Goal: Task Accomplishment & Management: Manage account settings

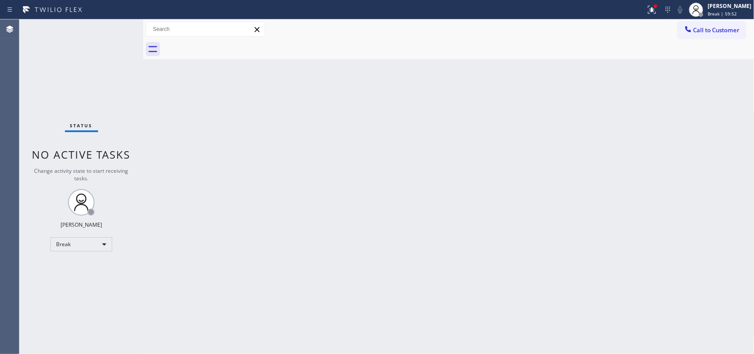
click at [720, 11] on span "Break | 59:52" at bounding box center [721, 14] width 29 height 6
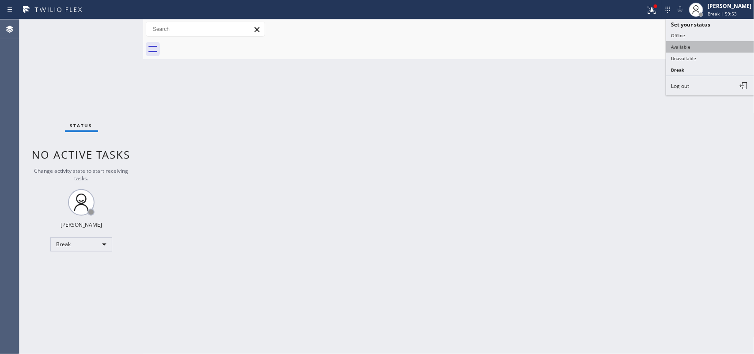
click at [707, 48] on button "Available" at bounding box center [710, 46] width 88 height 11
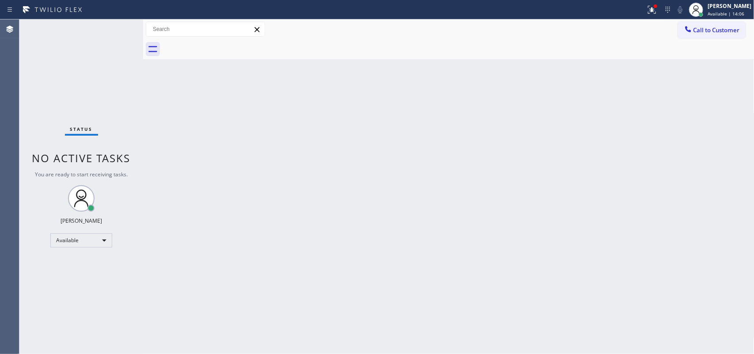
click at [202, 76] on div "Back to Dashboard Change Sender ID Customers Technicians Select a contact Outbo…" at bounding box center [448, 186] width 611 height 334
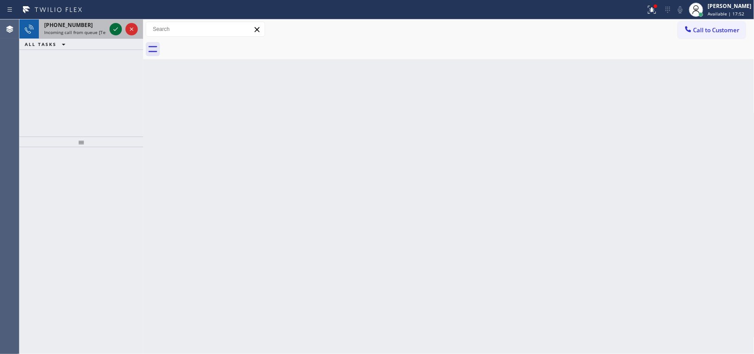
click at [113, 30] on icon at bounding box center [115, 29] width 11 height 11
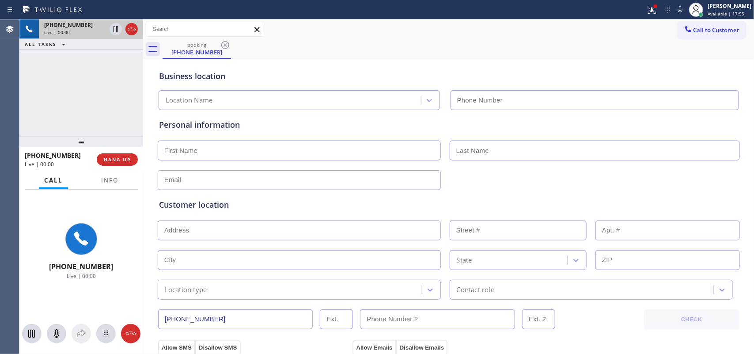
type input "[PHONE_NUMBER]"
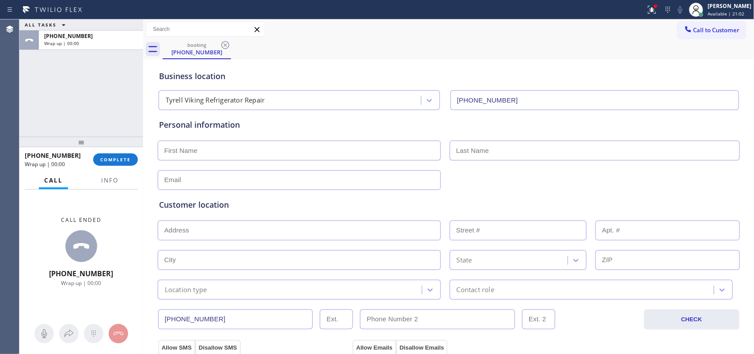
click at [338, 154] on input "text" at bounding box center [299, 150] width 283 height 20
type input "Mr."
type input "[PERSON_NAME]"
click at [321, 179] on input "text" at bounding box center [299, 180] width 283 height 20
type input "[EMAIL_ADDRESS][DOMAIN_NAME]"
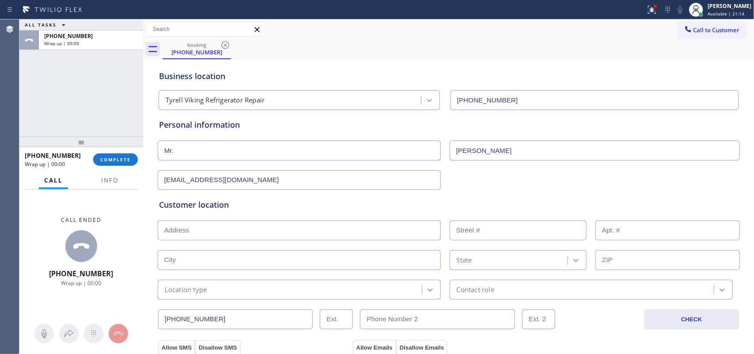
click at [305, 227] on input "text" at bounding box center [299, 230] width 283 height 20
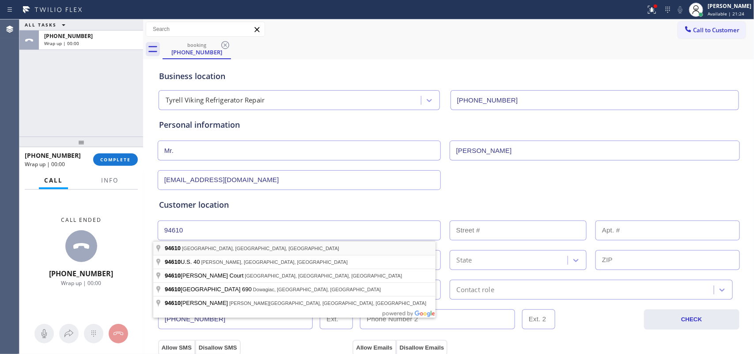
type input "[GEOGRAPHIC_DATA], [GEOGRAPHIC_DATA]"
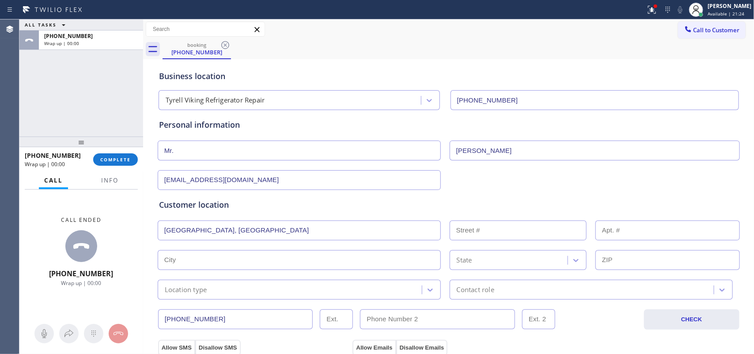
type input "[GEOGRAPHIC_DATA]"
type input "94610"
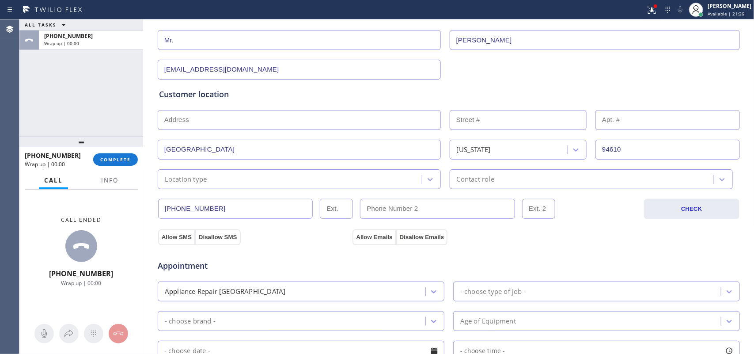
click at [328, 174] on div "Location type" at bounding box center [290, 178] width 261 height 15
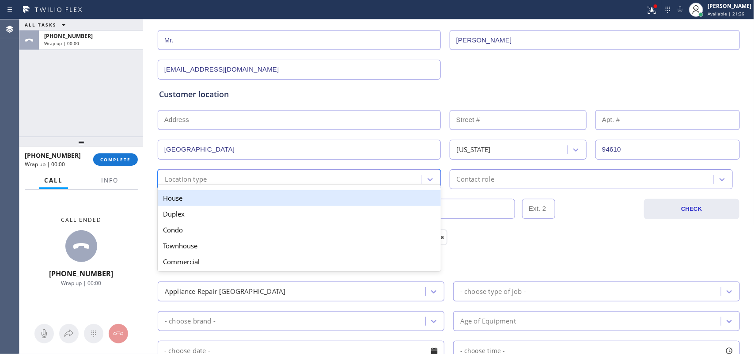
click at [323, 197] on div "House" at bounding box center [299, 198] width 283 height 16
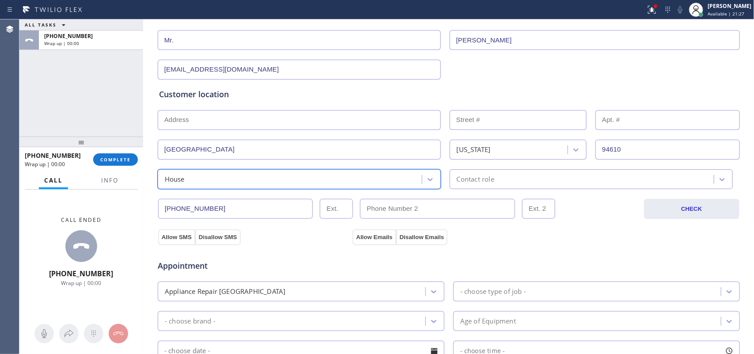
click at [480, 181] on div "Contact role" at bounding box center [476, 179] width 38 height 10
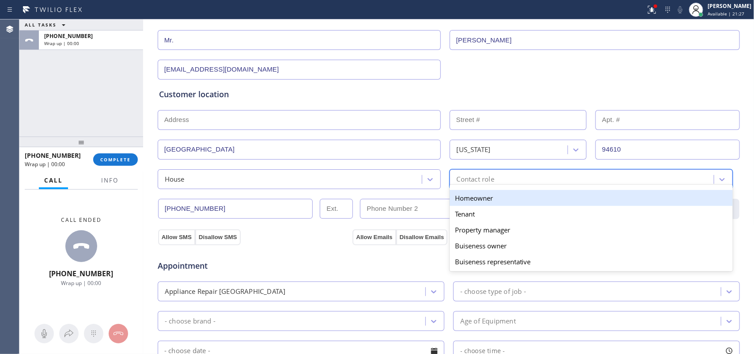
click at [480, 195] on div "Homeowner" at bounding box center [590, 198] width 283 height 16
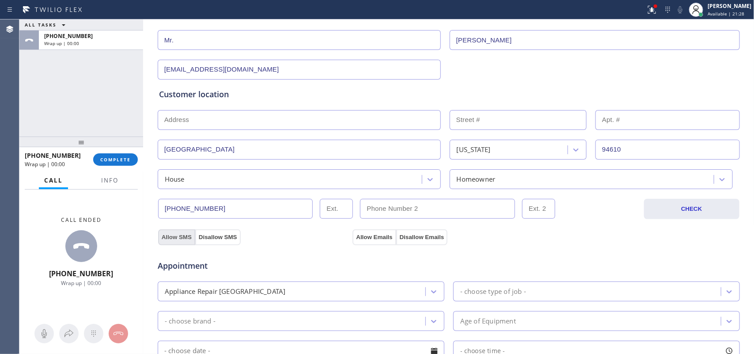
click at [173, 238] on button "Allow SMS" at bounding box center [176, 237] width 37 height 16
drag, startPoint x: 373, startPoint y: 236, endPoint x: 403, endPoint y: 238, distance: 30.1
click at [374, 235] on button "Allow Emails" at bounding box center [373, 237] width 43 height 16
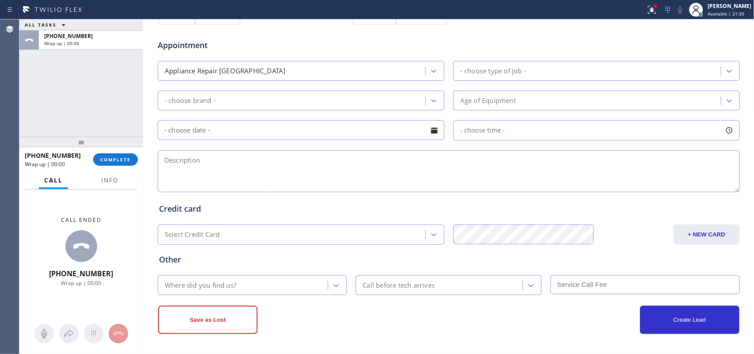
click at [429, 65] on div at bounding box center [434, 71] width 16 height 16
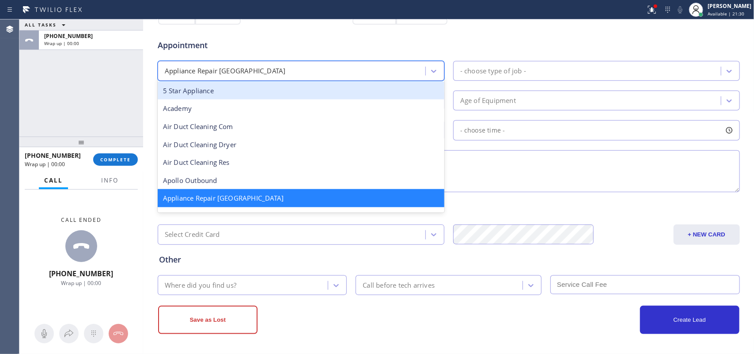
scroll to position [0, 0]
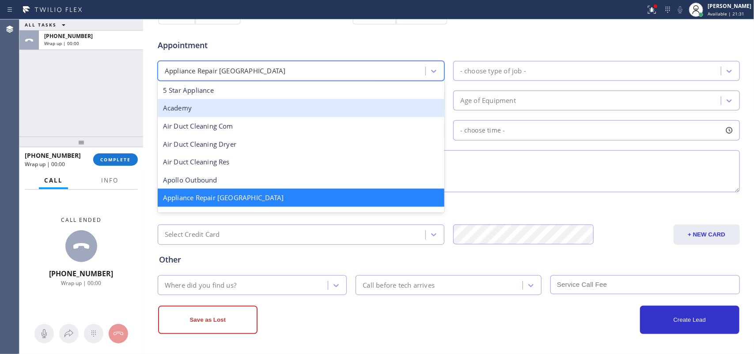
click at [415, 103] on div "Academy" at bounding box center [301, 108] width 287 height 18
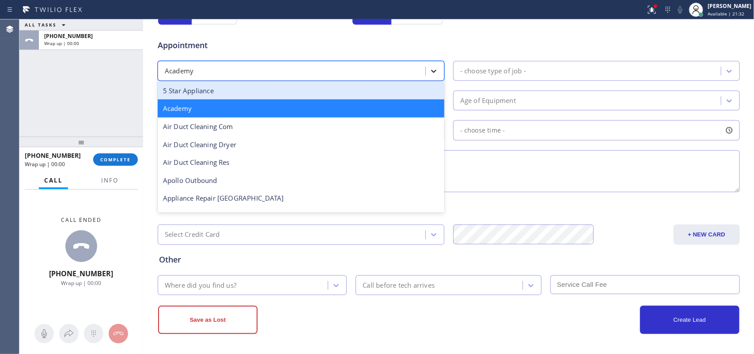
click at [437, 76] on div at bounding box center [434, 71] width 16 height 16
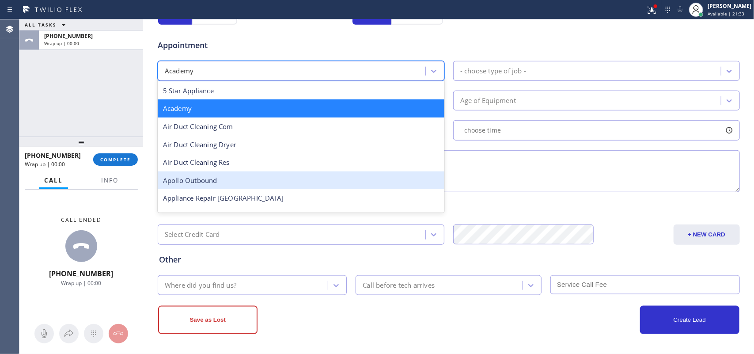
scroll to position [55, 0]
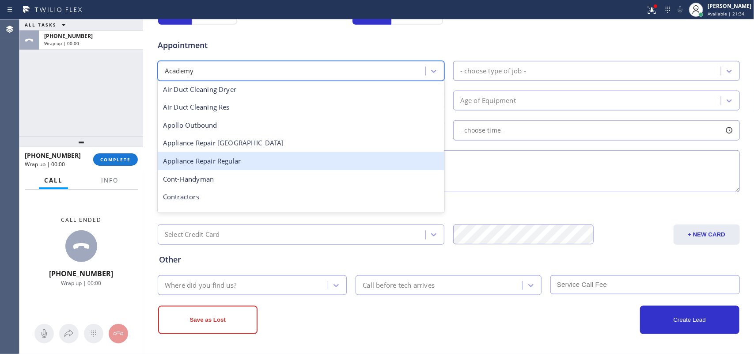
click at [359, 166] on div "Appliance Repair Regular" at bounding box center [301, 161] width 287 height 18
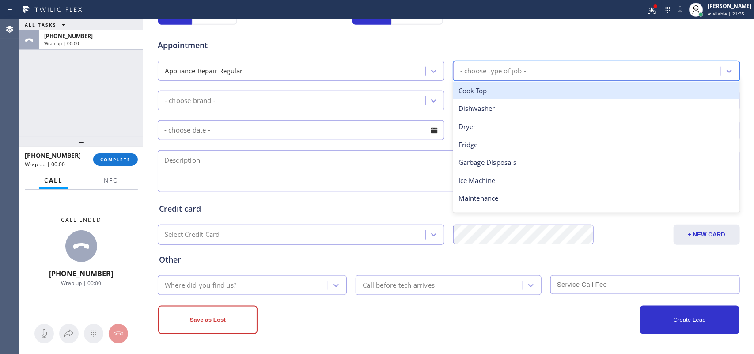
click at [506, 74] on div "- choose type of job -" at bounding box center [493, 71] width 66 height 10
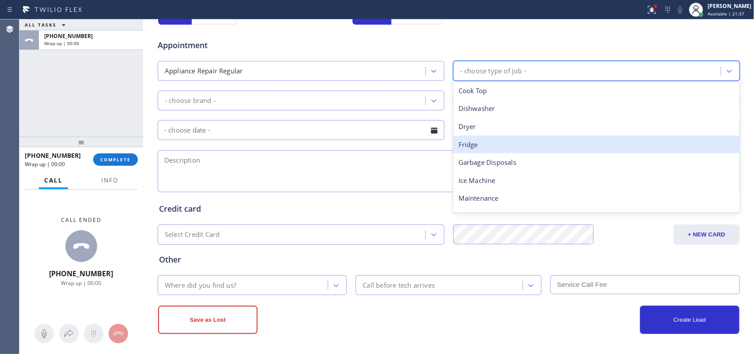
click at [494, 147] on div "Fridge" at bounding box center [596, 145] width 287 height 18
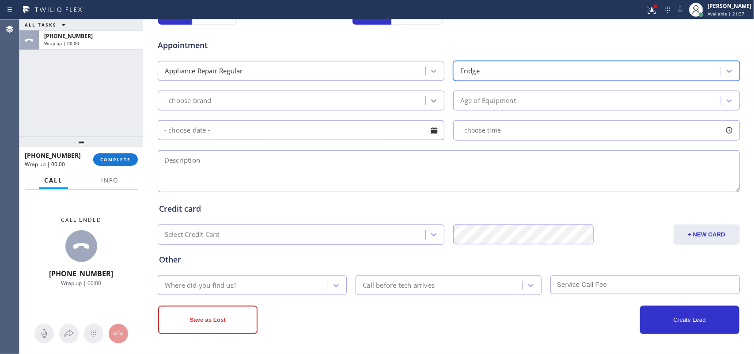
click at [433, 102] on icon at bounding box center [433, 100] width 9 height 9
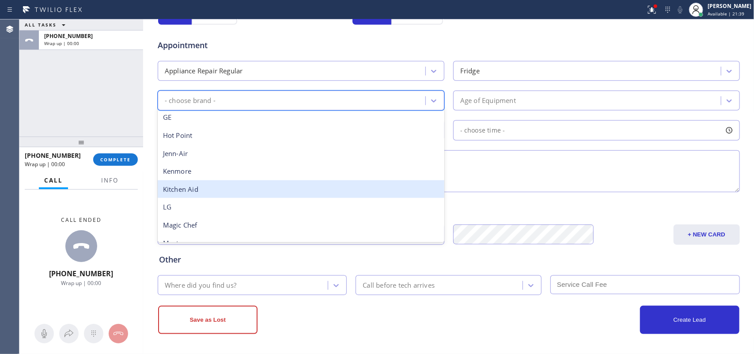
scroll to position [193, 0]
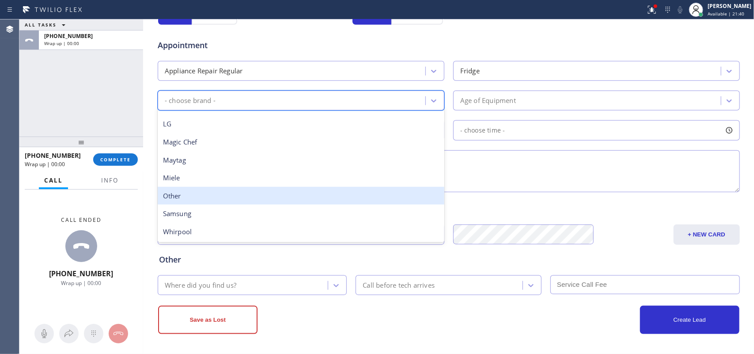
click at [344, 193] on div "Other" at bounding box center [301, 196] width 287 height 18
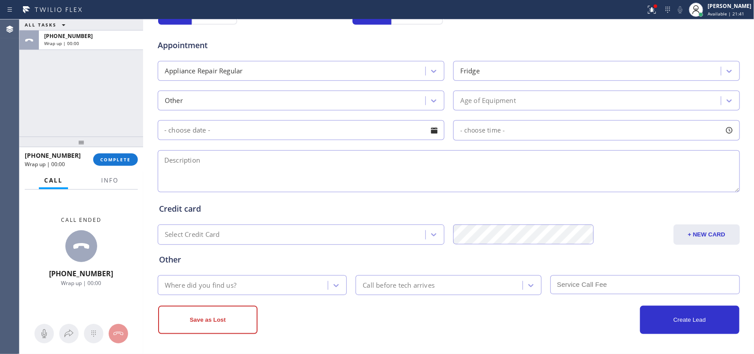
click at [430, 176] on textarea at bounding box center [449, 171] width 582 height 42
type textarea "Looking to buy a new fridge"
click at [221, 279] on div "Where did you find us?" at bounding box center [244, 284] width 168 height 15
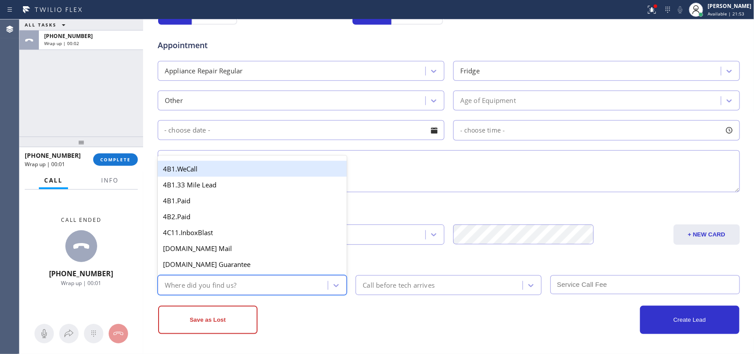
type input "g"
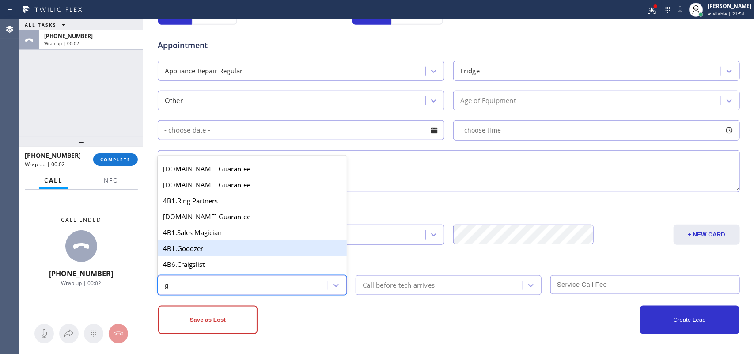
scroll to position [110, 0]
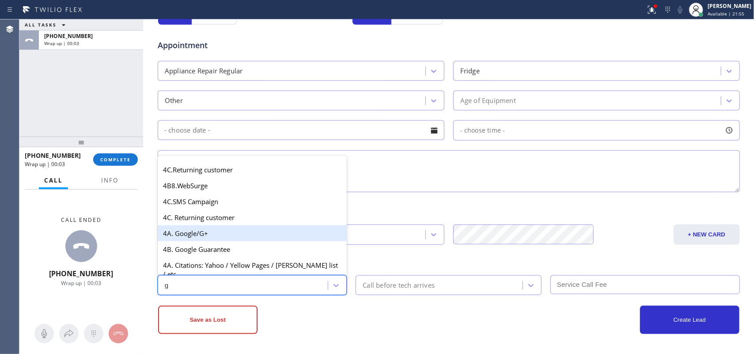
click at [230, 241] on div "4A. Google/G+" at bounding box center [252, 233] width 189 height 16
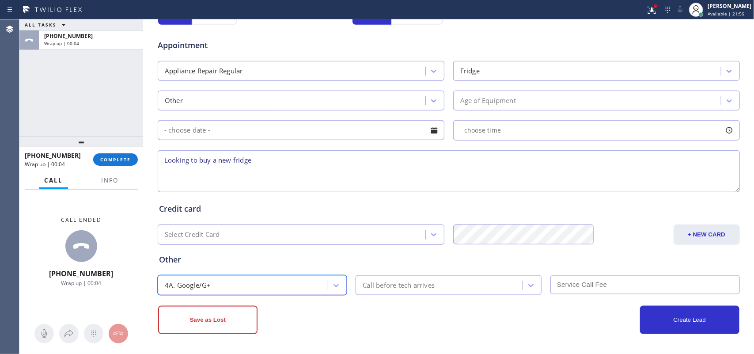
click at [427, 167] on textarea "Looking to buy a new fridge" at bounding box center [449, 171] width 582 height 42
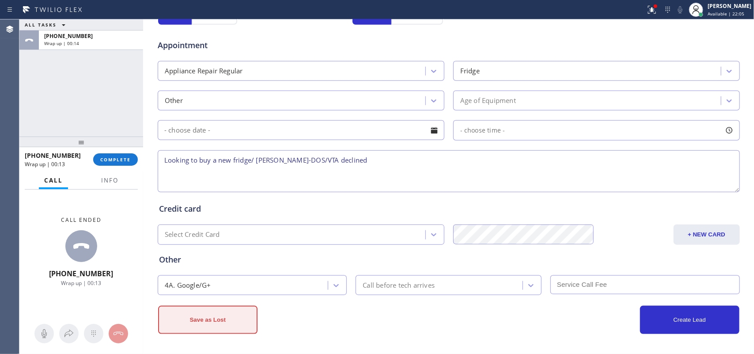
type textarea "Looking to buy a new fridge/ [PERSON_NAME]-DOS/VTA declined"
click at [226, 320] on button "Save as Lost" at bounding box center [207, 320] width 99 height 28
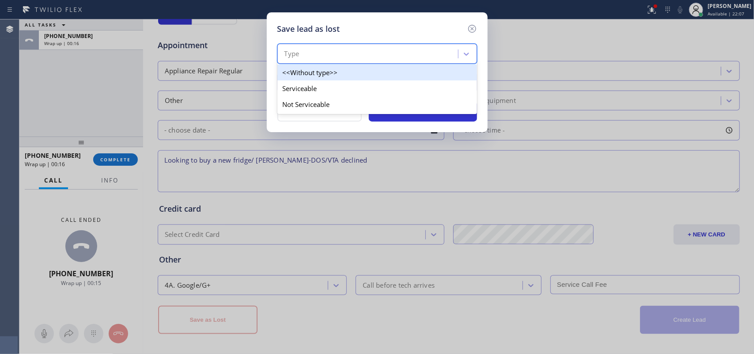
click at [398, 53] on div "Type" at bounding box center [369, 53] width 178 height 15
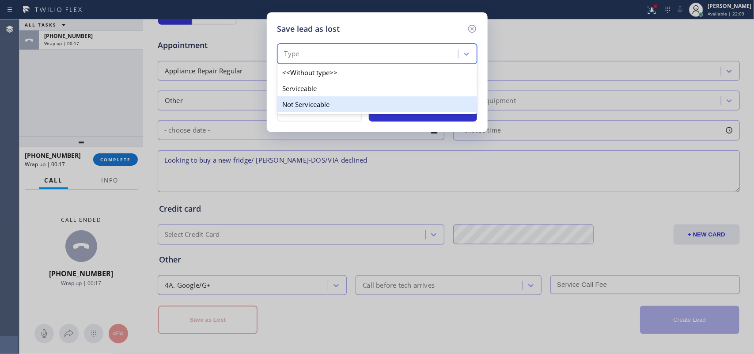
click at [392, 101] on div "Not Serviceable" at bounding box center [377, 104] width 200 height 16
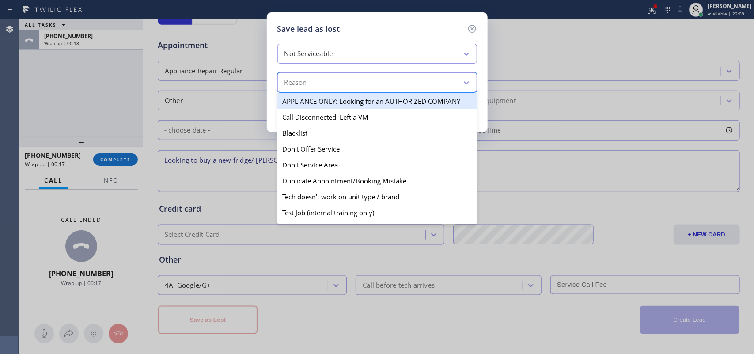
click at [397, 85] on div "Reason" at bounding box center [369, 82] width 178 height 15
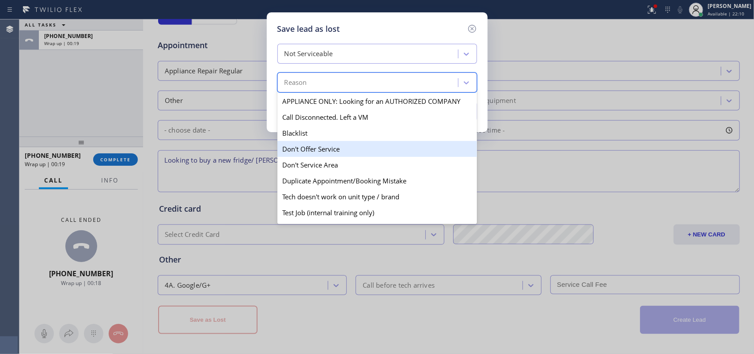
click at [374, 156] on div "Don't Offer Service" at bounding box center [377, 149] width 200 height 16
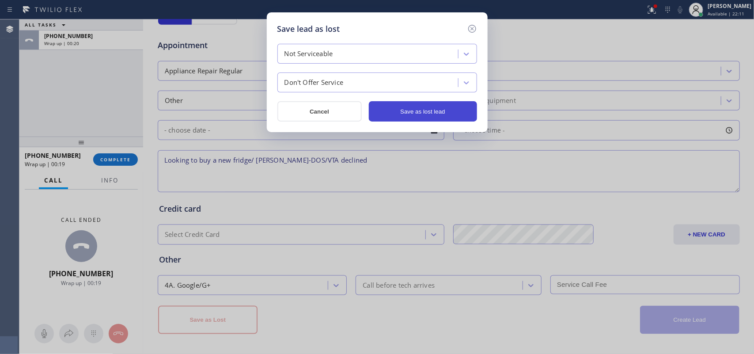
click at [427, 113] on button "Save as lost lead" at bounding box center [423, 111] width 108 height 20
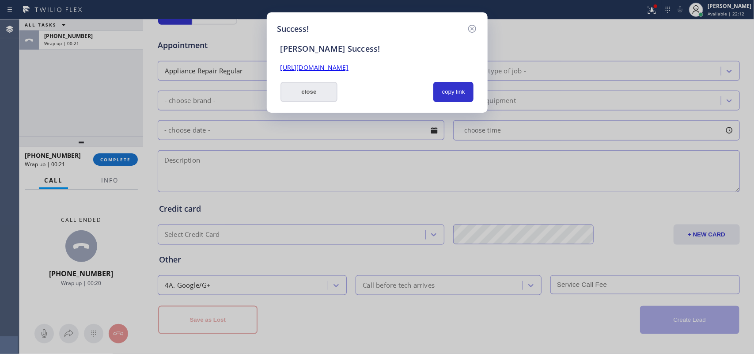
click at [328, 94] on button "close" at bounding box center [308, 92] width 57 height 20
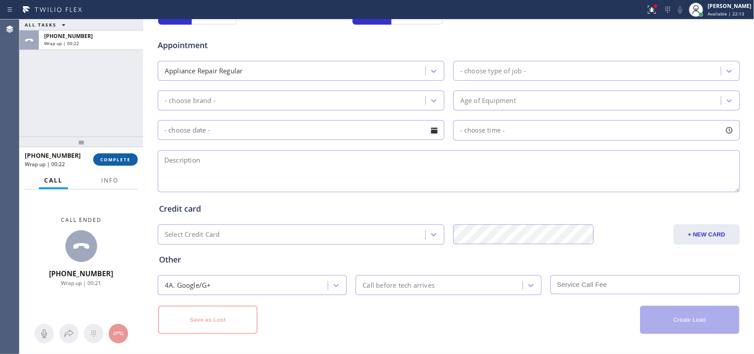
click at [118, 158] on span "COMPLETE" at bounding box center [115, 159] width 30 height 6
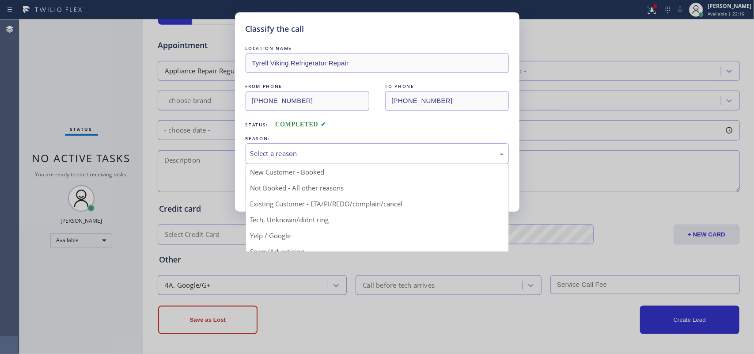
click at [326, 158] on div "Select a reason" at bounding box center [376, 153] width 253 height 10
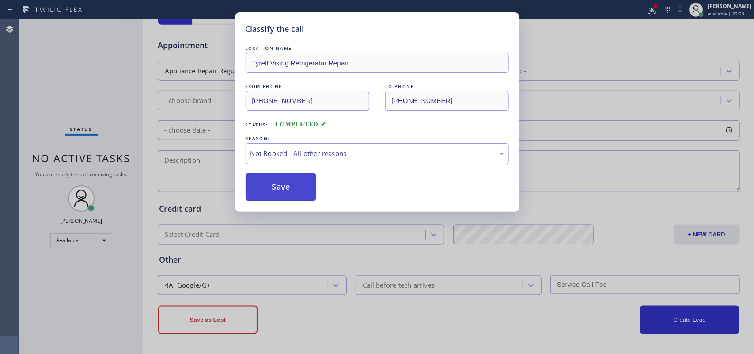
click at [301, 189] on button "Save" at bounding box center [280, 187] width 71 height 28
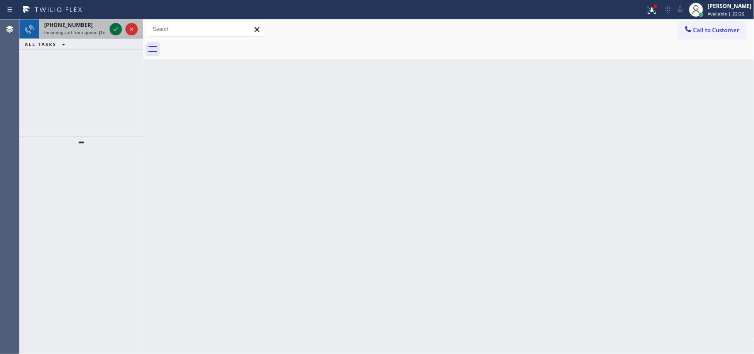
click at [113, 27] on icon at bounding box center [115, 29] width 11 height 11
click at [113, 28] on icon at bounding box center [115, 29] width 11 height 11
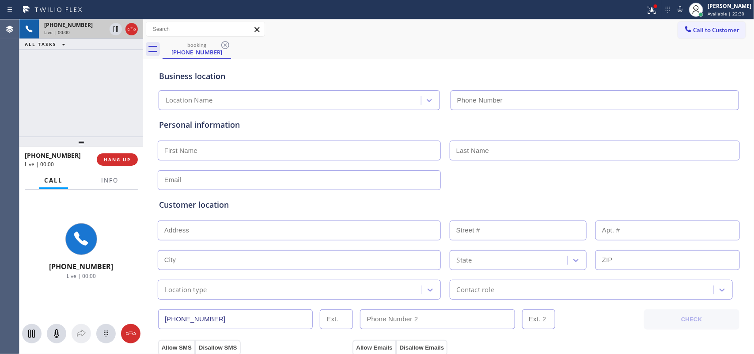
type input "[PHONE_NUMBER]"
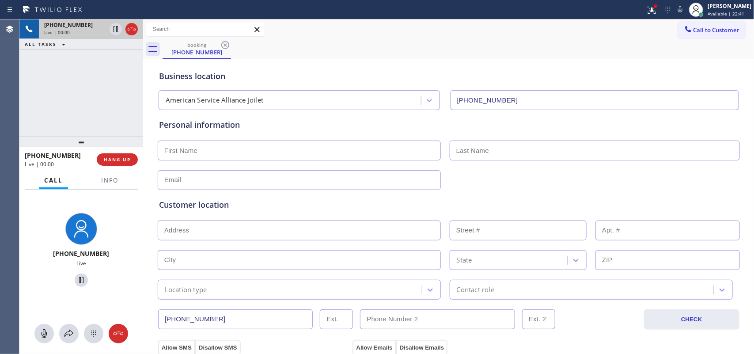
click at [299, 140] on input "text" at bounding box center [299, 150] width 283 height 20
click at [45, 332] on icon at bounding box center [44, 333] width 11 height 11
click at [77, 279] on icon at bounding box center [81, 280] width 11 height 11
drag, startPoint x: 44, startPoint y: 334, endPoint x: 72, endPoint y: 288, distance: 53.5
click at [45, 333] on icon at bounding box center [44, 333] width 11 height 11
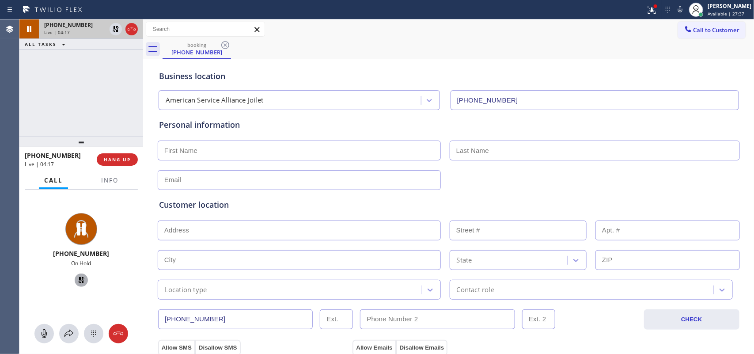
click at [76, 281] on icon at bounding box center [81, 280] width 11 height 11
click at [283, 151] on input "text" at bounding box center [299, 150] width 283 height 20
click at [187, 156] on input "text" at bounding box center [299, 150] width 283 height 20
paste input "[PERSON_NAME]"
type input "[PERSON_NAME]"
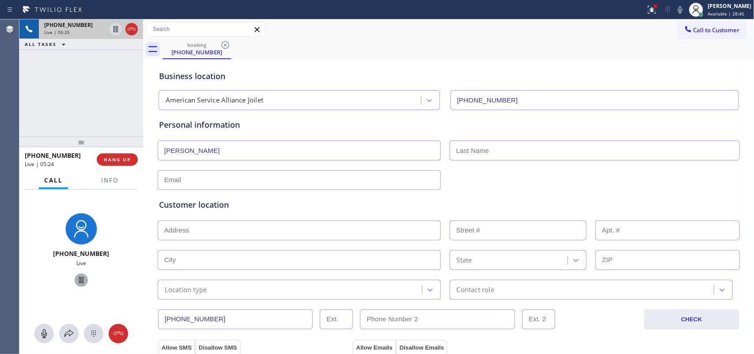
click at [502, 148] on input "text" at bounding box center [594, 150] width 290 height 20
paste input "[PERSON_NAME]"
drag, startPoint x: 464, startPoint y: 148, endPoint x: 398, endPoint y: 151, distance: 65.9
click at [398, 151] on div "[PERSON_NAME] [PERSON_NAME]" at bounding box center [449, 150] width 584 height 22
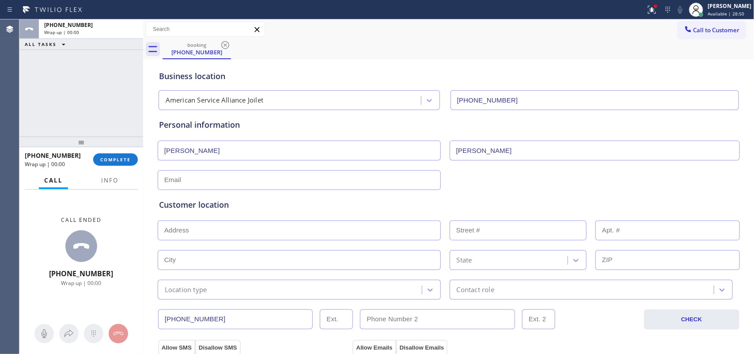
type input "[PERSON_NAME]"
drag, startPoint x: 169, startPoint y: 149, endPoint x: 235, endPoint y: 149, distance: 66.7
click at [234, 149] on input "[PERSON_NAME]" at bounding box center [299, 150] width 283 height 20
type input "[PERSON_NAME]"
click at [253, 182] on input "text" at bounding box center [299, 180] width 283 height 20
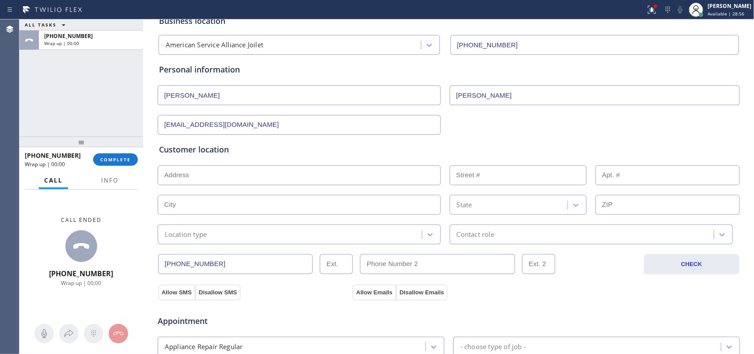
scroll to position [110, 0]
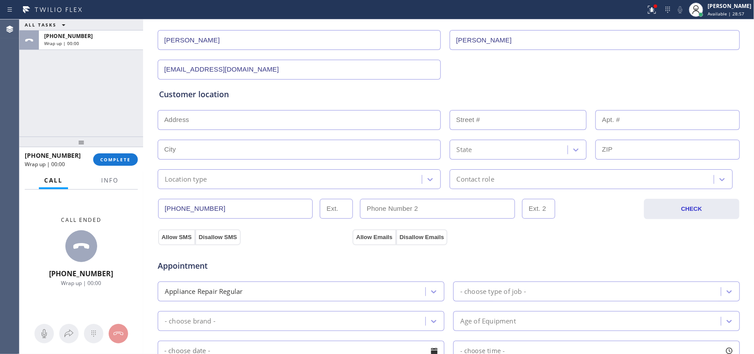
type input "[EMAIL_ADDRESS][DOMAIN_NAME]"
click at [257, 126] on input "text" at bounding box center [299, 120] width 283 height 20
paste input "[STREET_ADDRESS][PERSON_NAME][PERSON_NAME]"
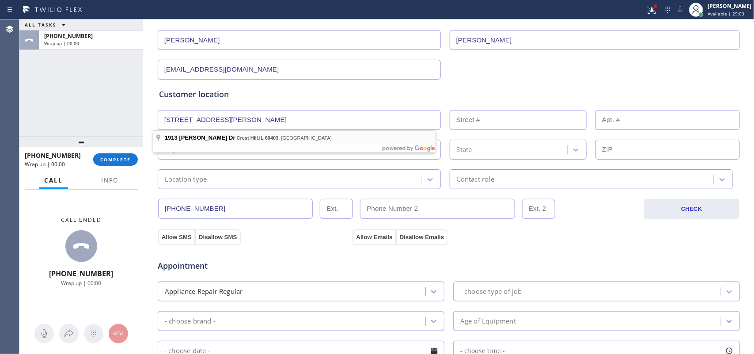
type input "1913 [PERSON_NAME] Dr"
type input "1913"
type input "Crest Hill"
type input "60403"
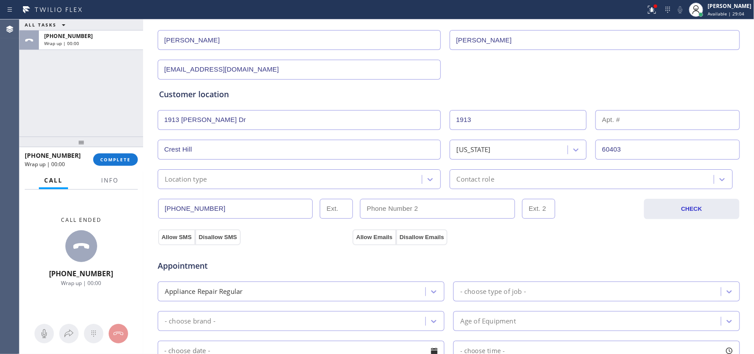
click at [263, 173] on div "Location type" at bounding box center [290, 178] width 261 height 15
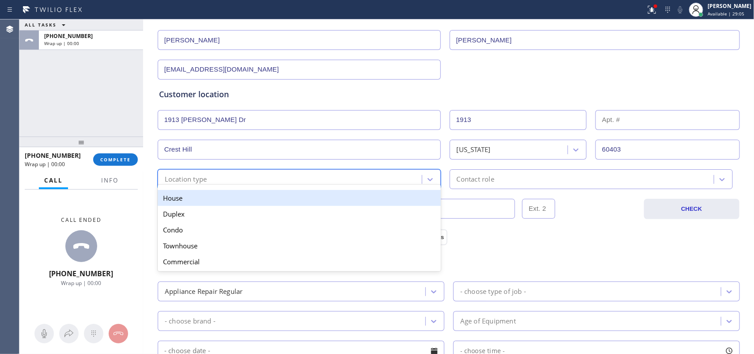
click at [269, 193] on div "House" at bounding box center [299, 198] width 283 height 16
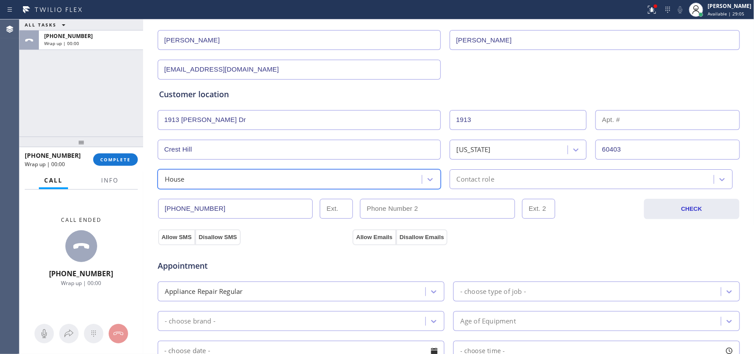
click at [452, 180] on div "Contact role" at bounding box center [582, 178] width 261 height 15
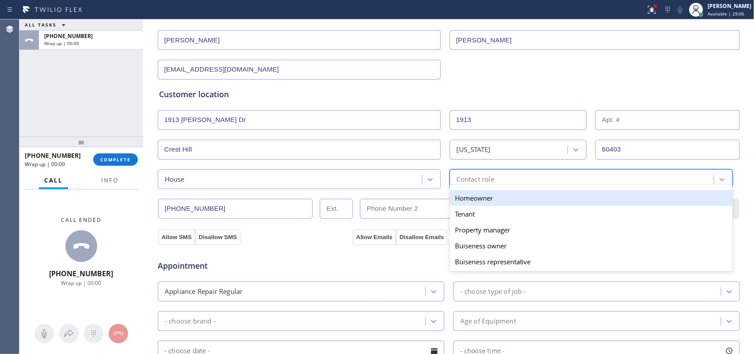
click at [458, 200] on div "Homeowner" at bounding box center [590, 198] width 283 height 16
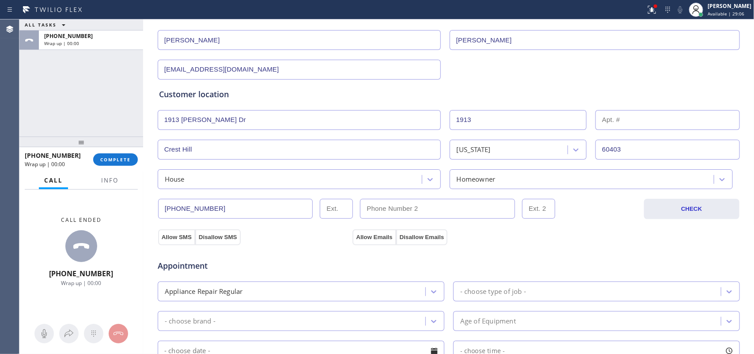
drag, startPoint x: 169, startPoint y: 235, endPoint x: 336, endPoint y: 238, distance: 166.9
click at [170, 235] on button "Allow SMS" at bounding box center [176, 237] width 37 height 16
drag, startPoint x: 368, startPoint y: 238, endPoint x: 464, endPoint y: 224, distance: 97.6
click at [369, 238] on button "Allow Emails" at bounding box center [373, 237] width 43 height 16
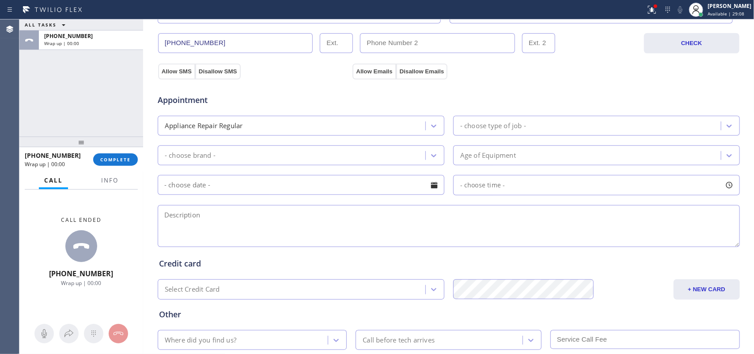
click at [517, 119] on div "- choose type of job -" at bounding box center [588, 125] width 265 height 15
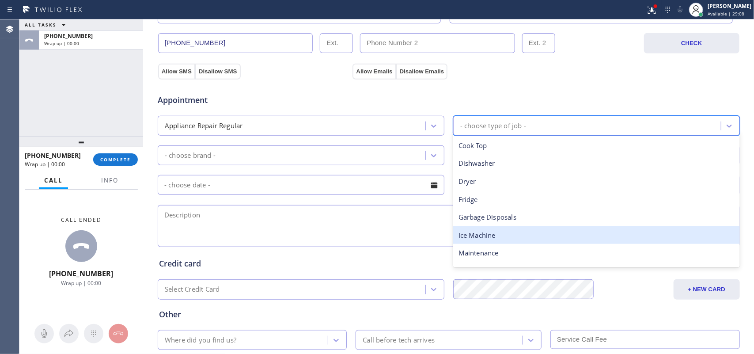
scroll to position [122, 0]
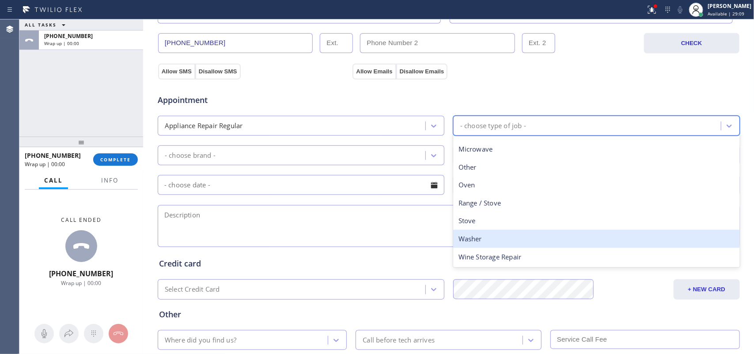
click at [509, 238] on div "Washer" at bounding box center [596, 239] width 287 height 18
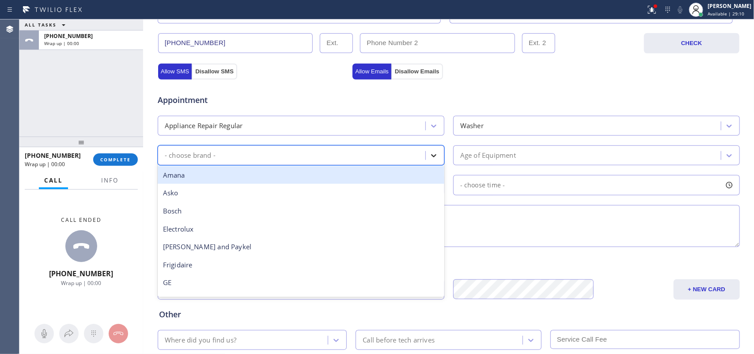
click at [426, 151] on div at bounding box center [434, 155] width 16 height 16
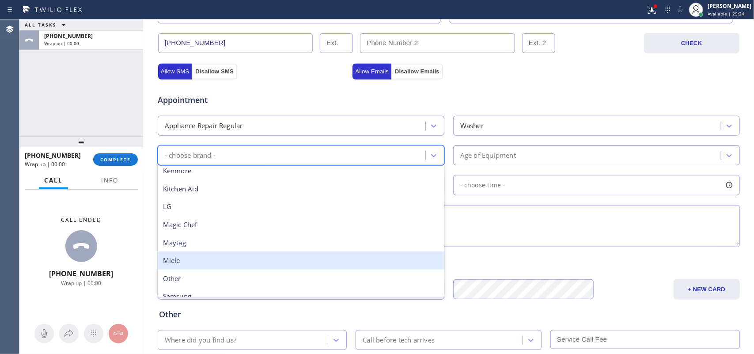
scroll to position [193, 0]
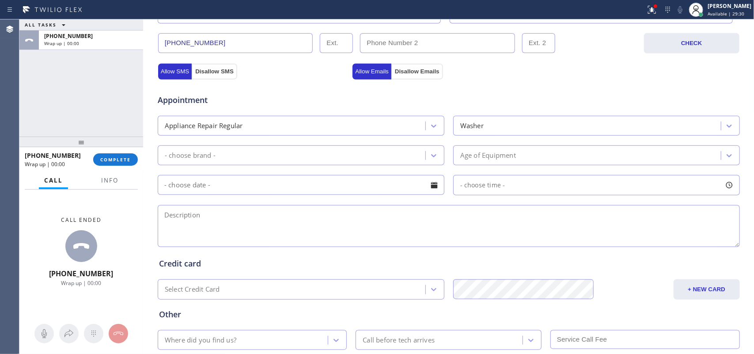
click at [181, 230] on textarea at bounding box center [449, 226] width 582 height 42
click at [219, 152] on div "- choose brand -" at bounding box center [292, 154] width 265 height 15
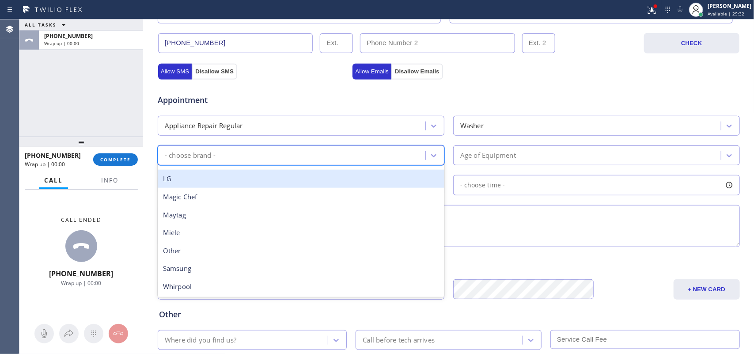
click at [216, 183] on div "LG" at bounding box center [301, 179] width 287 height 18
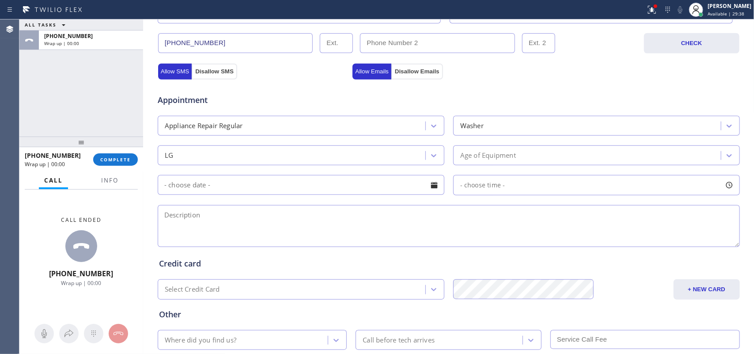
click at [202, 223] on textarea at bounding box center [449, 226] width 582 height 42
paste textarea "LG washer SBS topload/ [DEMOGRAPHIC_DATA]/ it makes the clothes turn brown/ [ST…"
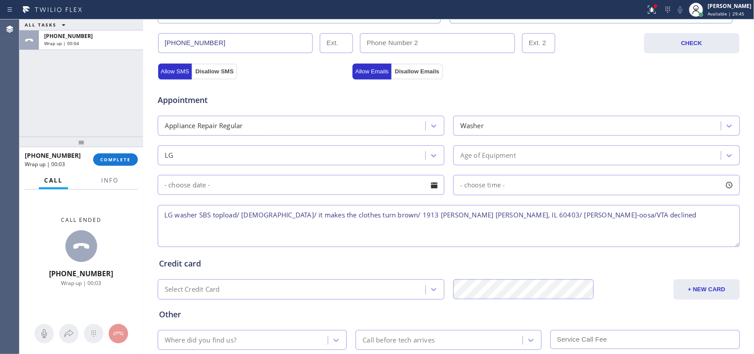
scroll to position [332, 0]
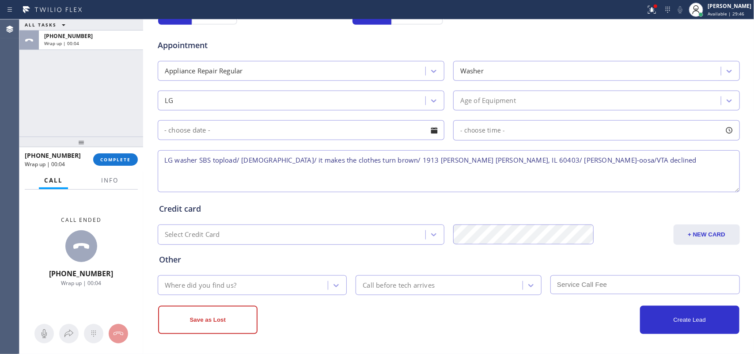
type textarea "LG washer SBS topload/ [DEMOGRAPHIC_DATA]/ it makes the clothes turn brown/ 191…"
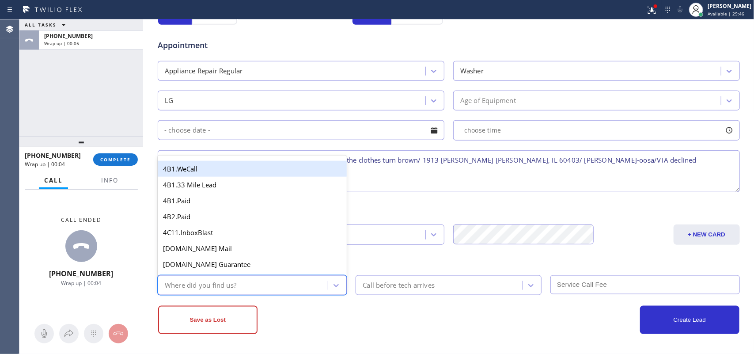
click at [254, 277] on div "Where did you find us?" at bounding box center [244, 284] width 168 height 15
type input "g"
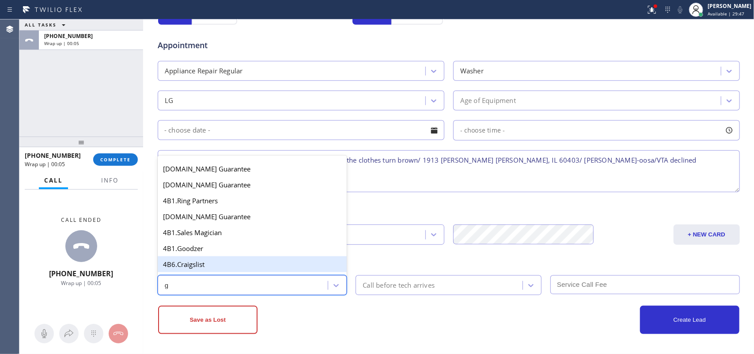
scroll to position [166, 0]
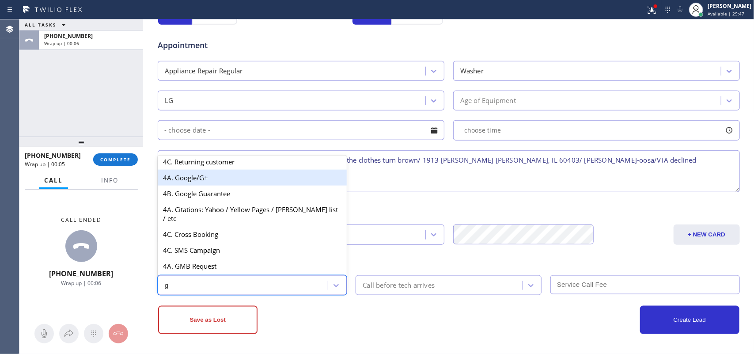
click at [205, 180] on div "4A. Google/G+" at bounding box center [252, 178] width 189 height 16
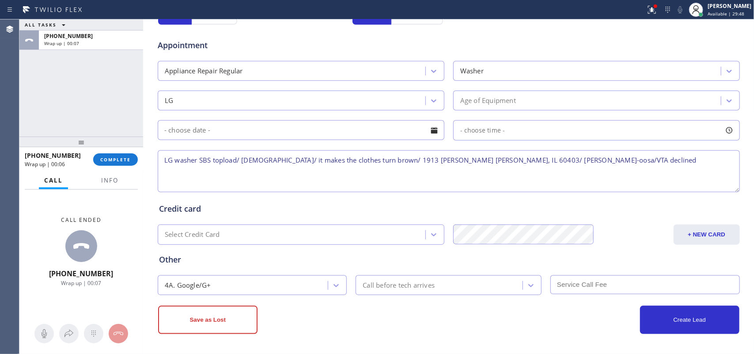
drag, startPoint x: 202, startPoint y: 317, endPoint x: 291, endPoint y: 264, distance: 104.0
click at [201, 317] on button "Save as Lost" at bounding box center [207, 320] width 99 height 28
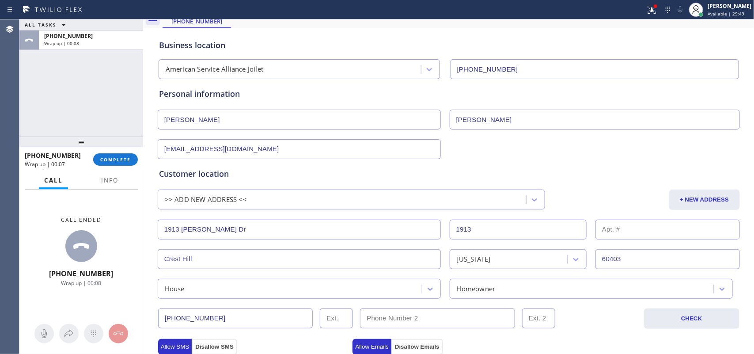
scroll to position [0, 0]
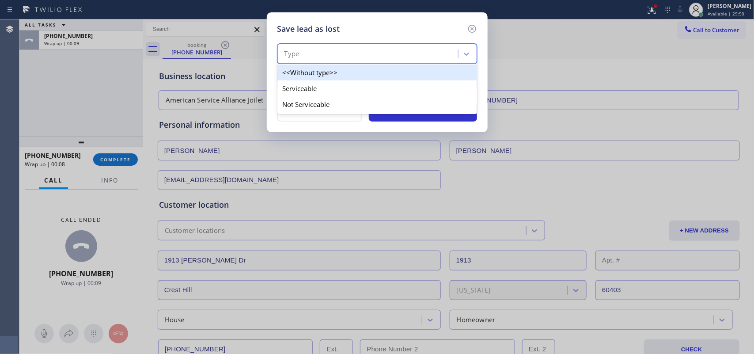
click at [412, 57] on div "Type" at bounding box center [369, 53] width 178 height 15
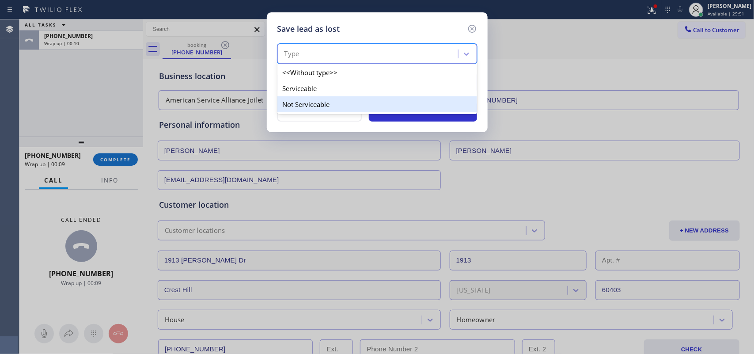
click at [402, 106] on div "Not Serviceable" at bounding box center [377, 104] width 200 height 16
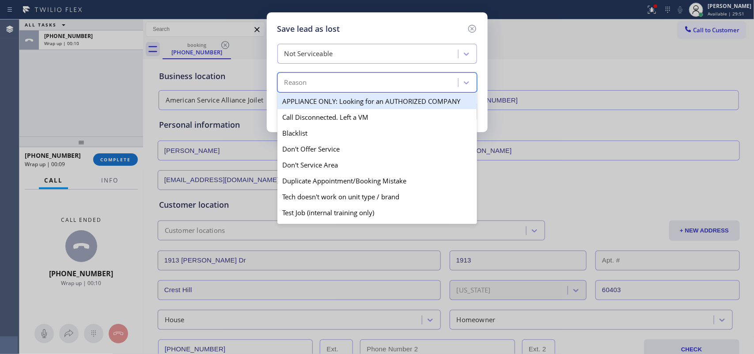
click at [404, 82] on div "Reason" at bounding box center [369, 82] width 178 height 15
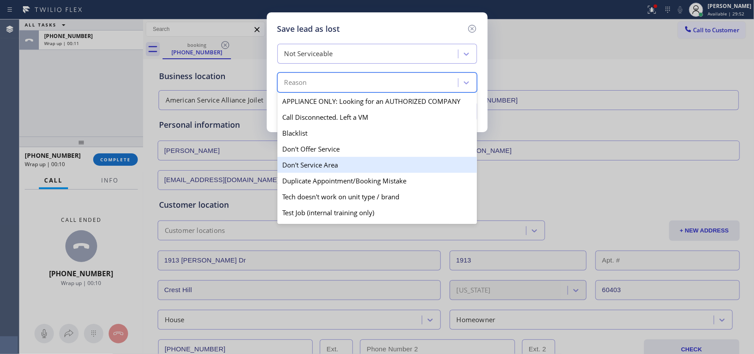
click at [364, 165] on div "Don't Service Area" at bounding box center [377, 165] width 200 height 16
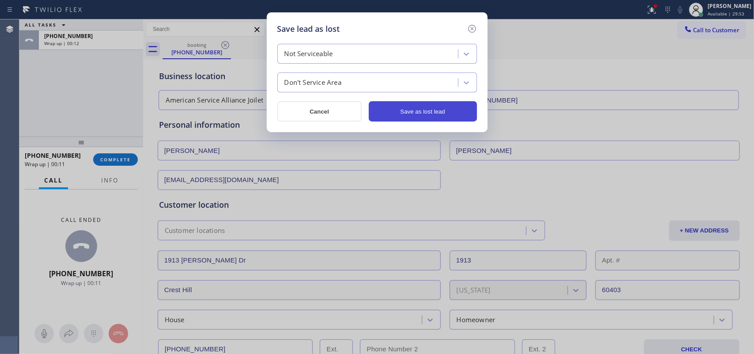
click at [388, 115] on button "Save as lost lead" at bounding box center [423, 111] width 108 height 20
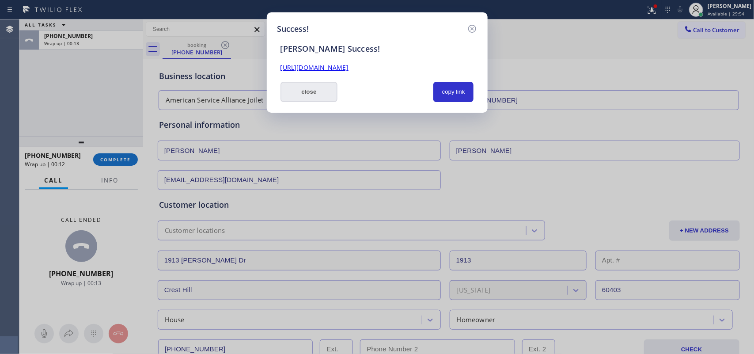
click at [296, 90] on button "close" at bounding box center [308, 92] width 57 height 20
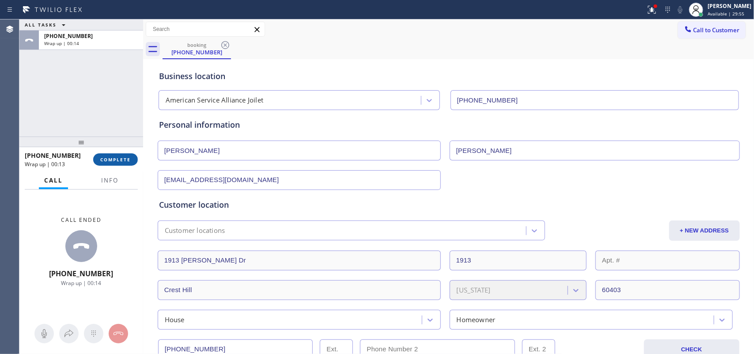
drag, startPoint x: 97, startPoint y: 163, endPoint x: 113, endPoint y: 157, distance: 17.5
click at [98, 163] on button "COMPLETE" at bounding box center [115, 159] width 45 height 12
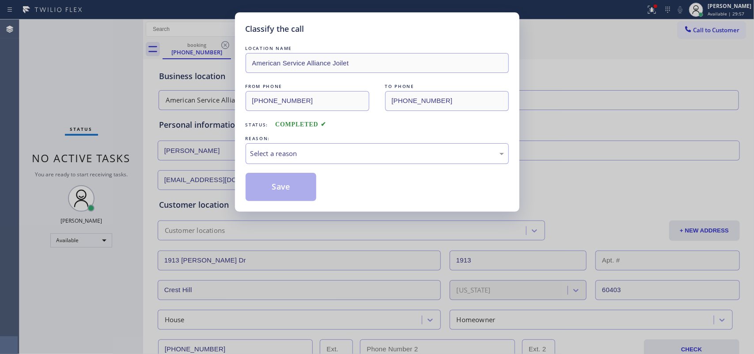
click at [281, 137] on div "REASON:" at bounding box center [376, 138] width 263 height 9
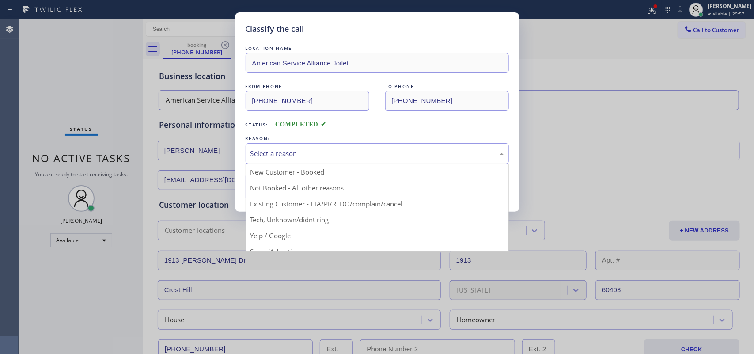
click at [302, 157] on div "Select a reason" at bounding box center [376, 153] width 253 height 10
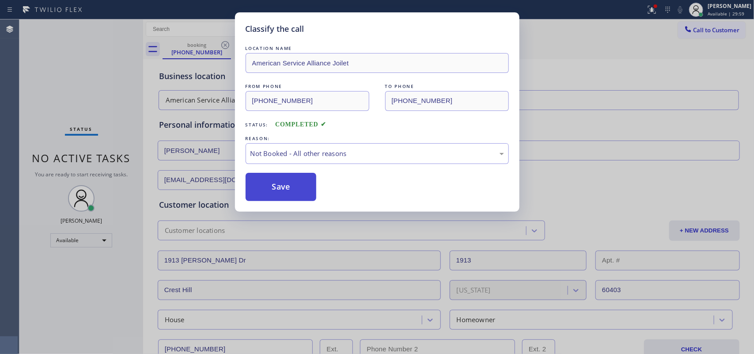
drag, startPoint x: 285, startPoint y: 186, endPoint x: 224, endPoint y: 60, distance: 140.0
click at [285, 184] on button "Save" at bounding box center [280, 187] width 71 height 28
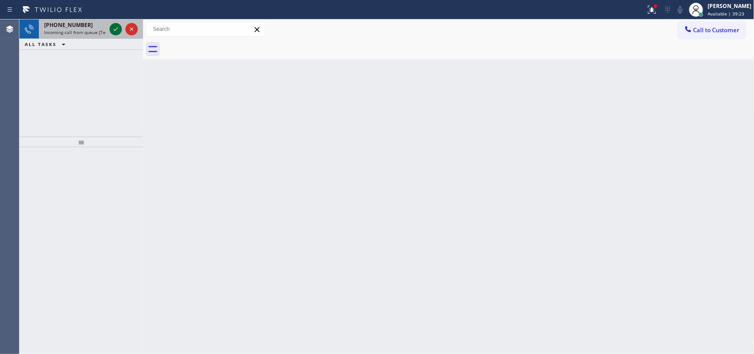
click at [118, 26] on icon at bounding box center [115, 29] width 11 height 11
click at [113, 30] on icon at bounding box center [115, 29] width 11 height 11
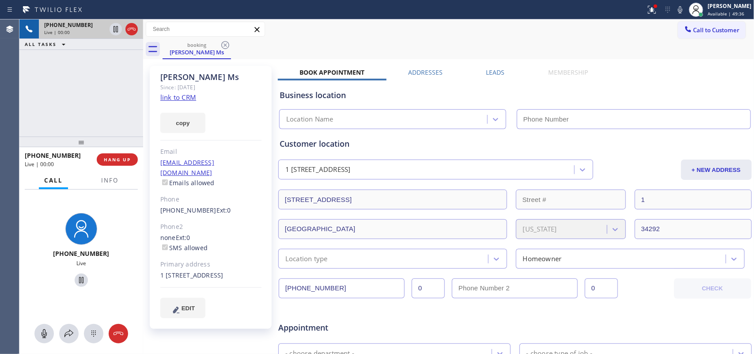
type input "[PHONE_NUMBER]"
click at [185, 95] on link "link to CRM" at bounding box center [178, 97] width 36 height 9
drag, startPoint x: 45, startPoint y: 332, endPoint x: 69, endPoint y: 299, distance: 40.4
click at [45, 330] on icon at bounding box center [44, 333] width 11 height 11
drag, startPoint x: 78, startPoint y: 281, endPoint x: 79, endPoint y: 276, distance: 5.0
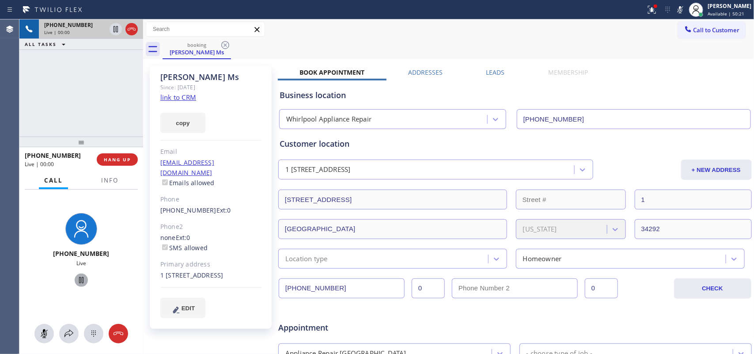
click at [78, 279] on icon at bounding box center [81, 280] width 11 height 11
drag, startPoint x: 43, startPoint y: 330, endPoint x: 65, endPoint y: 297, distance: 39.6
click at [43, 327] on button at bounding box center [43, 333] width 19 height 19
click at [76, 276] on icon at bounding box center [81, 280] width 11 height 11
click at [71, 331] on icon at bounding box center [69, 333] width 11 height 11
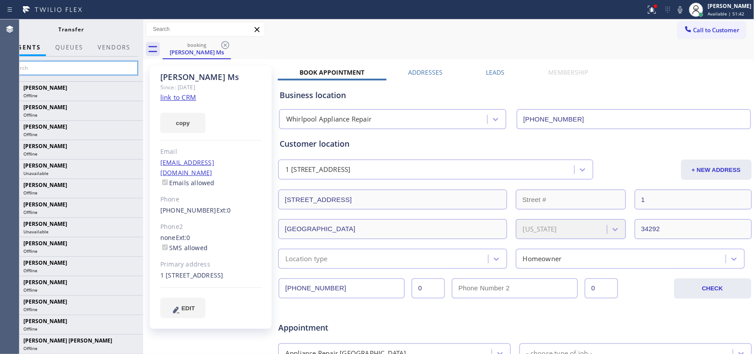
click at [70, 69] on input "text" at bounding box center [71, 68] width 133 height 14
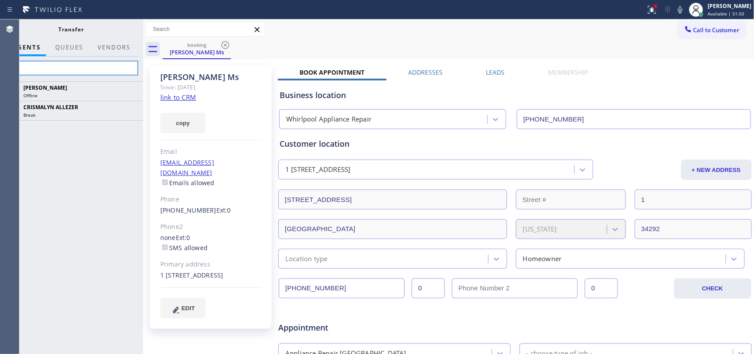
click at [60, 65] on input "all" at bounding box center [71, 68] width 133 height 14
type input "a"
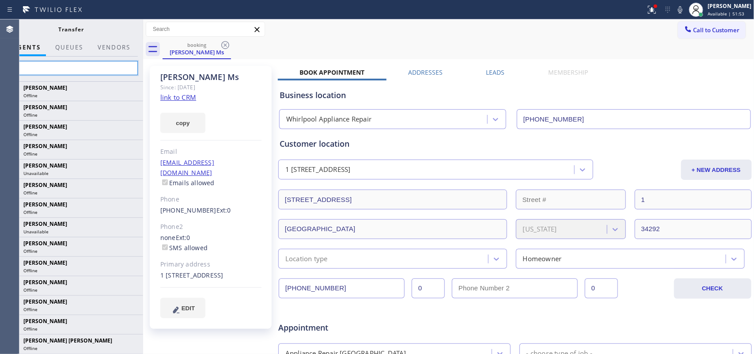
type input "all"
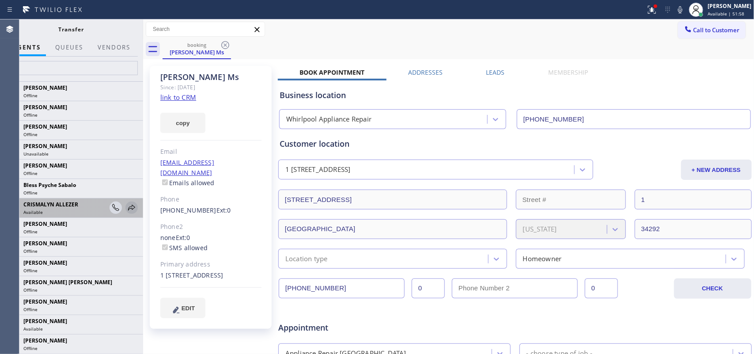
click at [127, 207] on icon at bounding box center [131, 207] width 11 height 11
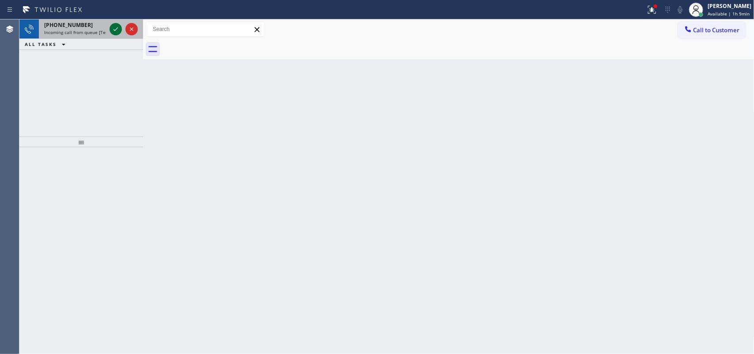
click at [111, 29] on icon at bounding box center [115, 29] width 11 height 11
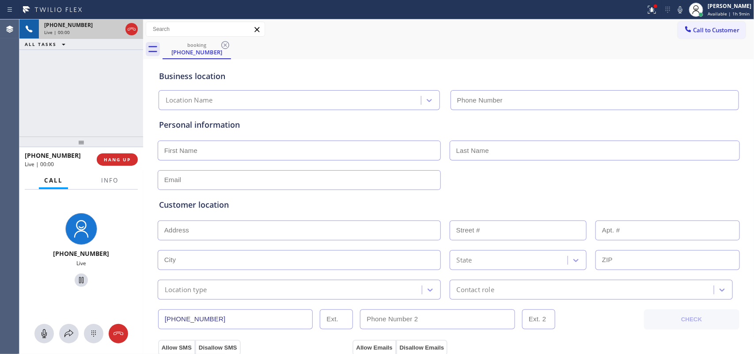
type input "[PHONE_NUMBER]"
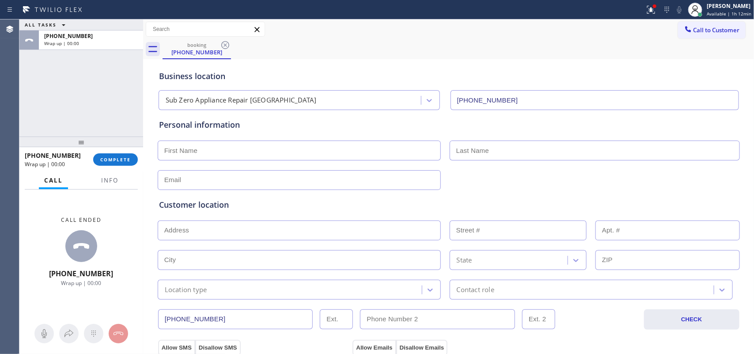
click at [283, 155] on input "text" at bounding box center [299, 150] width 283 height 20
type input "Mr."
type input "[PERSON_NAME]"
click at [277, 179] on input "text" at bounding box center [299, 180] width 283 height 20
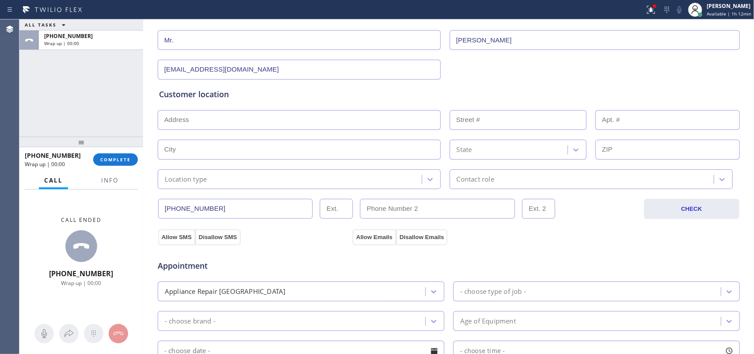
type input "[EMAIL_ADDRESS][DOMAIN_NAME]"
click at [292, 116] on input "text" at bounding box center [299, 120] width 283 height 20
click at [221, 115] on input "text" at bounding box center [299, 120] width 283 height 20
paste input "[STREET_ADDRESS][PERSON_NAME]"
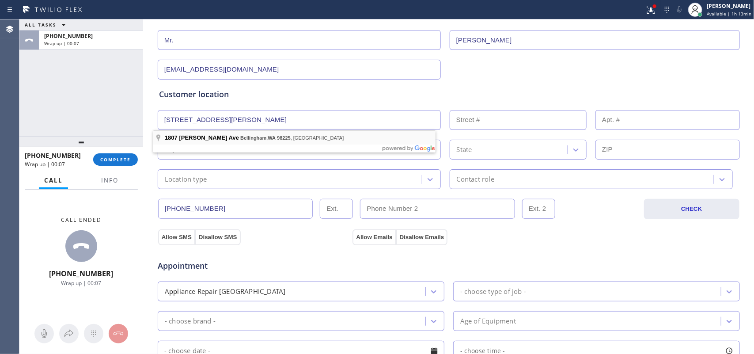
type input "[STREET_ADDRESS][PERSON_NAME]"
type input "1807"
type input "Bellingham"
type input "98225"
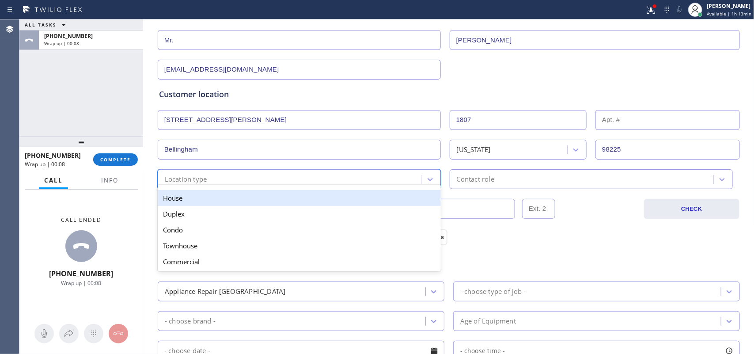
click at [257, 178] on div "Location type" at bounding box center [290, 178] width 261 height 15
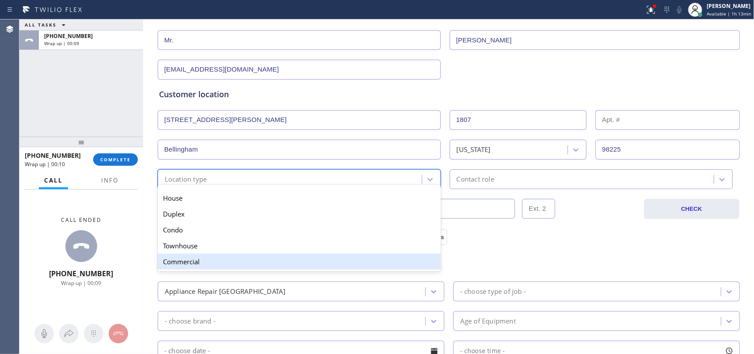
drag, startPoint x: 264, startPoint y: 200, endPoint x: 269, endPoint y: 261, distance: 61.2
click at [269, 261] on div "House Duplex [GEOGRAPHIC_DATA] Commercial" at bounding box center [299, 229] width 283 height 83
click at [269, 261] on div "Commercial" at bounding box center [299, 261] width 283 height 16
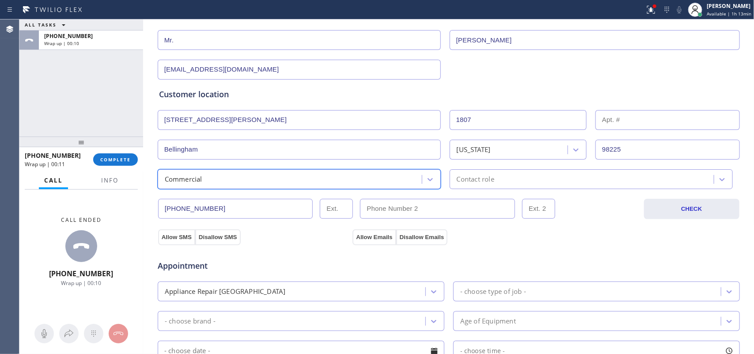
click at [514, 180] on div "Contact role" at bounding box center [582, 178] width 261 height 15
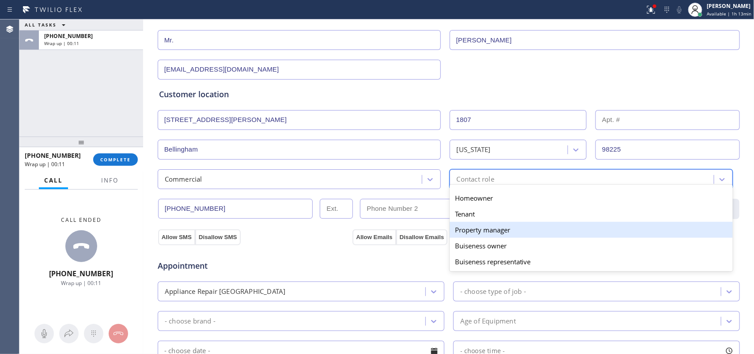
click at [505, 231] on div "Property manager" at bounding box center [590, 230] width 283 height 16
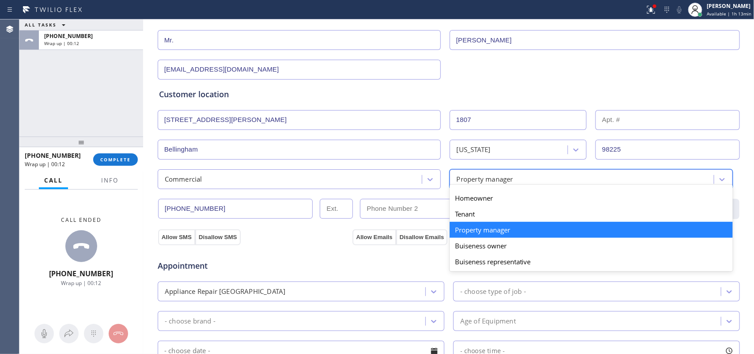
click at [499, 182] on div "Property manager" at bounding box center [485, 179] width 57 height 10
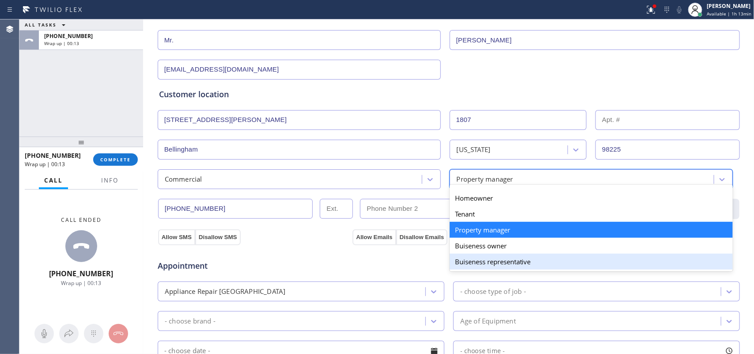
click at [497, 265] on div "Buiseness representative" at bounding box center [590, 261] width 283 height 16
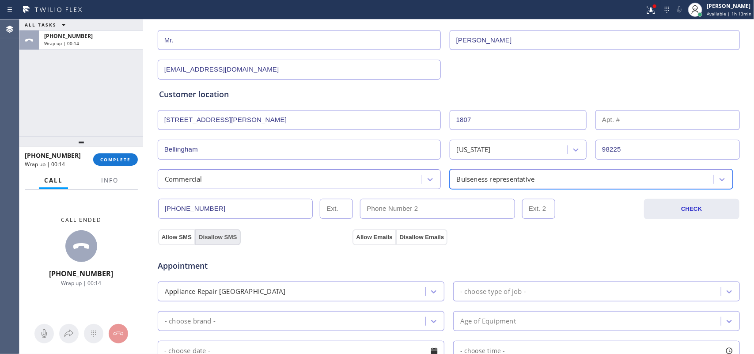
drag, startPoint x: 206, startPoint y: 232, endPoint x: 212, endPoint y: 232, distance: 6.2
click at [211, 232] on button "Disallow SMS" at bounding box center [217, 237] width 45 height 16
click at [364, 238] on button "Allow Emails" at bounding box center [373, 237] width 43 height 16
click at [163, 237] on button "Allow SMS" at bounding box center [176, 237] width 37 height 16
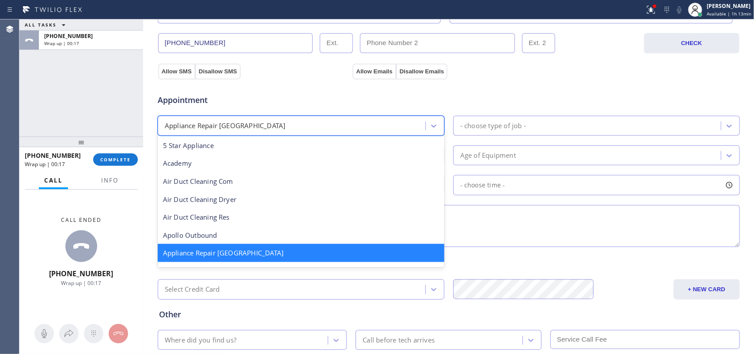
click at [420, 125] on div "Appliance Repair [GEOGRAPHIC_DATA]" at bounding box center [292, 125] width 265 height 15
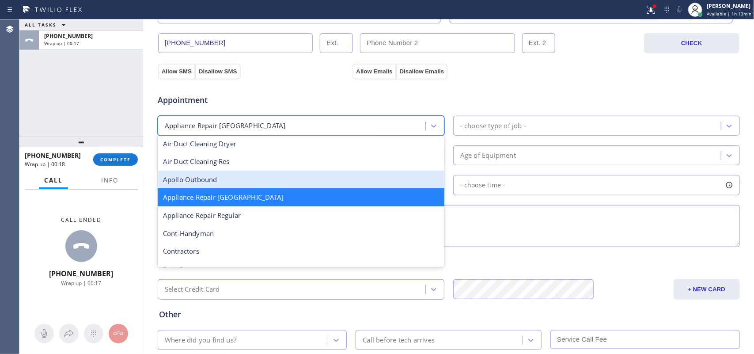
scroll to position [111, 0]
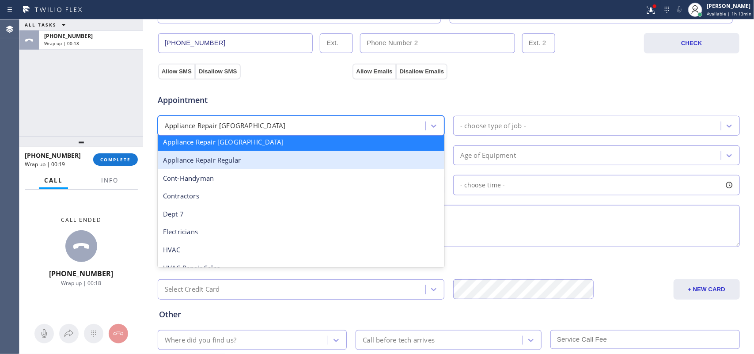
click at [363, 166] on div "Appliance Repair Regular" at bounding box center [301, 160] width 287 height 18
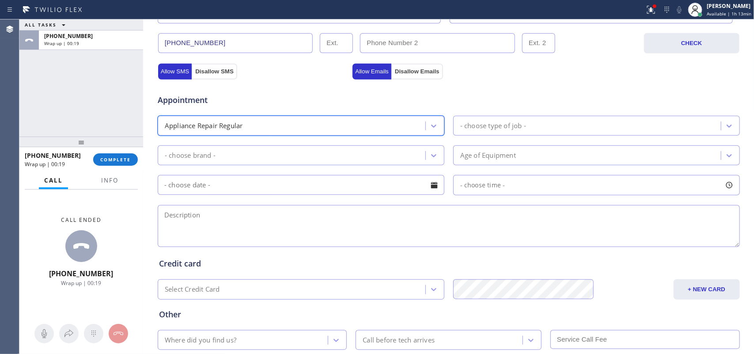
click at [496, 122] on div "- choose type of job -" at bounding box center [493, 126] width 66 height 10
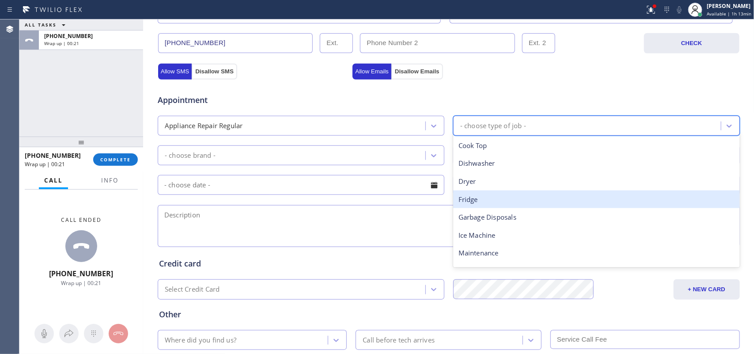
drag, startPoint x: 489, startPoint y: 197, endPoint x: 451, endPoint y: 173, distance: 45.1
click at [488, 197] on div "Fridge" at bounding box center [596, 199] width 287 height 18
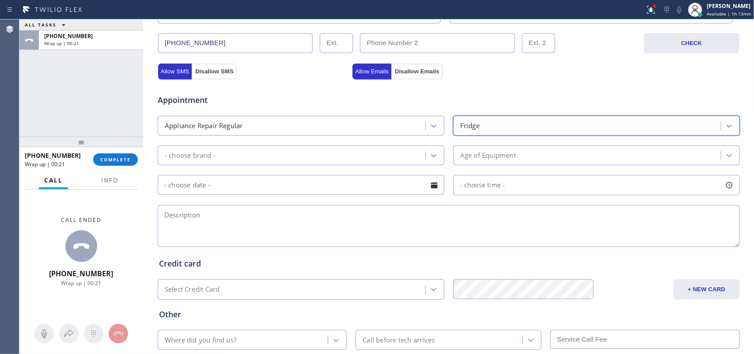
click at [436, 157] on div at bounding box center [434, 155] width 16 height 16
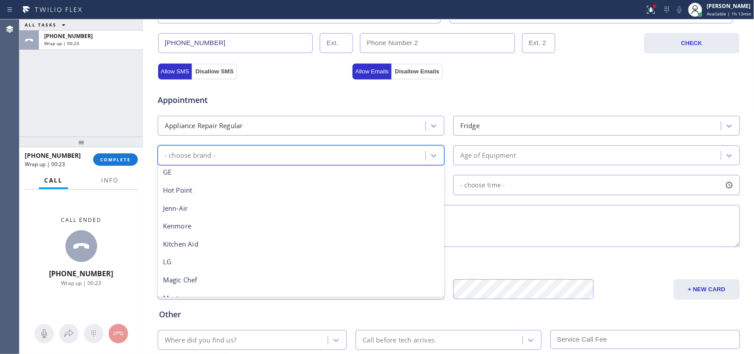
scroll to position [193, 0]
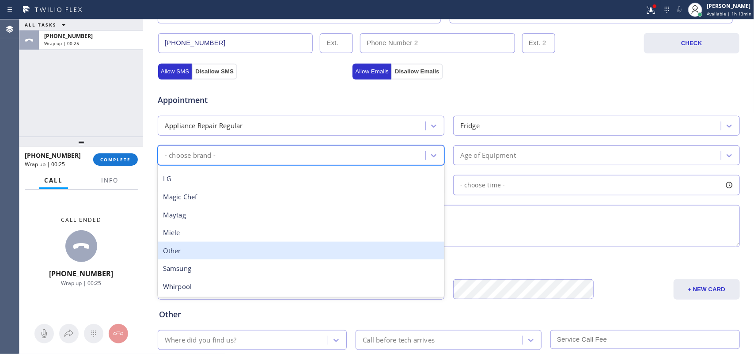
click at [290, 248] on div "Other" at bounding box center [301, 251] width 287 height 18
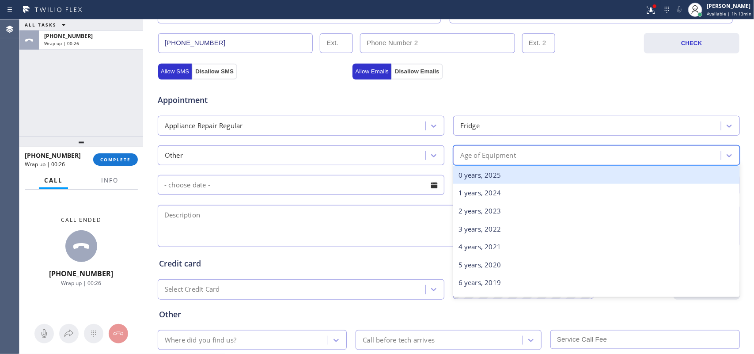
click at [544, 152] on div "Age of Equipment" at bounding box center [588, 154] width 265 height 15
click at [536, 177] on div "0 years, 2025" at bounding box center [596, 175] width 287 height 18
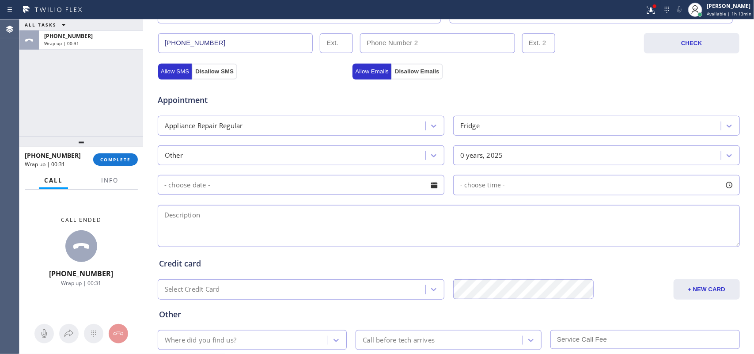
click at [190, 220] on textarea at bounding box center [449, 226] width 582 height 42
paste textarea "[STREET_ADDRESS][PERSON_NAME] (360) 223-6934 blowing some hot air below the fri…"
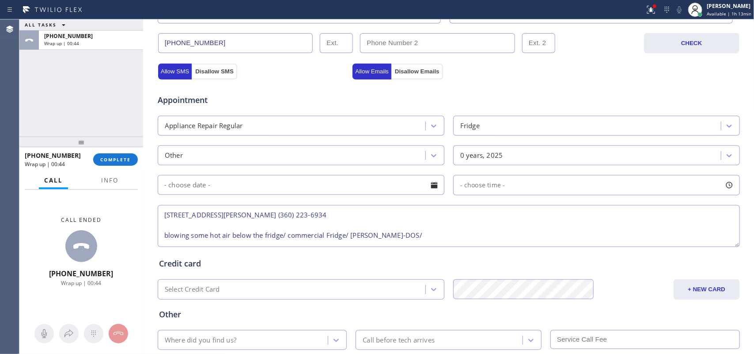
scroll to position [332, 0]
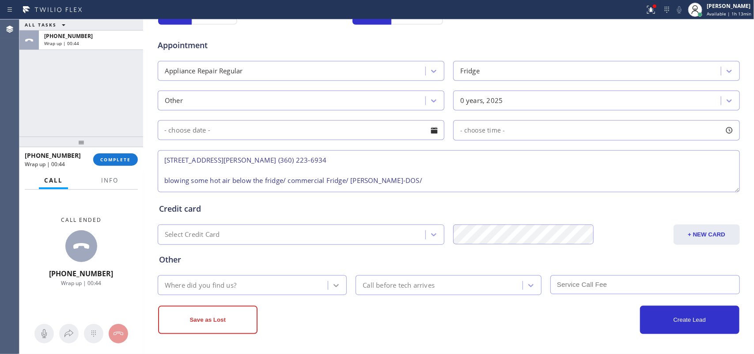
type textarea "[STREET_ADDRESS][PERSON_NAME] (360) 223-6934 blowing some hot air below the fri…"
click at [332, 282] on icon at bounding box center [336, 285] width 9 height 9
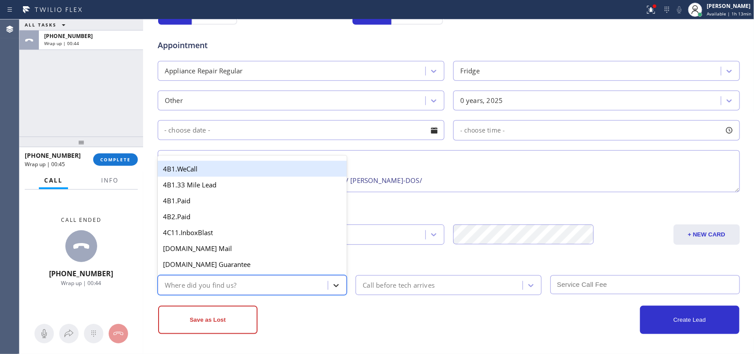
type input "g"
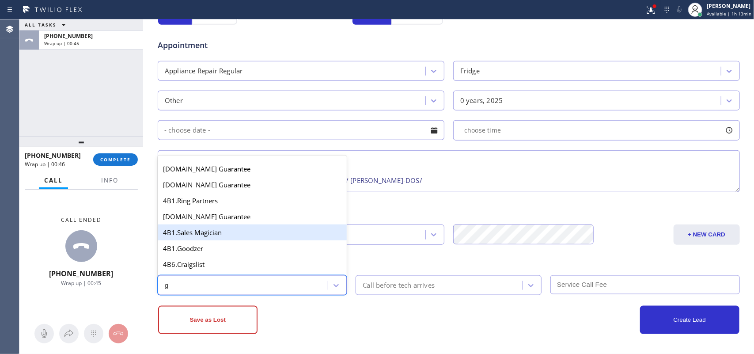
scroll to position [110, 0]
click at [213, 241] on div "4A. Google/G+" at bounding box center [252, 233] width 189 height 16
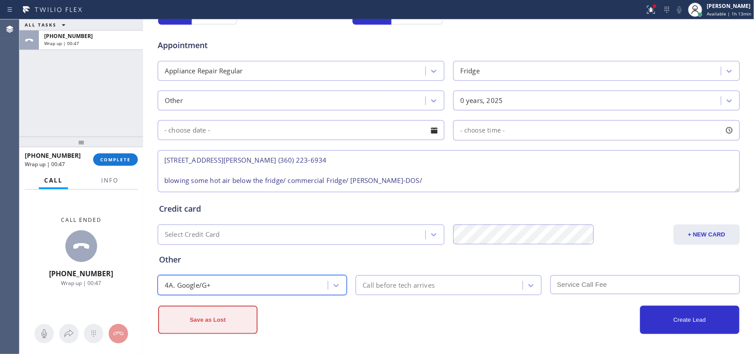
click at [215, 322] on button "Save as Lost" at bounding box center [207, 320] width 99 height 28
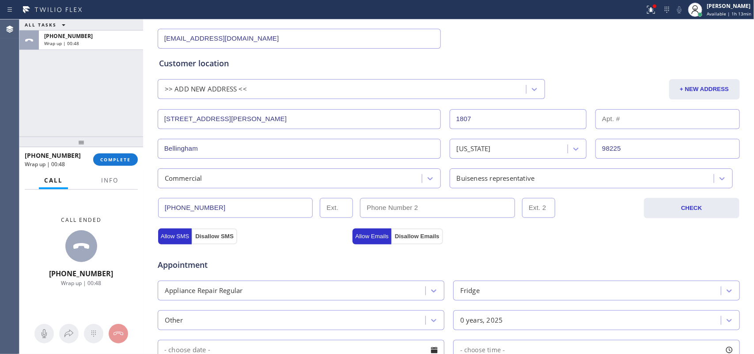
scroll to position [0, 0]
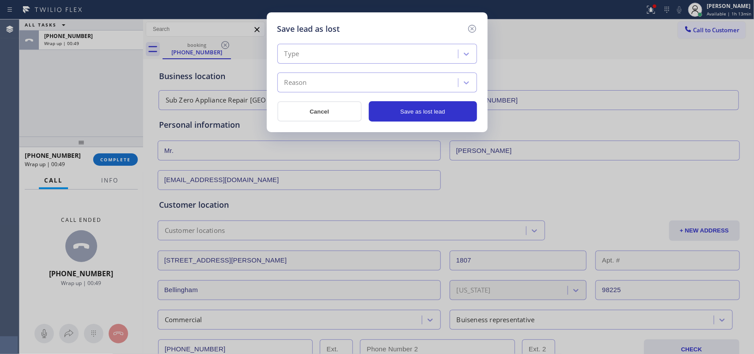
click at [365, 55] on div "Type" at bounding box center [369, 53] width 178 height 15
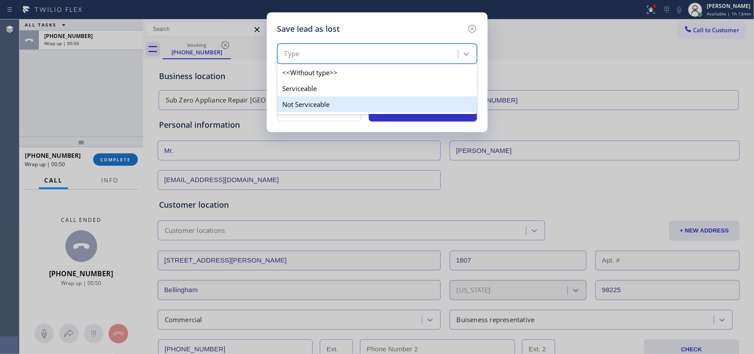
click at [358, 104] on div "Not Serviceable" at bounding box center [377, 104] width 200 height 16
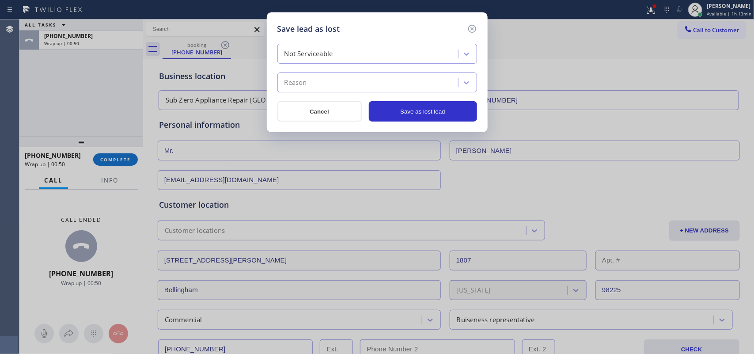
click at [363, 84] on div "Reason" at bounding box center [369, 82] width 178 height 15
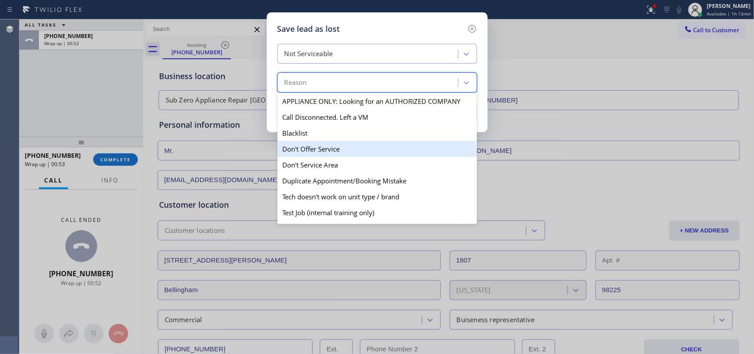
click at [371, 155] on div "Don't Offer Service" at bounding box center [377, 149] width 200 height 16
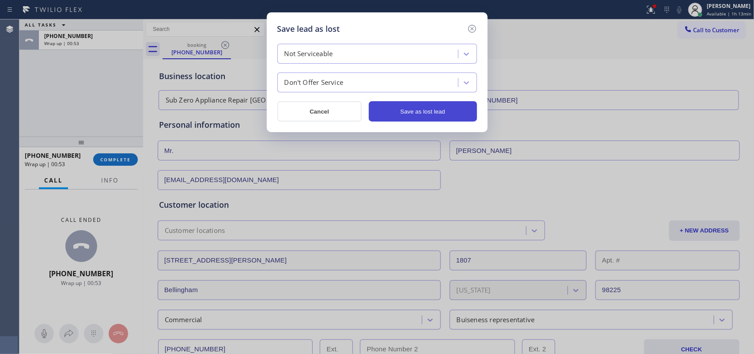
click at [425, 112] on button "Save as lost lead" at bounding box center [423, 111] width 108 height 20
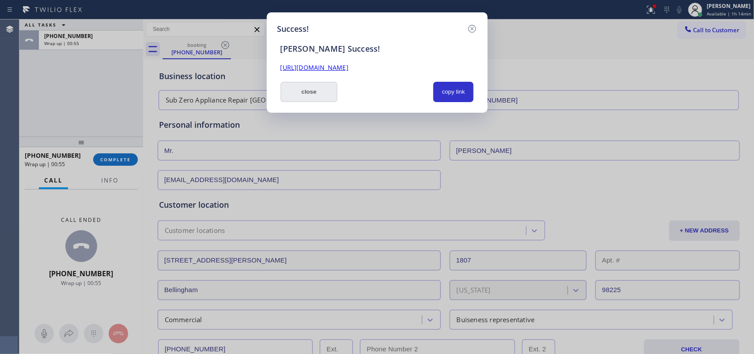
click at [326, 93] on button "close" at bounding box center [308, 92] width 57 height 20
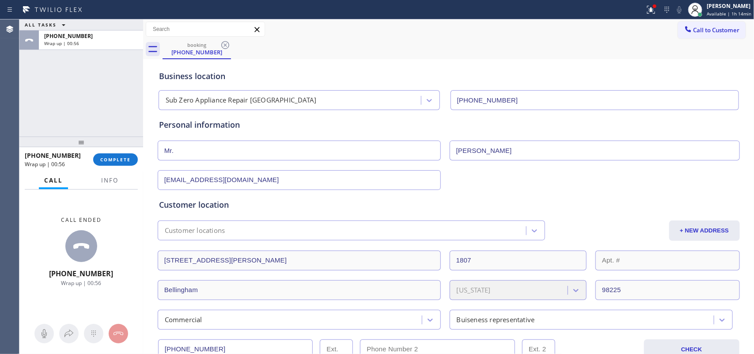
click at [113, 166] on div "[PHONE_NUMBER] Wrap up | 00:56 COMPLETE" at bounding box center [81, 159] width 113 height 23
click at [121, 155] on button "COMPLETE" at bounding box center [115, 159] width 45 height 12
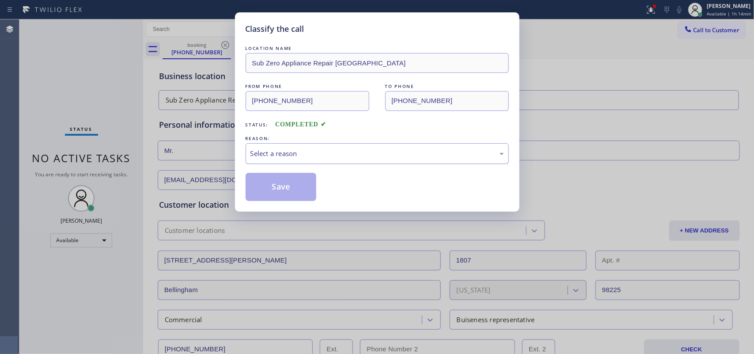
drag, startPoint x: 338, startPoint y: 151, endPoint x: 349, endPoint y: 162, distance: 15.6
click at [340, 153] on div "Select a reason" at bounding box center [376, 153] width 253 height 10
click at [283, 200] on button "Save" at bounding box center [280, 187] width 71 height 28
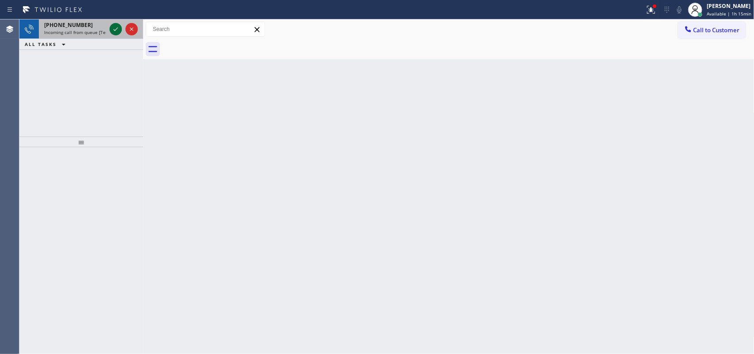
click at [113, 25] on icon at bounding box center [115, 29] width 11 height 11
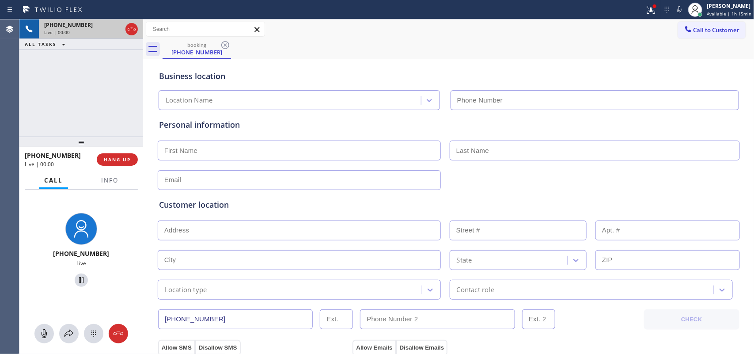
type input "[PHONE_NUMBER]"
click at [124, 162] on button "HANG UP" at bounding box center [117, 159] width 41 height 12
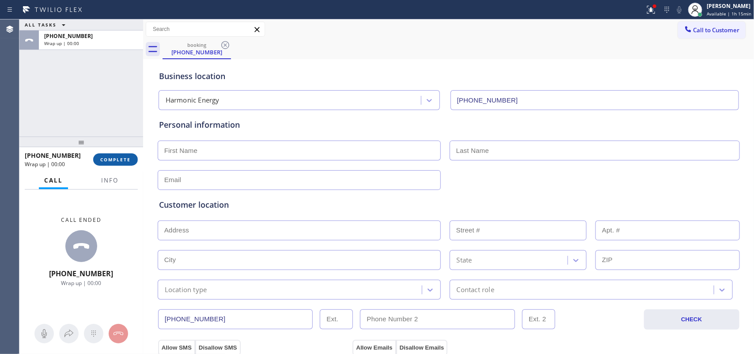
click at [124, 162] on button "COMPLETE" at bounding box center [115, 159] width 45 height 12
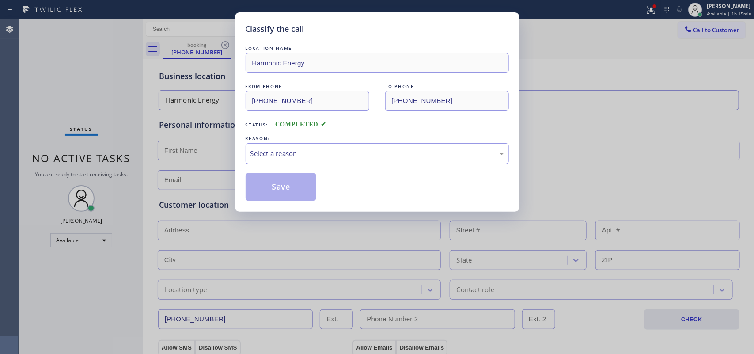
click at [302, 166] on div "LOCATION NAME Harmonic Energy FROM PHONE [PHONE_NUMBER] TO PHONE [PHONE_NUMBER]…" at bounding box center [376, 122] width 263 height 157
click at [312, 150] on div "Select a reason" at bounding box center [376, 153] width 253 height 10
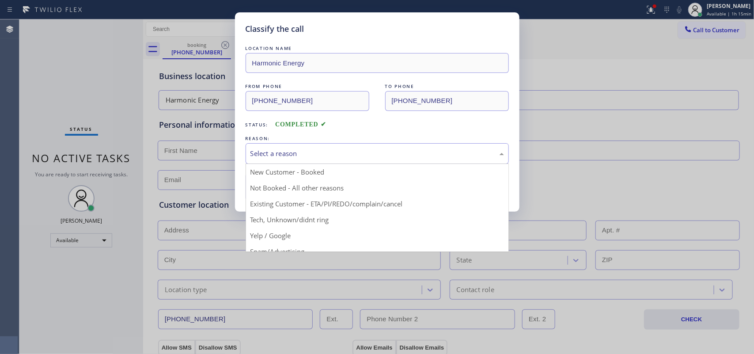
scroll to position [60, 0]
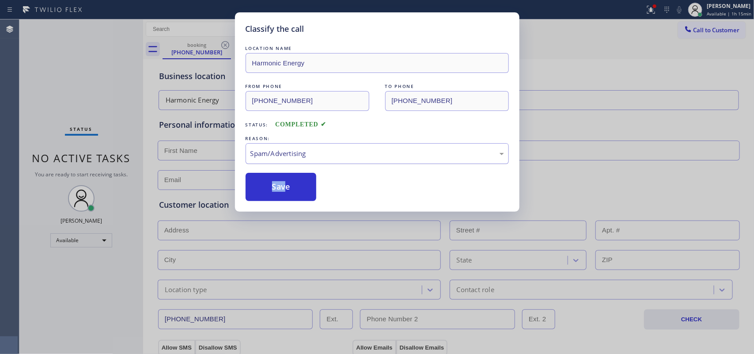
drag, startPoint x: 285, startPoint y: 197, endPoint x: 330, endPoint y: 155, distance: 61.8
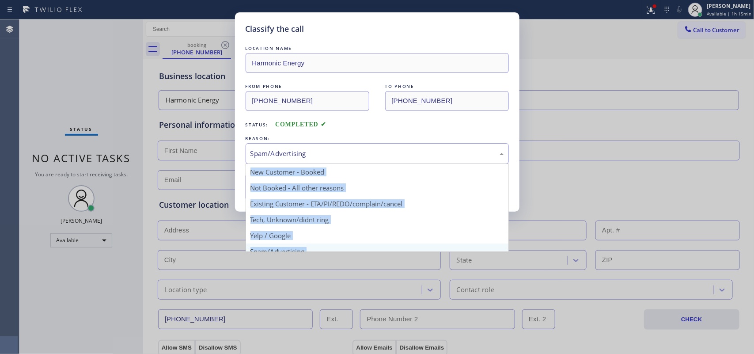
click at [330, 155] on div "Spam/Advertising" at bounding box center [376, 153] width 253 height 10
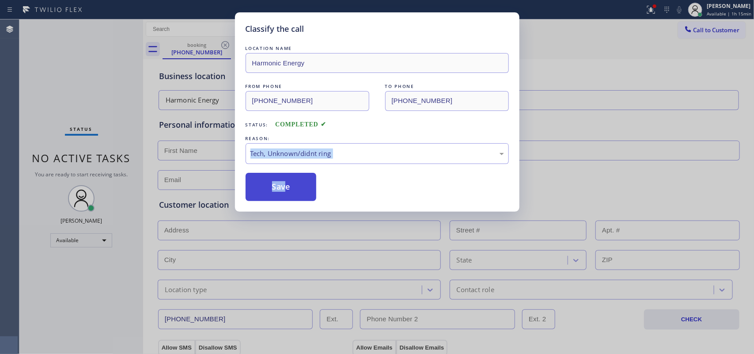
click at [288, 182] on button "Save" at bounding box center [280, 187] width 71 height 28
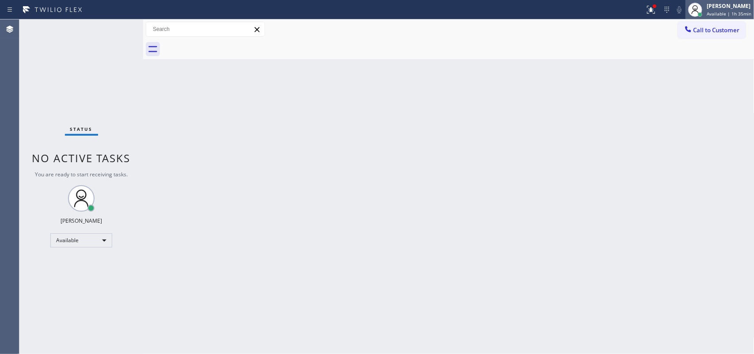
click at [716, 8] on div "[PERSON_NAME]" at bounding box center [728, 6] width 45 height 8
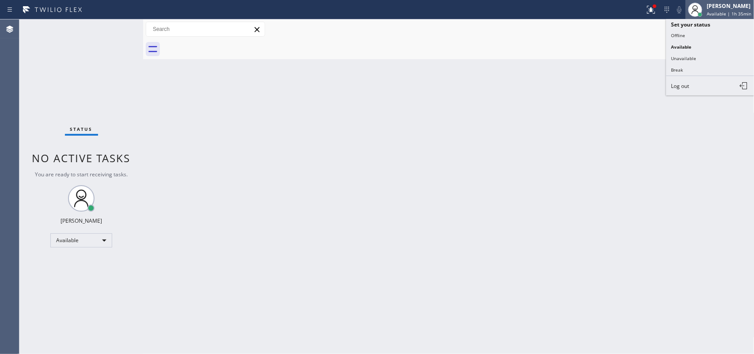
click at [716, 8] on div "[PERSON_NAME]" at bounding box center [728, 6] width 45 height 8
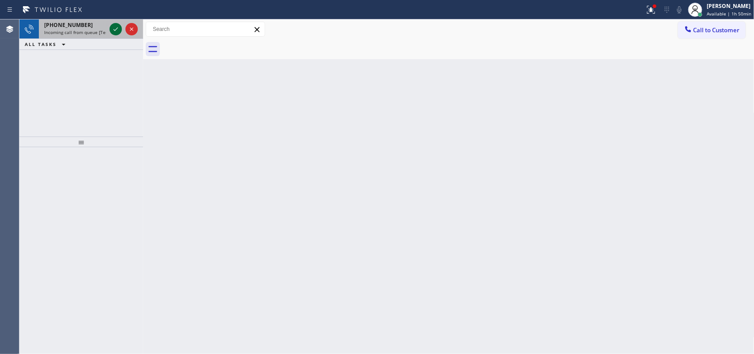
click at [116, 27] on icon at bounding box center [115, 29] width 11 height 11
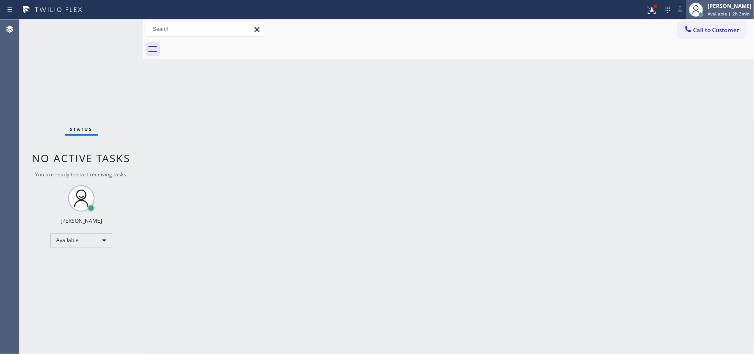
click at [738, 5] on div "[PERSON_NAME]" at bounding box center [729, 6] width 44 height 8
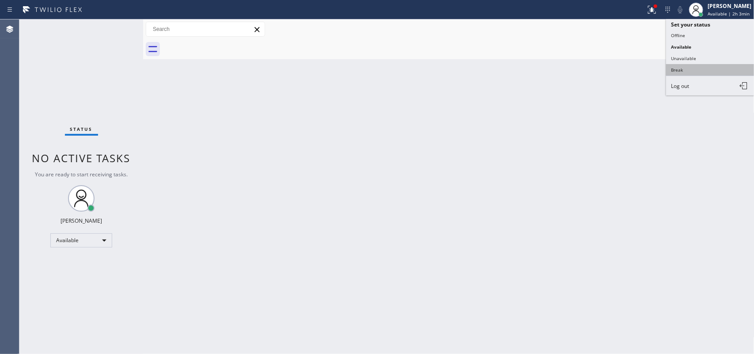
click at [685, 66] on button "Break" at bounding box center [710, 69] width 88 height 11
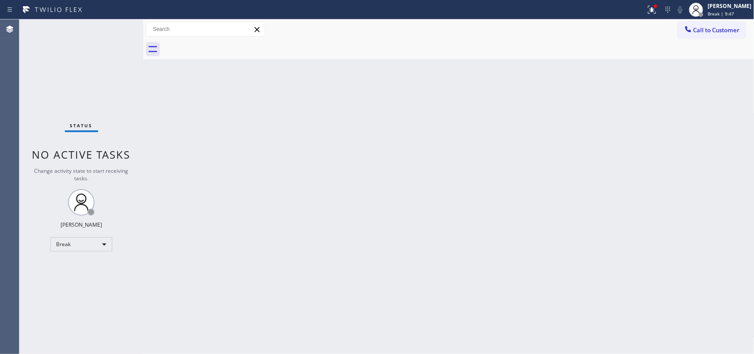
drag, startPoint x: 227, startPoint y: 102, endPoint x: 211, endPoint y: 11, distance: 92.7
click at [227, 102] on div "Back to Dashboard Change Sender ID Customers Technicians Select a contact Outbo…" at bounding box center [448, 186] width 611 height 334
click at [701, 13] on icon at bounding box center [696, 9] width 11 height 11
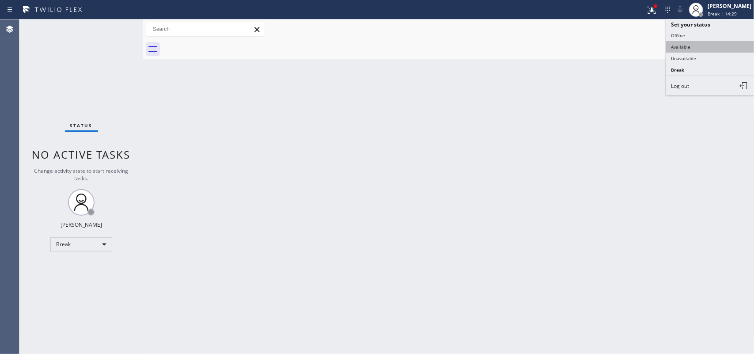
click at [705, 45] on button "Available" at bounding box center [710, 46] width 88 height 11
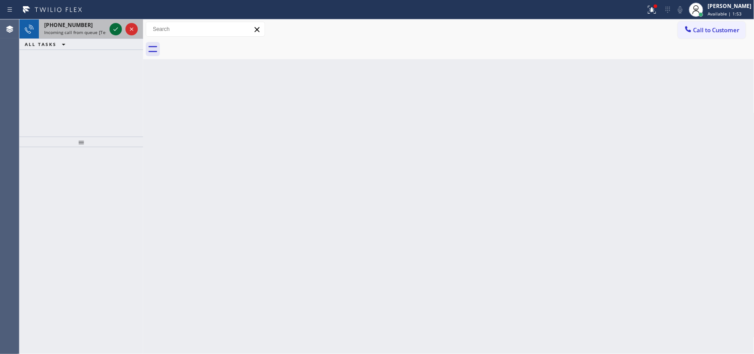
click at [115, 29] on icon at bounding box center [115, 29] width 11 height 11
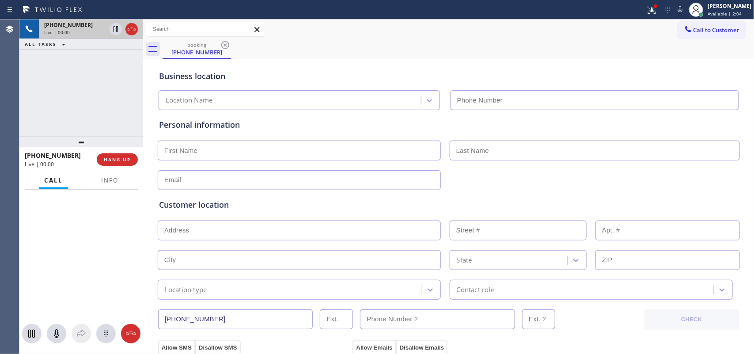
type input "[PHONE_NUMBER]"
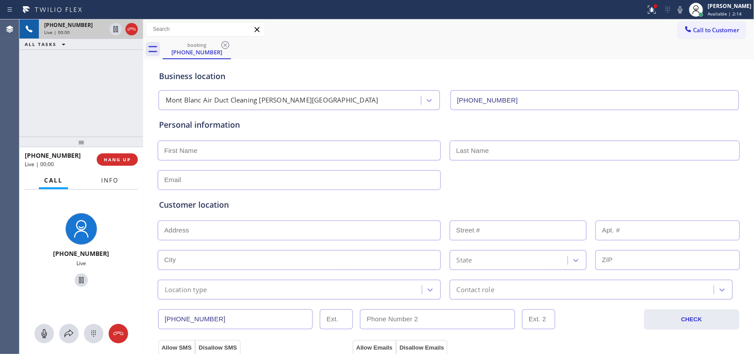
click at [109, 178] on span "Info" at bounding box center [109, 180] width 17 height 8
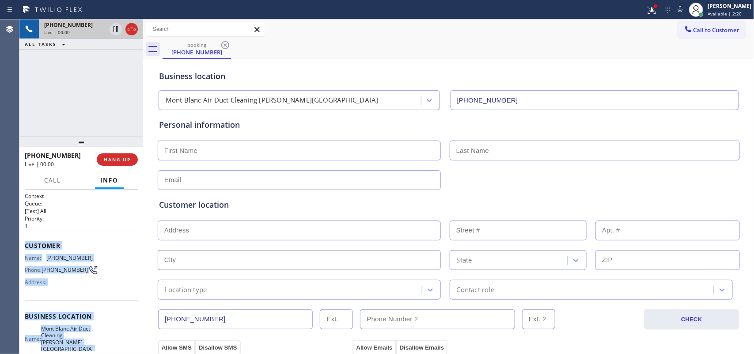
drag, startPoint x: 91, startPoint y: 266, endPoint x: 23, endPoint y: 243, distance: 71.8
click at [23, 243] on div "Context Queue: [Test] All Priority: 1 Customer Name: [PHONE_NUMBER] Phone: [PHO…" at bounding box center [81, 271] width 124 height 165
copy div "Customer Name: [PHONE_NUMBER] Phone: [PHONE_NUMBER] Address: Business location …"
click at [126, 162] on span "HANG UP" at bounding box center [117, 159] width 27 height 6
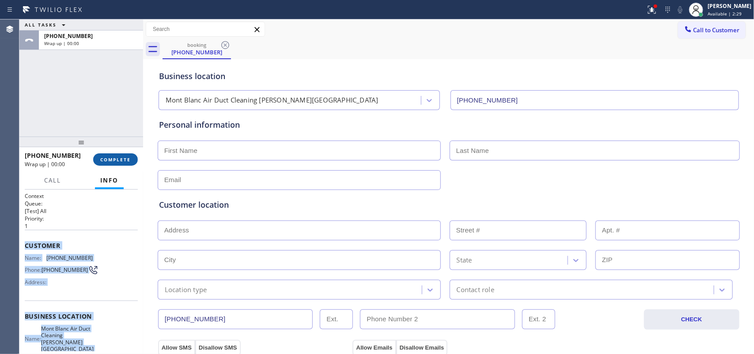
click at [126, 162] on span "COMPLETE" at bounding box center [115, 159] width 30 height 6
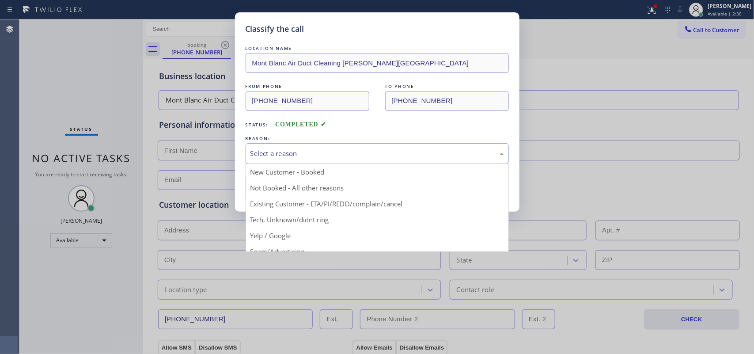
click at [271, 155] on div "Select a reason" at bounding box center [376, 153] width 253 height 10
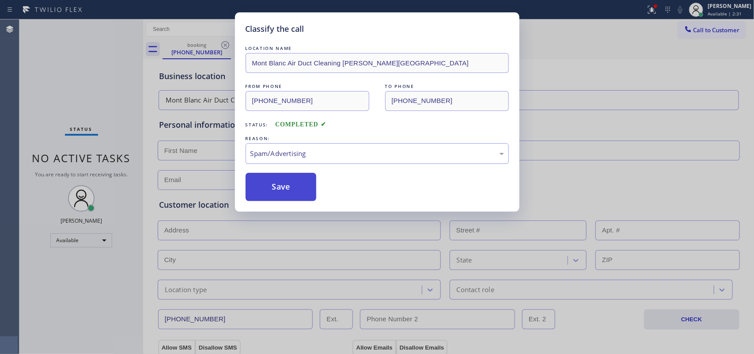
drag, startPoint x: 269, startPoint y: 200, endPoint x: 269, endPoint y: 180, distance: 19.4
click at [269, 179] on button "Save" at bounding box center [280, 187] width 71 height 28
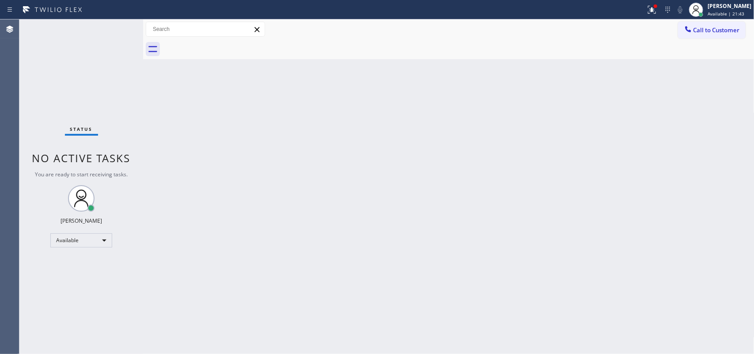
click at [266, 189] on div "Back to Dashboard Change Sender ID Customers Technicians Select a contact Outbo…" at bounding box center [448, 186] width 611 height 334
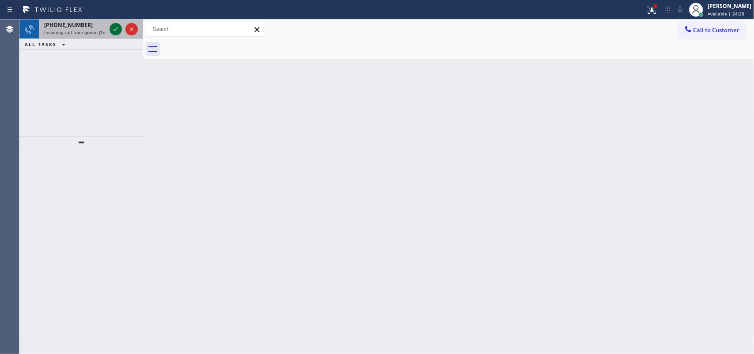
click at [117, 30] on icon at bounding box center [115, 29] width 11 height 11
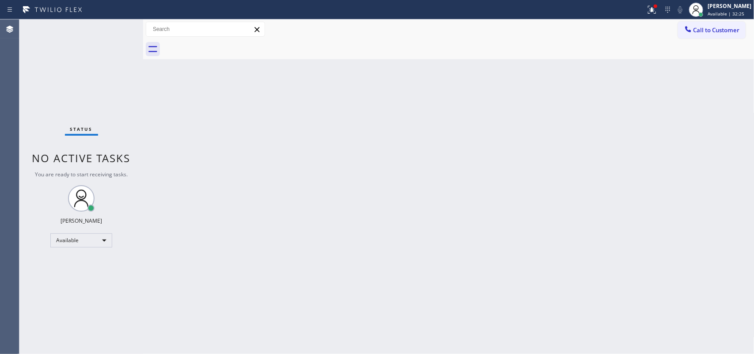
click at [111, 27] on div "Status No active tasks You are ready to start receiving tasks. [PERSON_NAME] Av…" at bounding box center [81, 186] width 124 height 334
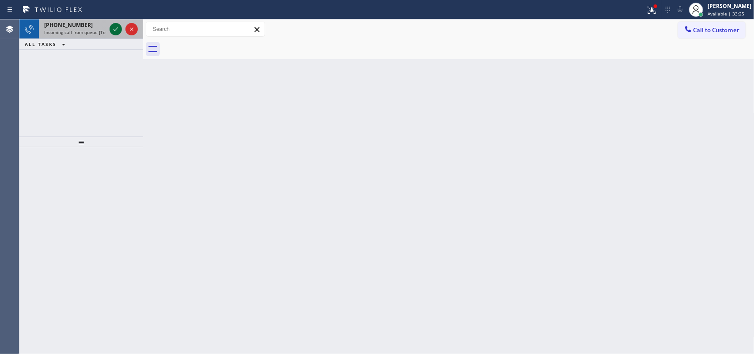
click at [117, 31] on icon at bounding box center [115, 29] width 11 height 11
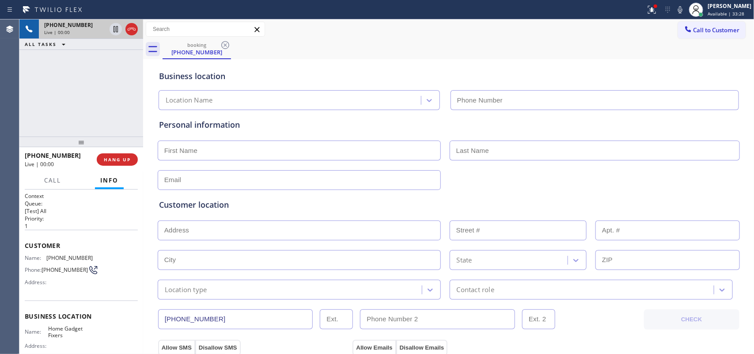
type input "[PHONE_NUMBER]"
click at [52, 181] on span "Call" at bounding box center [52, 180] width 17 height 8
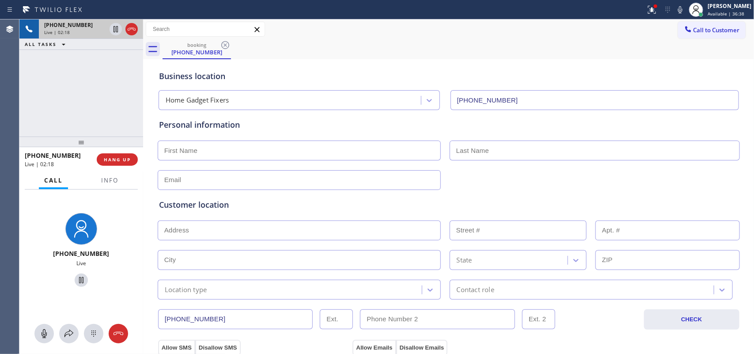
drag, startPoint x: 46, startPoint y: 331, endPoint x: 67, endPoint y: 274, distance: 60.5
click at [49, 324] on div at bounding box center [81, 333] width 124 height 19
click at [78, 275] on icon at bounding box center [81, 280] width 11 height 11
click at [288, 143] on input "text" at bounding box center [299, 150] width 283 height 20
click at [541, 138] on div "Personal information" at bounding box center [448, 154] width 579 height 71
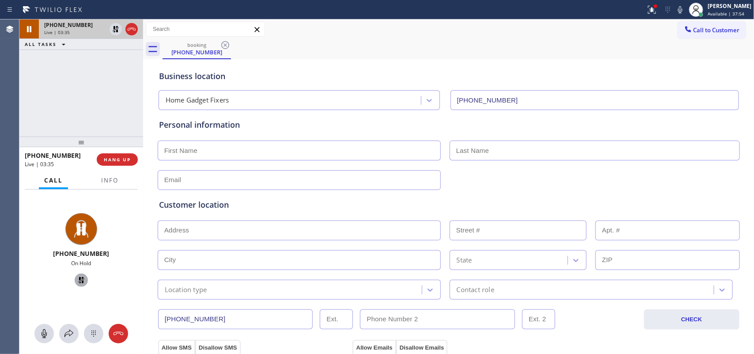
click at [531, 145] on input "text" at bounding box center [594, 150] width 290 height 20
type input "[PERSON_NAME]"
click at [381, 228] on input "text" at bounding box center [299, 230] width 283 height 20
paste input "Kenmore SBS front load dryer/[DEMOGRAPHIC_DATA]/ blowing hot air but not spinni…"
type input "Kenmore SBS front load dryer/[DEMOGRAPHIC_DATA]/ blowing hot air but not spinni…"
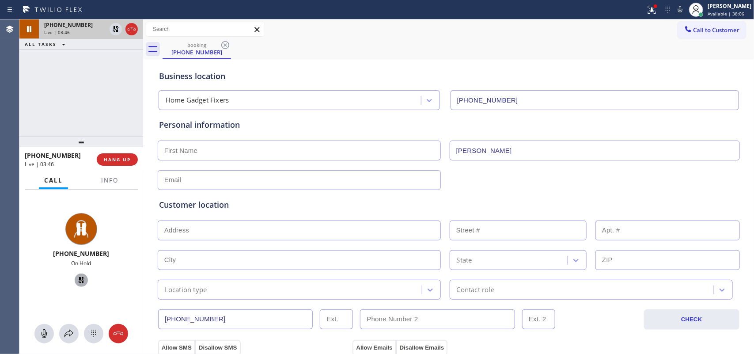
click at [201, 228] on input "text" at bounding box center [299, 230] width 283 height 20
paste input "[STREET_ADDRESS][PERSON_NAME]"
type input "[STREET_ADDRESS][PERSON_NAME]"
type input "1152"
type input "[GEOGRAPHIC_DATA]"
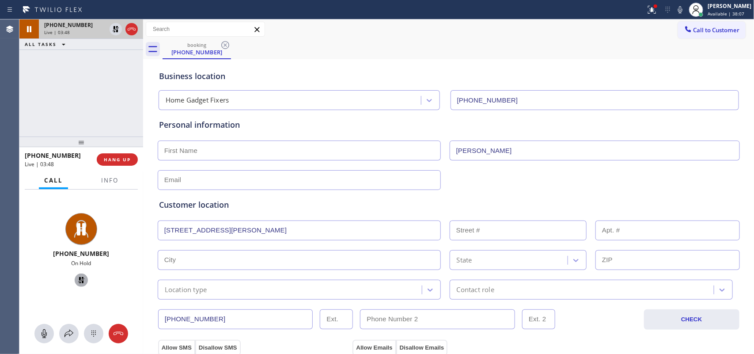
type input "08104"
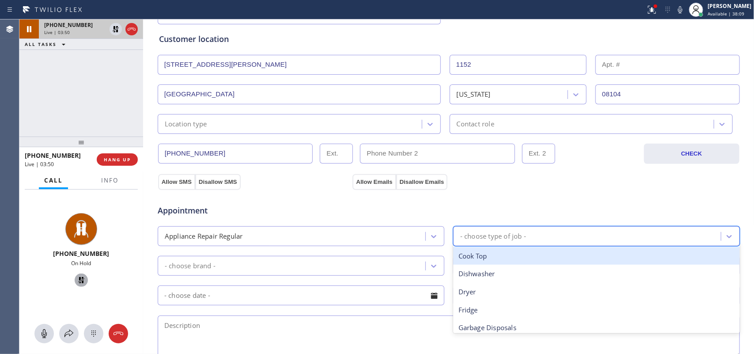
drag, startPoint x: 499, startPoint y: 236, endPoint x: 506, endPoint y: 260, distance: 24.4
click at [499, 236] on div "- choose type of job -" at bounding box center [493, 236] width 66 height 10
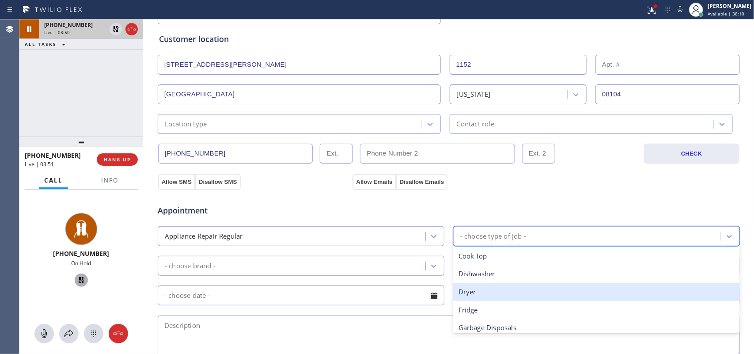
click at [508, 292] on div "Dryer" at bounding box center [596, 292] width 287 height 18
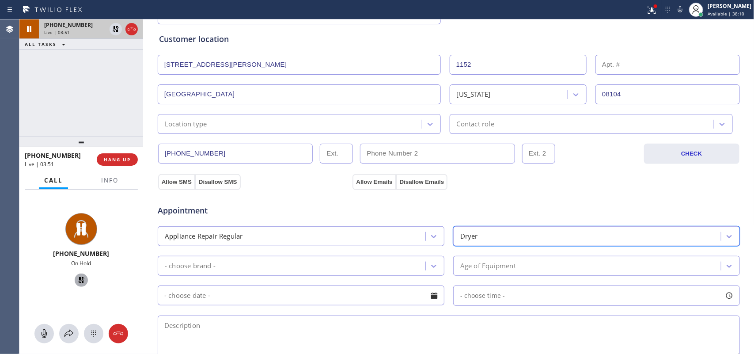
click at [420, 263] on div "- choose brand -" at bounding box center [292, 265] width 265 height 15
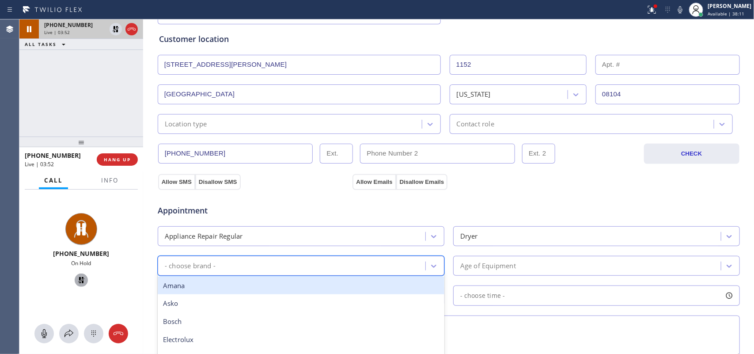
type input "k"
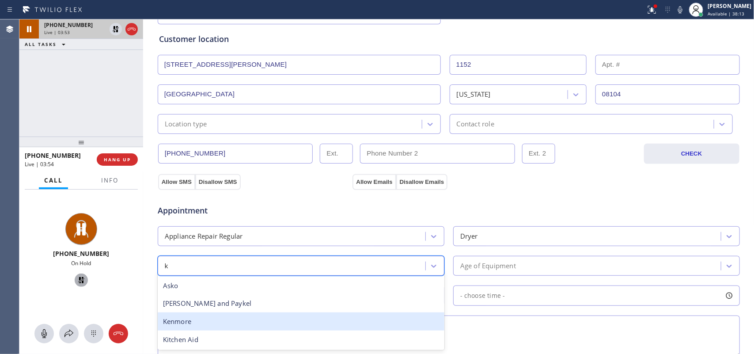
click at [336, 321] on div "Kenmore" at bounding box center [301, 321] width 287 height 18
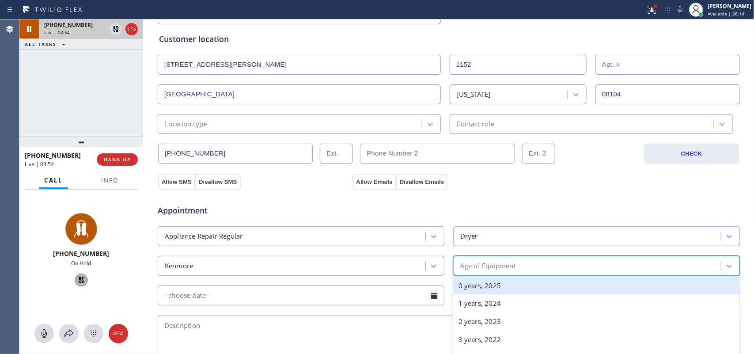
click at [517, 268] on div "Age of Equipment" at bounding box center [588, 265] width 265 height 15
click at [514, 287] on div "3 years, 2022" at bounding box center [596, 284] width 287 height 18
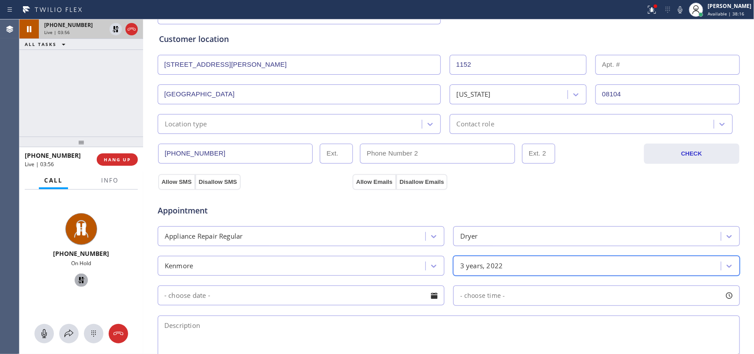
scroll to position [331, 0]
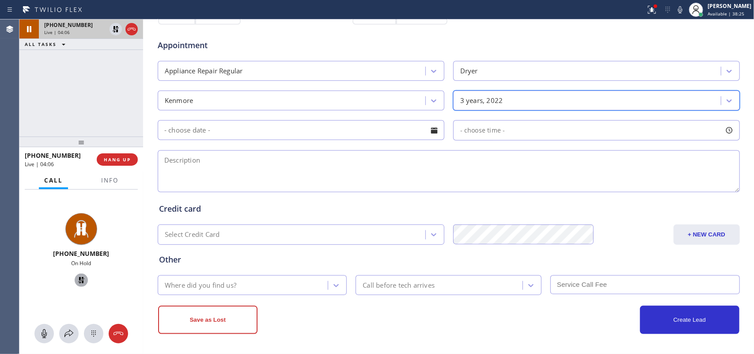
click at [80, 279] on icon at bounding box center [81, 280] width 11 height 11
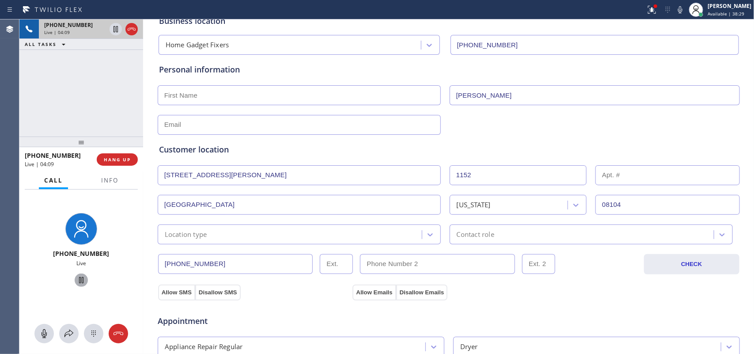
scroll to position [0, 0]
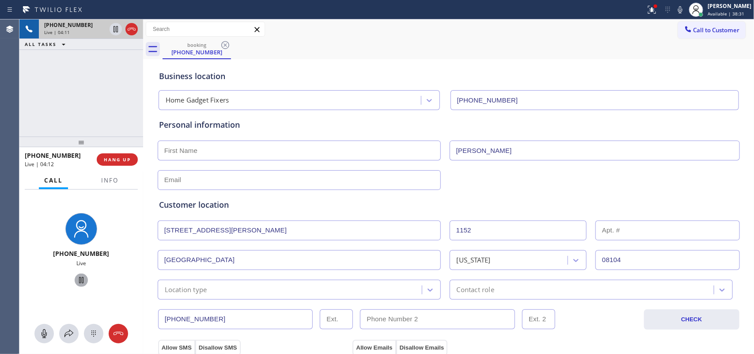
click at [230, 150] on input "text" at bounding box center [299, 150] width 283 height 20
type input "Mr."
drag, startPoint x: 378, startPoint y: 168, endPoint x: 372, endPoint y: 175, distance: 8.8
click at [378, 167] on div "Personal information Mr. [PERSON_NAME]" at bounding box center [448, 154] width 579 height 71
click at [370, 179] on input "text" at bounding box center [299, 180] width 283 height 20
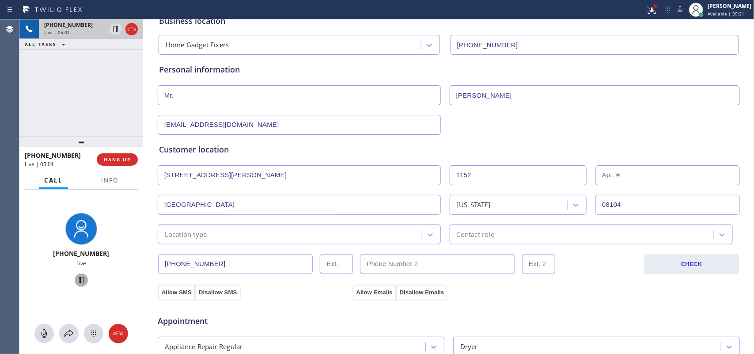
scroll to position [166, 0]
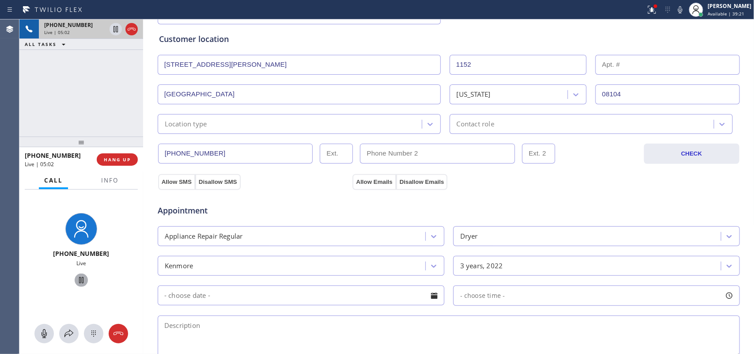
type input "[EMAIL_ADDRESS][DOMAIN_NAME]"
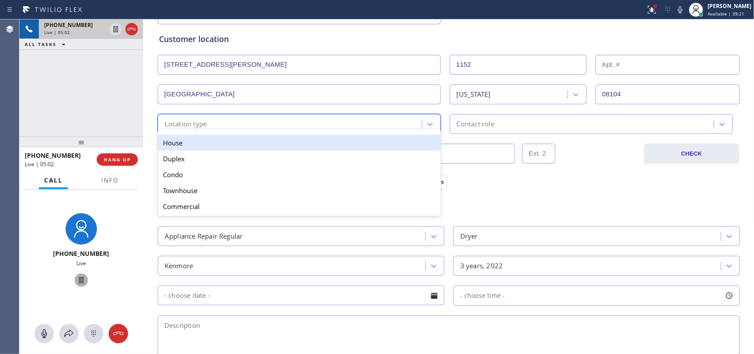
click at [340, 129] on div "Location type" at bounding box center [290, 123] width 261 height 15
click at [332, 143] on div "House" at bounding box center [299, 143] width 283 height 16
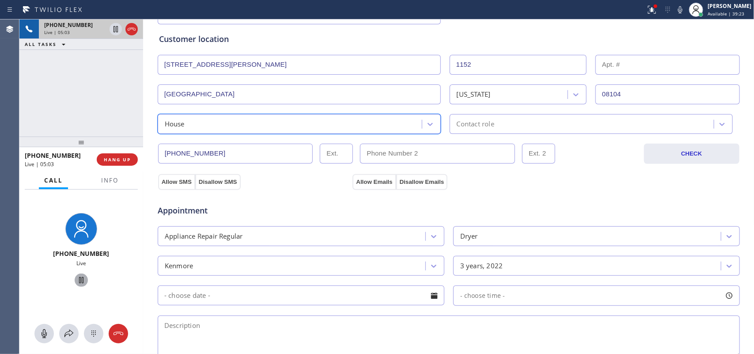
click at [490, 125] on div "Contact role" at bounding box center [476, 124] width 38 height 10
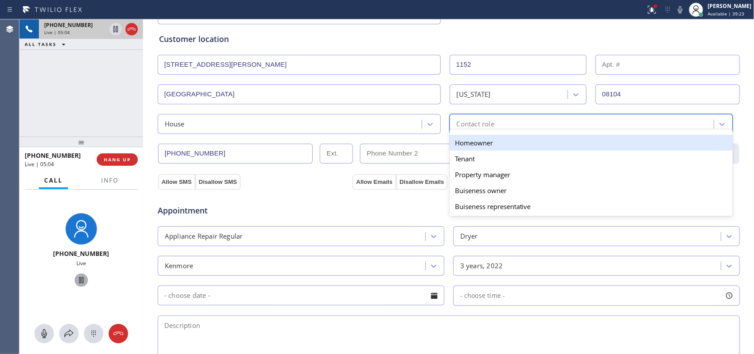
click at [491, 139] on div "Homeowner" at bounding box center [590, 143] width 283 height 16
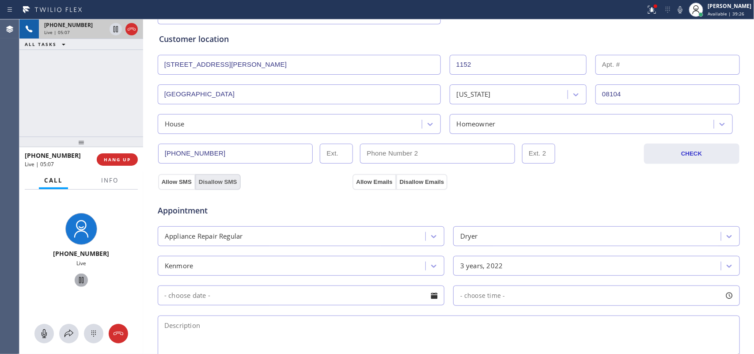
click at [204, 184] on button "Disallow SMS" at bounding box center [217, 182] width 45 height 16
drag, startPoint x: 180, startPoint y: 182, endPoint x: 204, endPoint y: 181, distance: 23.9
click at [198, 181] on div "Allow SMS Disallow SMS" at bounding box center [199, 182] width 83 height 16
drag, startPoint x: 362, startPoint y: 183, endPoint x: 389, endPoint y: 180, distance: 26.7
click at [374, 181] on button "Allow Emails" at bounding box center [373, 182] width 43 height 16
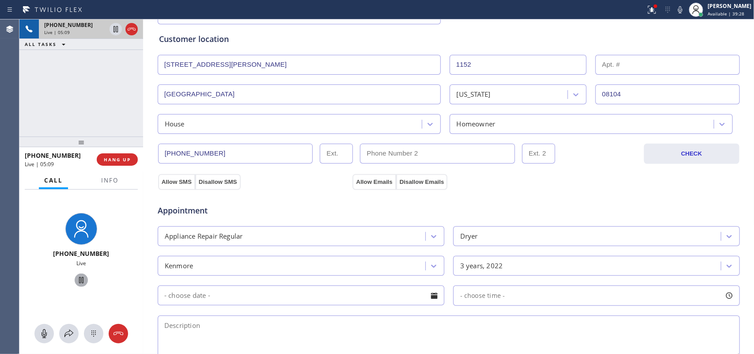
scroll to position [276, 0]
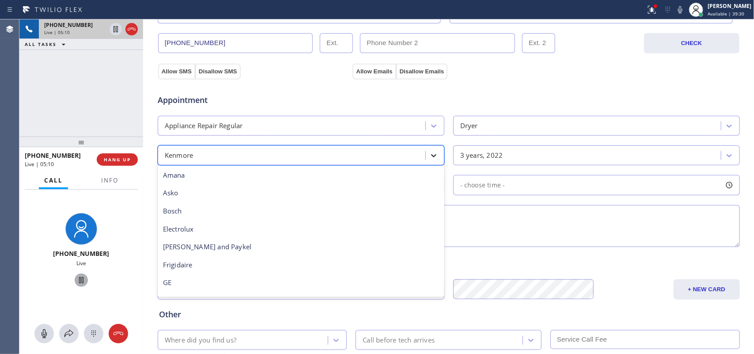
click at [429, 158] on icon at bounding box center [433, 155] width 9 height 9
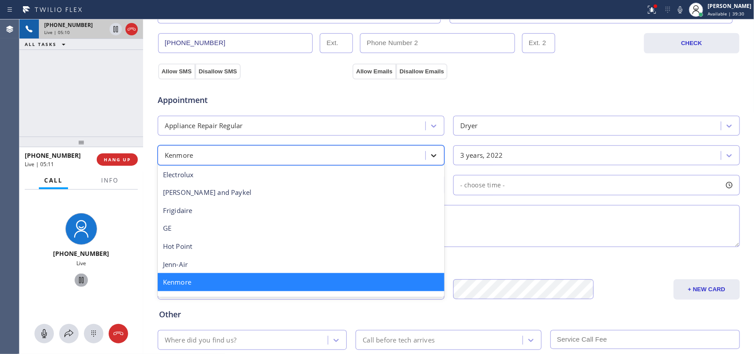
click at [429, 158] on icon at bounding box center [433, 155] width 9 height 9
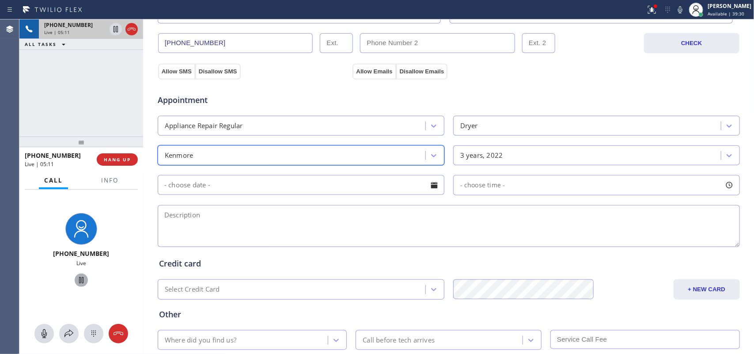
click at [393, 184] on input "text" at bounding box center [301, 185] width 287 height 20
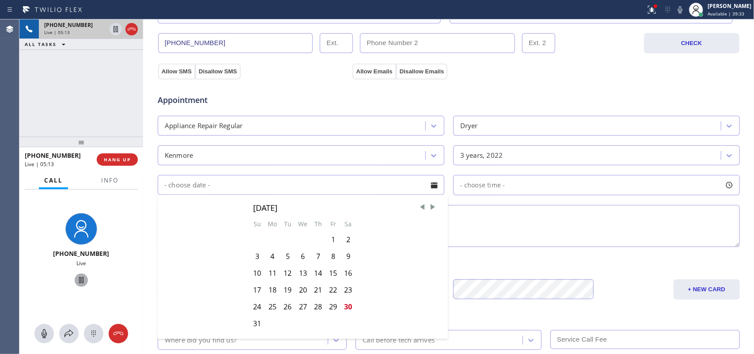
click at [622, 223] on textarea at bounding box center [449, 226] width 582 height 42
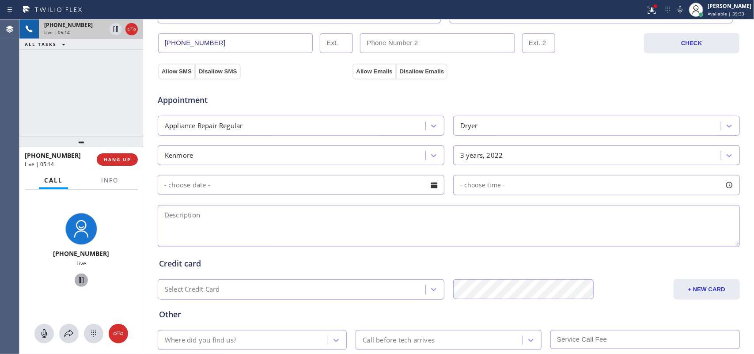
scroll to position [332, 0]
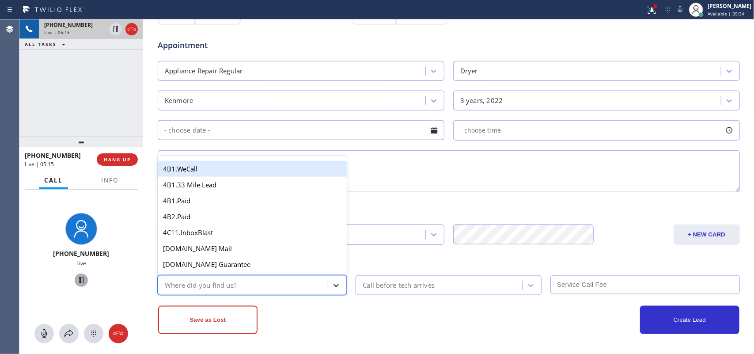
click at [334, 281] on icon at bounding box center [336, 285] width 9 height 9
type input "g"
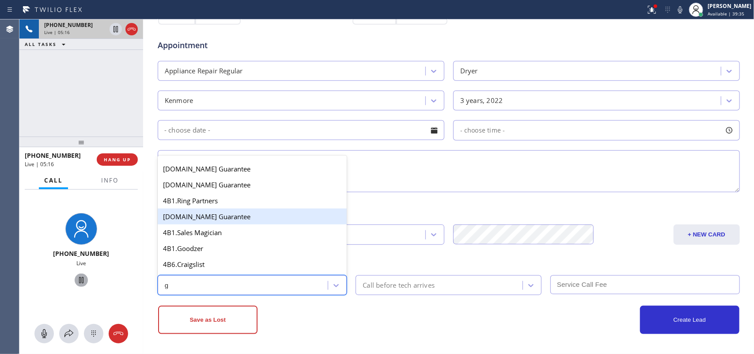
scroll to position [166, 0]
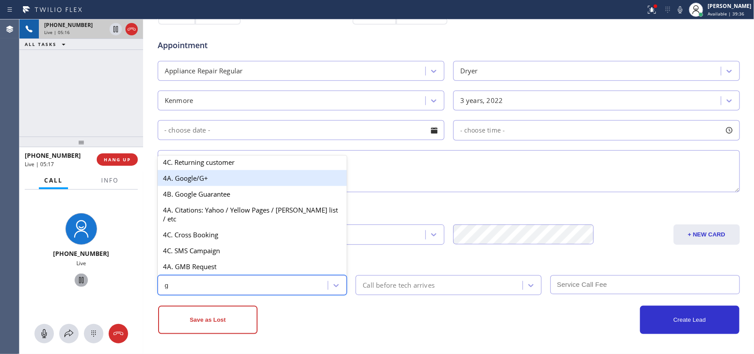
click at [230, 186] on div "4A. Google/G+" at bounding box center [252, 178] width 189 height 16
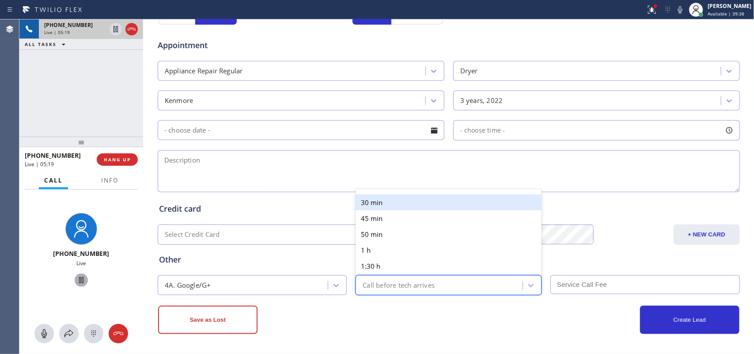
click at [412, 284] on div "Call before tech arrives" at bounding box center [398, 285] width 72 height 10
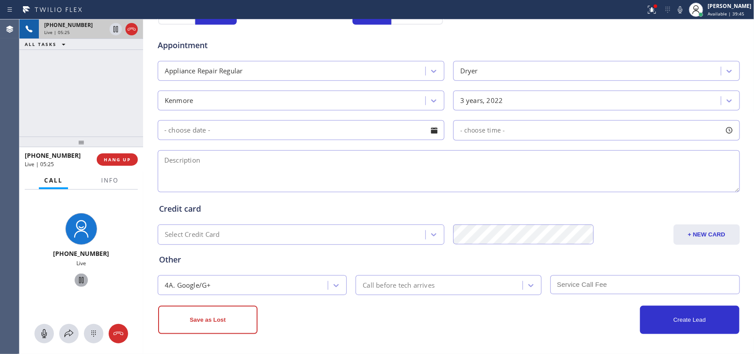
click at [197, 162] on textarea at bounding box center [449, 171] width 582 height 42
paste textarea "Kenmore SBS front load dryer/[DEMOGRAPHIC_DATA]/ blowing hot air but not spinni…"
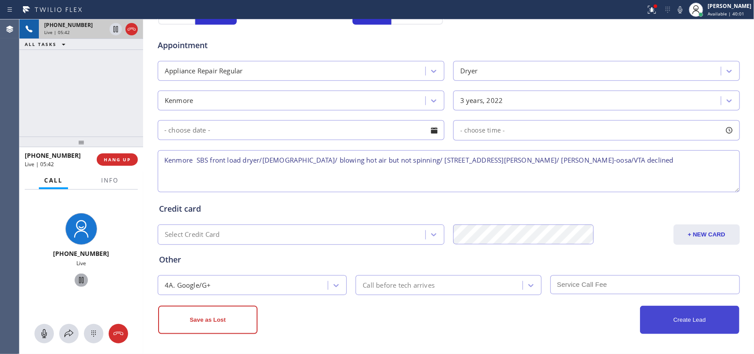
type textarea "Kenmore SBS front load dryer/[DEMOGRAPHIC_DATA]/ blowing hot air but not spinni…"
click at [674, 319] on button "Create Lead" at bounding box center [689, 320] width 99 height 28
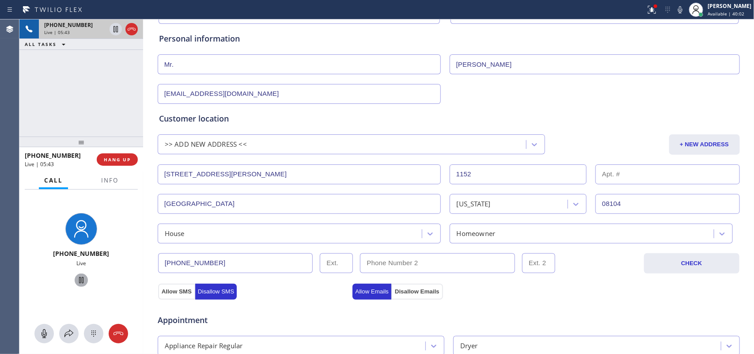
scroll to position [362, 0]
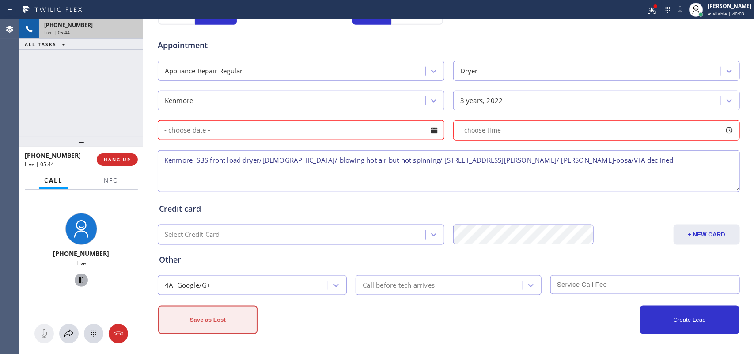
click at [191, 317] on button "Save as Lost" at bounding box center [207, 320] width 99 height 28
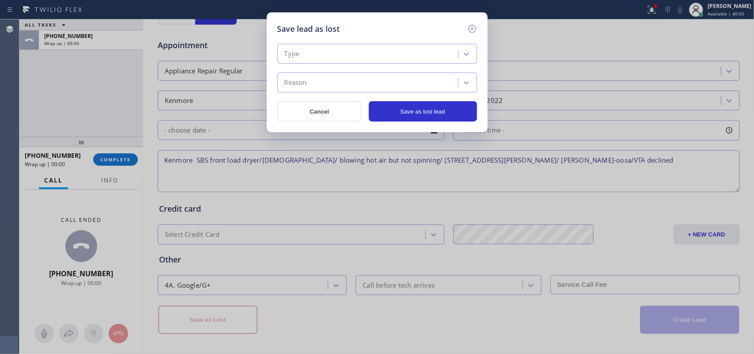
click at [417, 55] on div "Type" at bounding box center [369, 53] width 178 height 15
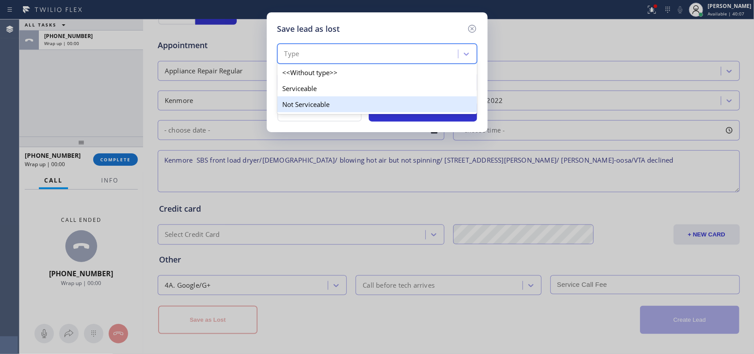
click at [363, 100] on div "Not Serviceable" at bounding box center [377, 104] width 200 height 16
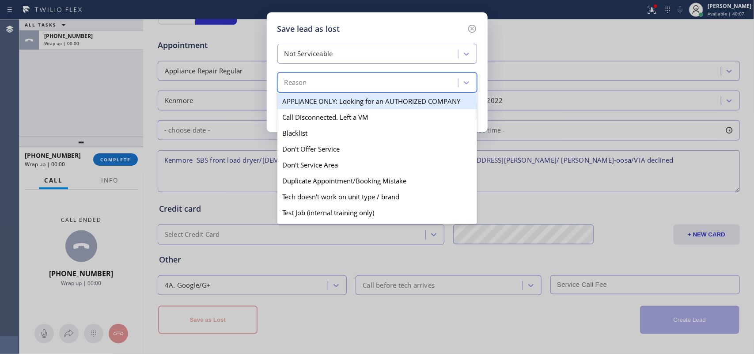
click at [367, 77] on div "Reason" at bounding box center [369, 82] width 178 height 15
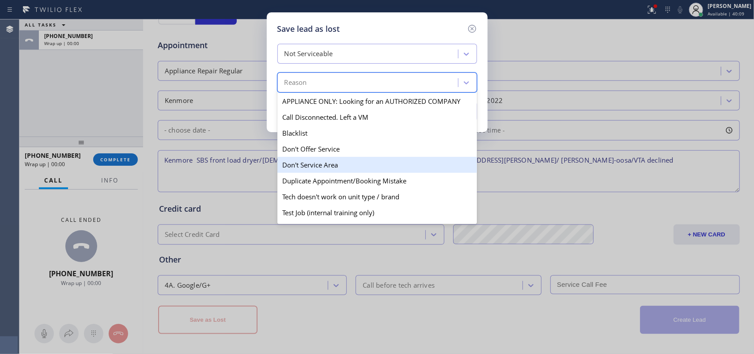
click at [302, 163] on div "Don't Service Area" at bounding box center [377, 165] width 200 height 16
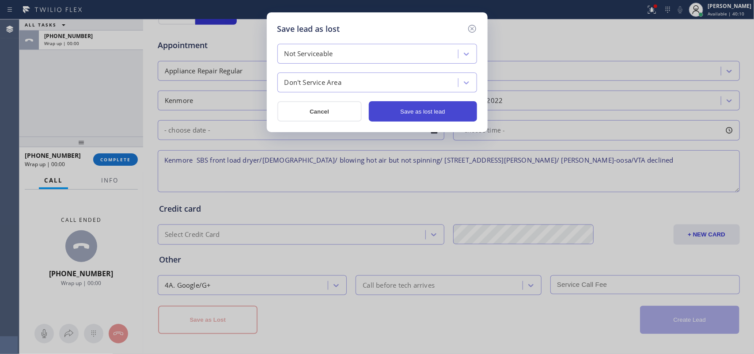
click at [406, 115] on button "Save as lost lead" at bounding box center [423, 111] width 108 height 20
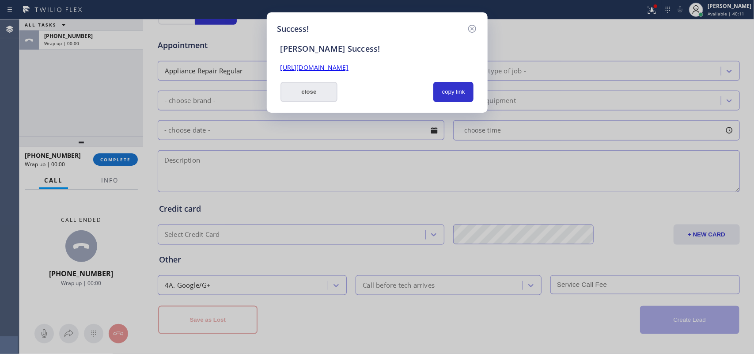
click at [322, 95] on button "close" at bounding box center [308, 92] width 57 height 20
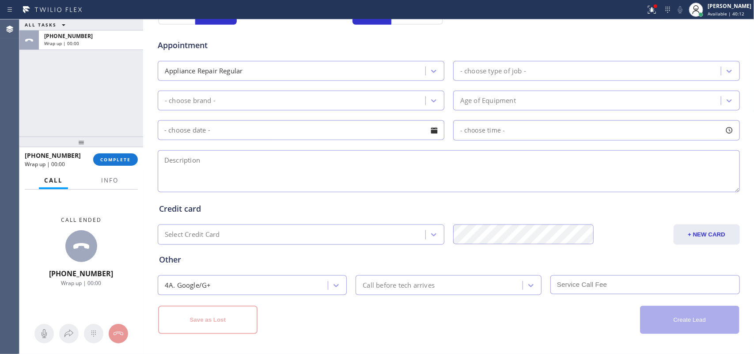
drag, startPoint x: 132, startPoint y: 158, endPoint x: 205, endPoint y: 157, distance: 72.9
click at [132, 158] on button "COMPLETE" at bounding box center [115, 159] width 45 height 12
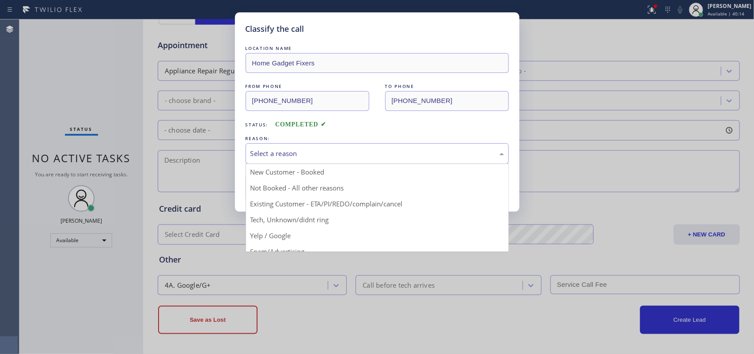
click at [359, 153] on div "Select a reason" at bounding box center [376, 153] width 253 height 10
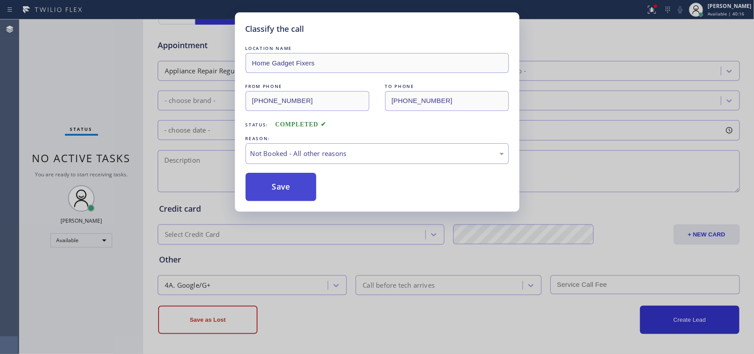
click at [292, 193] on button "Save" at bounding box center [280, 187] width 71 height 28
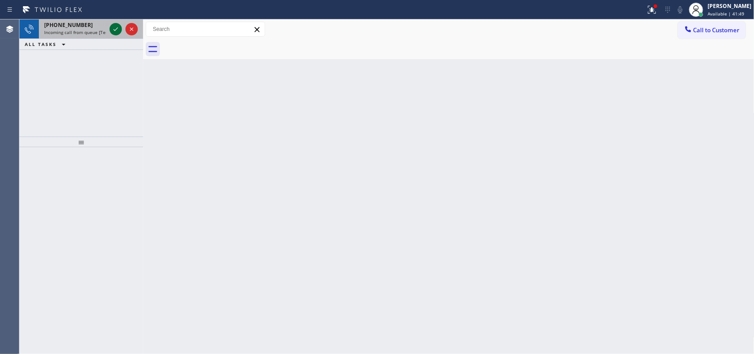
click at [113, 29] on icon at bounding box center [115, 29] width 4 height 4
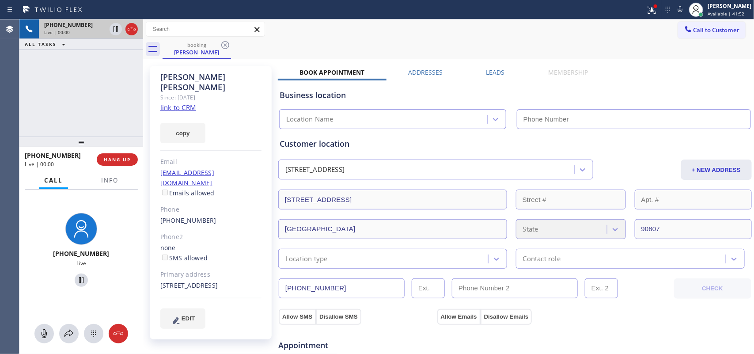
type input "[PHONE_NUMBER]"
click at [183, 103] on link "link to CRM" at bounding box center [178, 107] width 36 height 9
drag, startPoint x: 47, startPoint y: 329, endPoint x: 65, endPoint y: 313, distance: 24.1
click at [48, 328] on icon at bounding box center [44, 333] width 11 height 11
click at [76, 279] on icon at bounding box center [81, 280] width 11 height 11
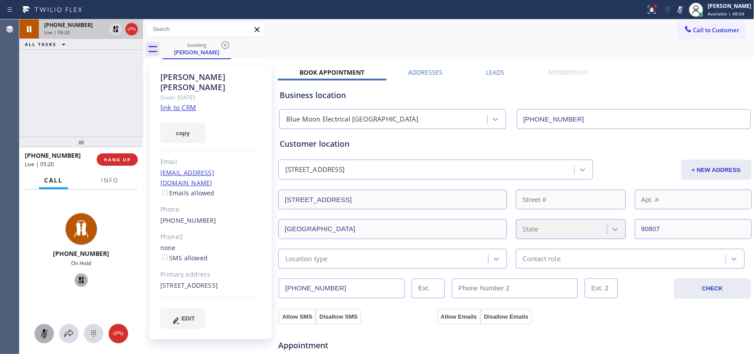
click at [43, 333] on rect at bounding box center [44, 332] width 7 height 7
click at [79, 279] on icon at bounding box center [81, 280] width 6 height 6
drag, startPoint x: 43, startPoint y: 329, endPoint x: 54, endPoint y: 320, distance: 14.5
click at [45, 328] on icon at bounding box center [44, 333] width 11 height 11
drag, startPoint x: 75, startPoint y: 277, endPoint x: 154, endPoint y: 95, distance: 198.6
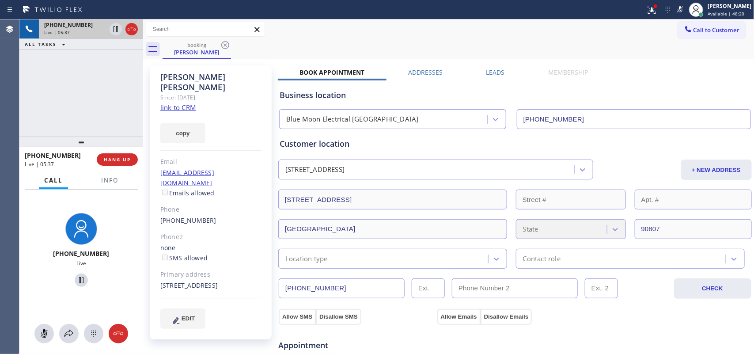
click at [76, 276] on icon at bounding box center [81, 280] width 11 height 11
click at [41, 333] on icon at bounding box center [44, 333] width 11 height 11
click at [76, 276] on icon at bounding box center [81, 280] width 11 height 11
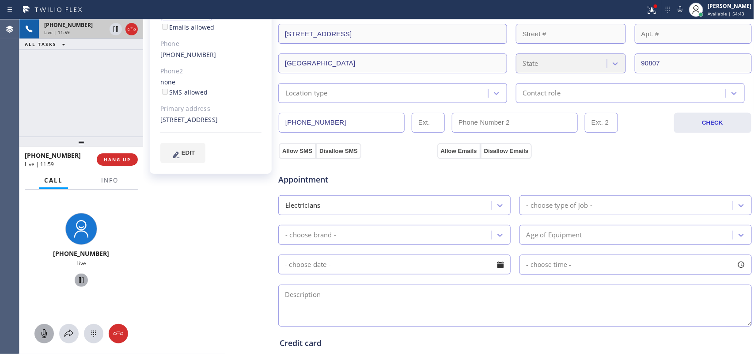
scroll to position [221, 0]
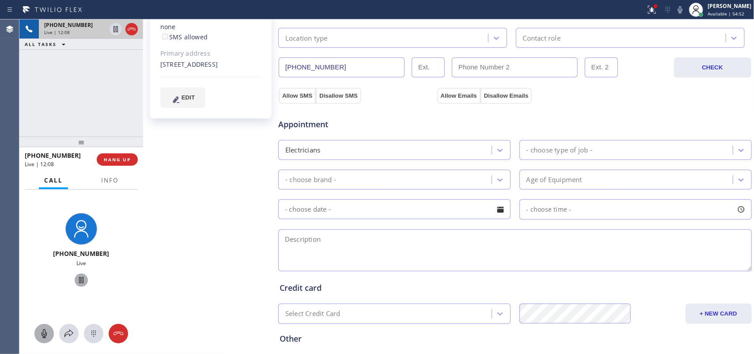
click at [226, 182] on div "[PERSON_NAME] Since: [DATE] link to CRM copy Email [EMAIL_ADDRESS][DOMAIN_NAME]…" at bounding box center [211, 136] width 132 height 590
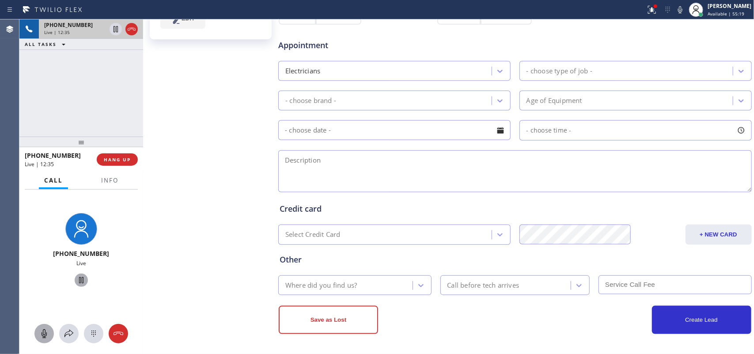
scroll to position [79, 0]
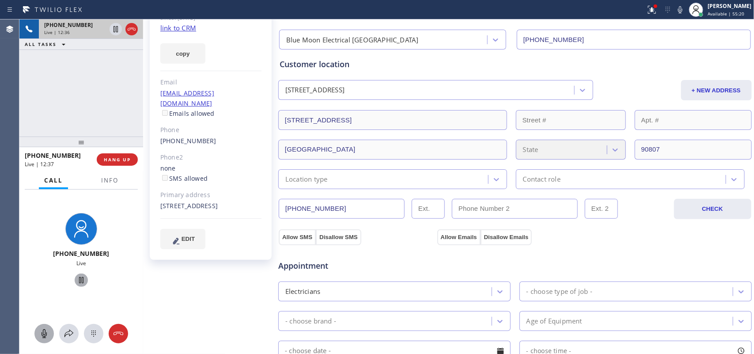
click at [436, 179] on div "Location type" at bounding box center [384, 178] width 207 height 15
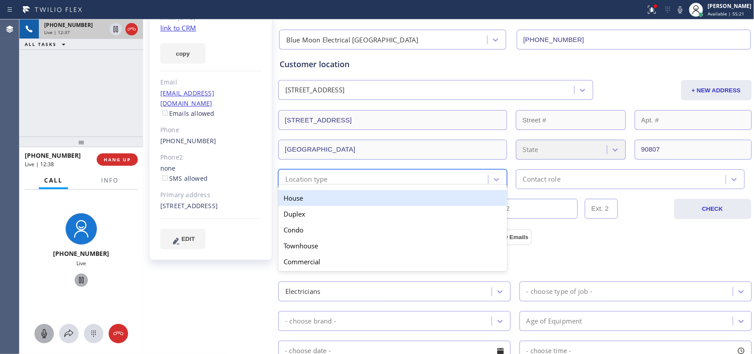
click at [427, 199] on div "House" at bounding box center [392, 198] width 229 height 16
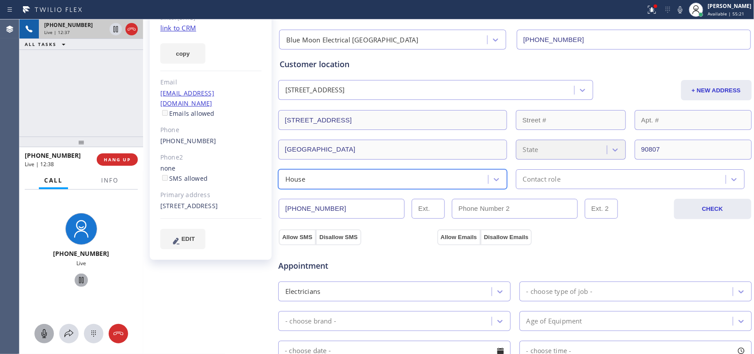
click at [570, 176] on div "Contact role" at bounding box center [621, 178] width 207 height 15
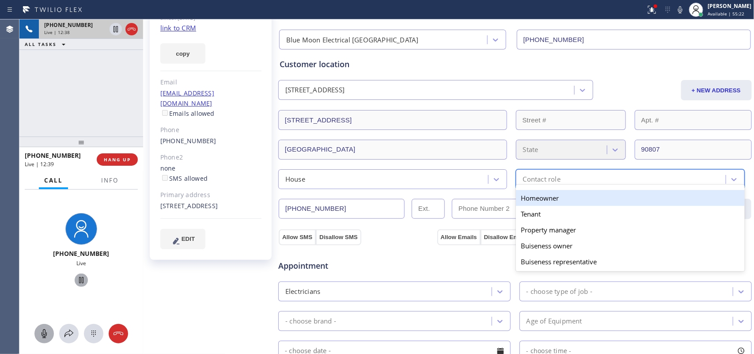
click at [570, 200] on div "Homeowner" at bounding box center [630, 198] width 229 height 16
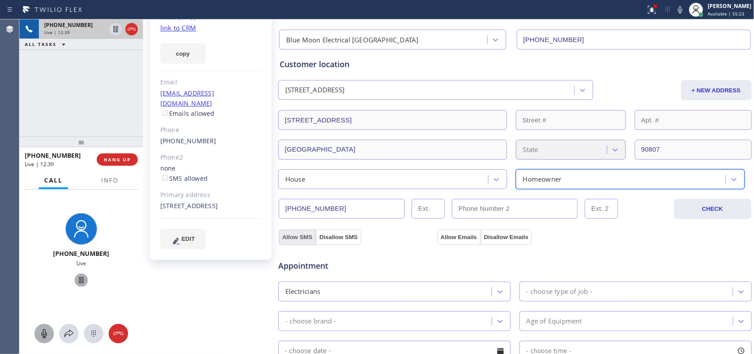
click at [303, 237] on button "Allow SMS" at bounding box center [297, 237] width 37 height 16
click at [449, 237] on button "Allow Emails" at bounding box center [458, 237] width 43 height 16
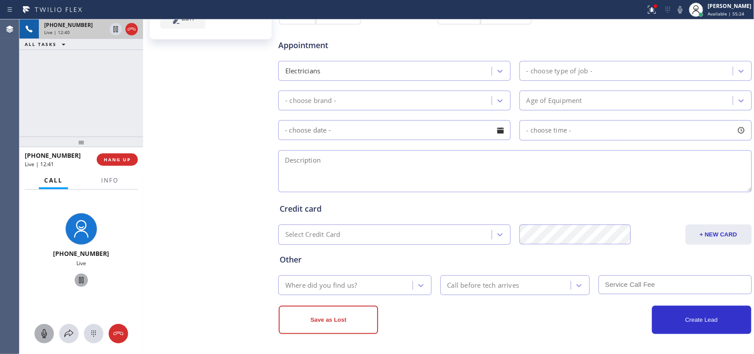
checkbox input "true"
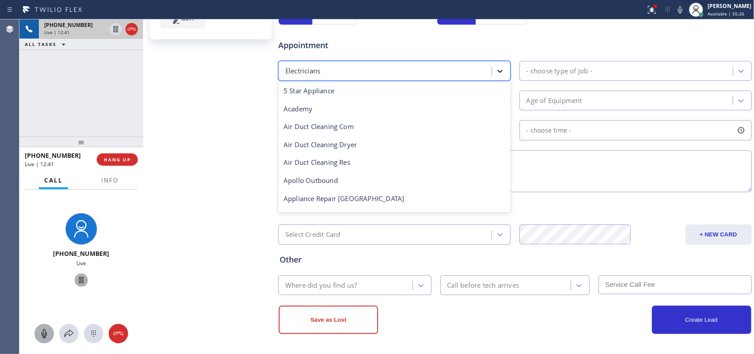
click at [493, 63] on div at bounding box center [500, 71] width 16 height 16
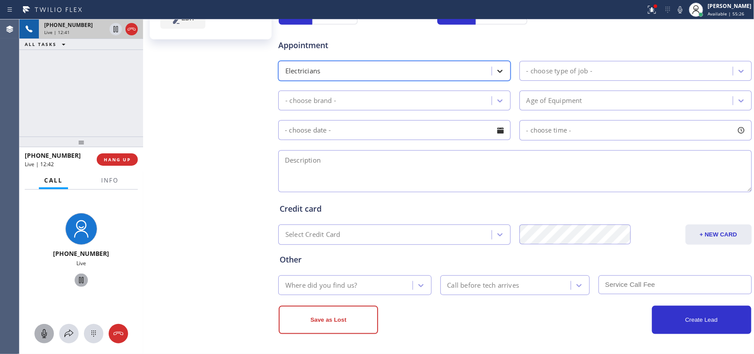
click at [500, 63] on div at bounding box center [500, 71] width 16 height 16
click at [566, 76] on div "- choose type of job -" at bounding box center [559, 71] width 66 height 10
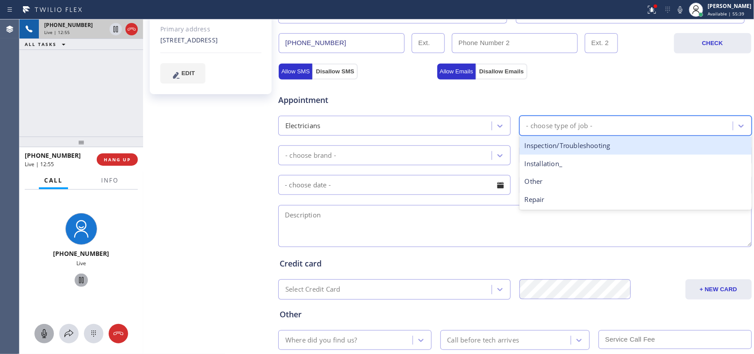
scroll to position [300, 0]
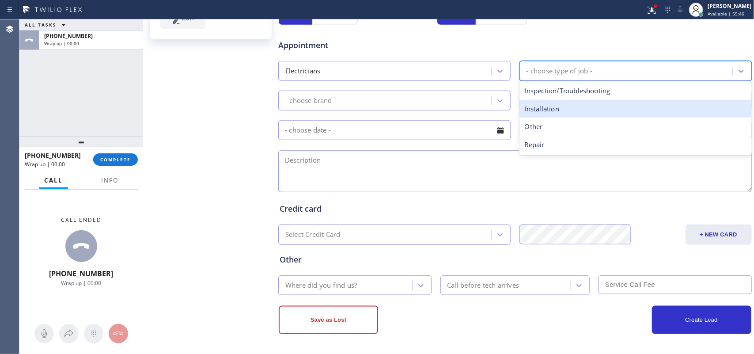
click at [570, 110] on div "Installation_" at bounding box center [635, 109] width 232 height 18
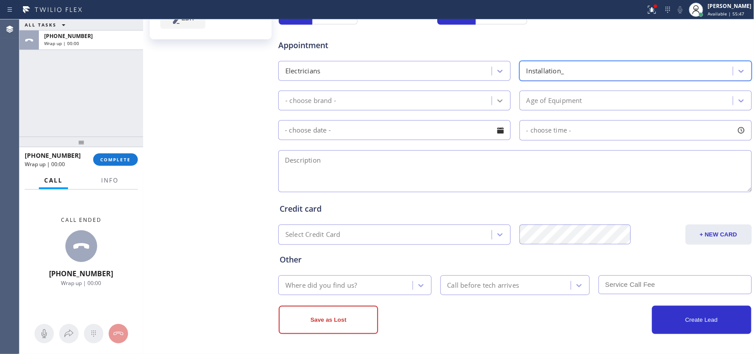
click at [499, 96] on icon at bounding box center [499, 100] width 9 height 9
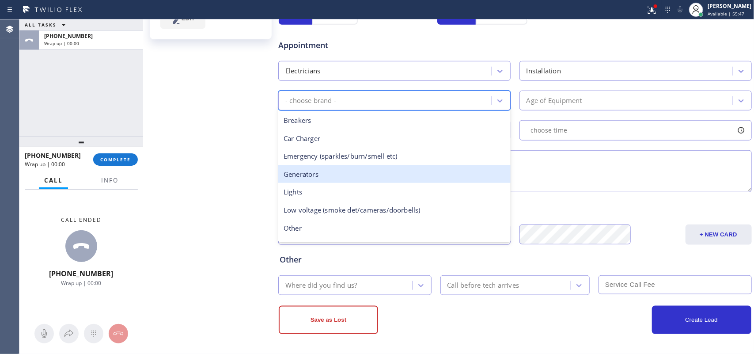
scroll to position [68, 0]
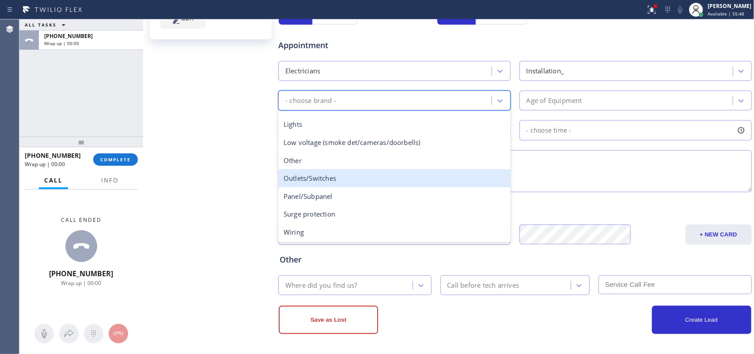
click at [404, 176] on div "Outlets/Switches" at bounding box center [394, 178] width 232 height 18
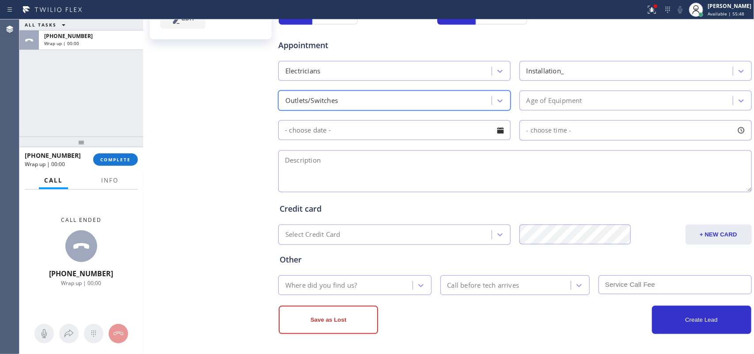
click at [599, 100] on div "Age of Equipment" at bounding box center [627, 100] width 211 height 15
click at [503, 129] on div at bounding box center [500, 130] width 15 height 15
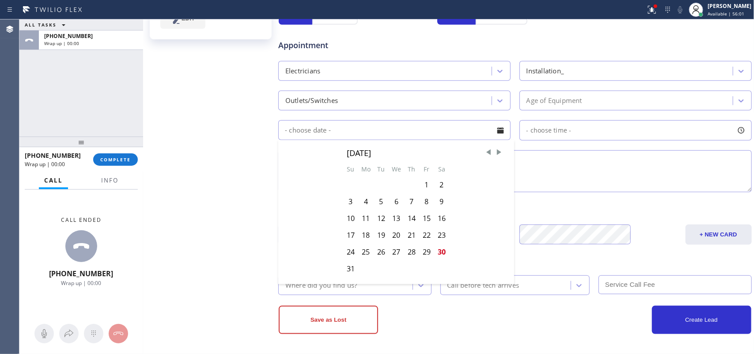
click at [590, 164] on textarea at bounding box center [514, 171] width 473 height 42
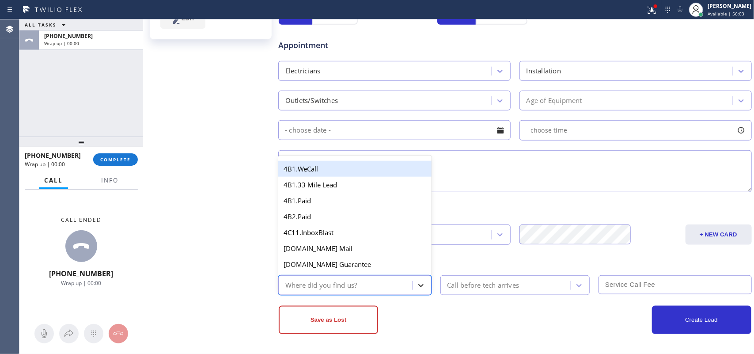
click at [423, 288] on div at bounding box center [421, 285] width 16 height 16
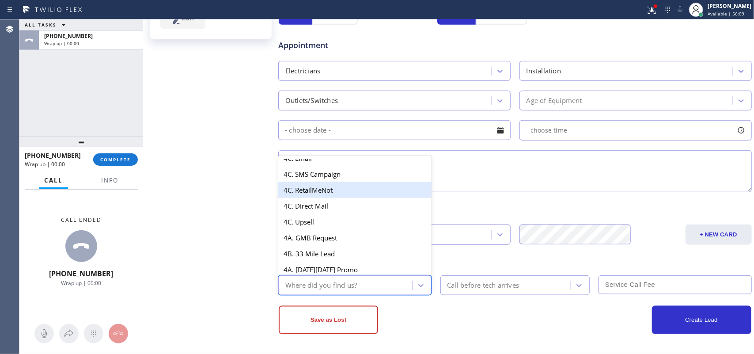
scroll to position [601, 0]
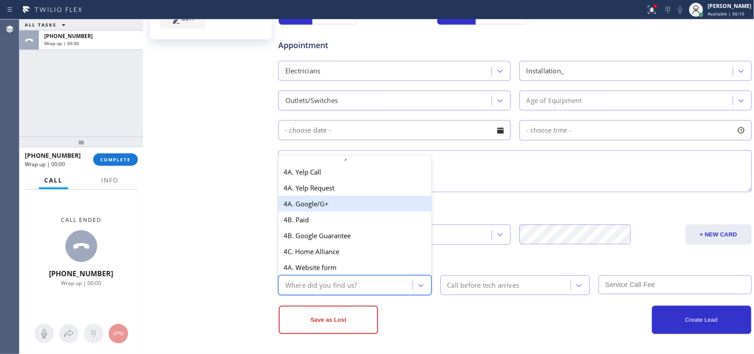
click at [347, 211] on div "4A. Google/G+" at bounding box center [354, 204] width 153 height 16
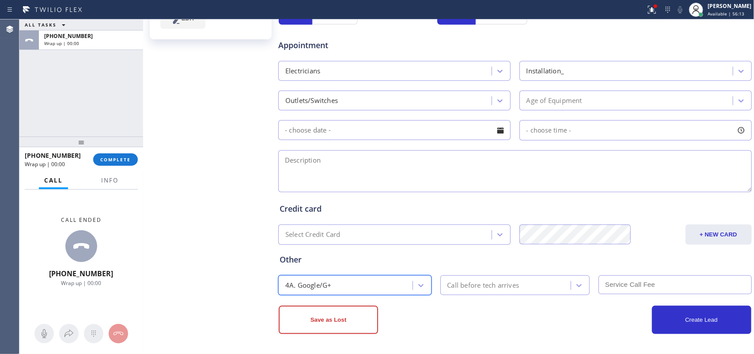
click at [542, 281] on div "Call before tech arrives" at bounding box center [507, 284] width 128 height 15
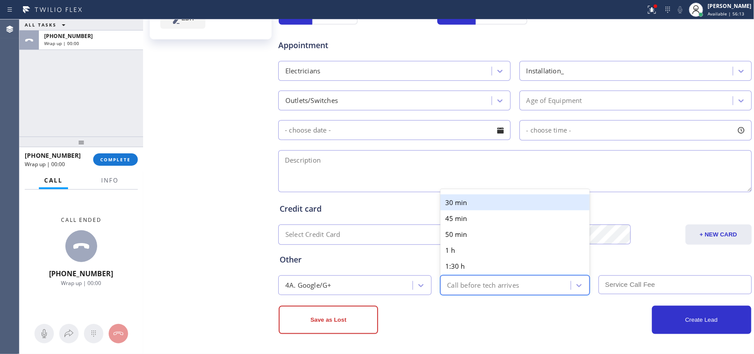
click at [502, 199] on div "30 min" at bounding box center [515, 202] width 150 height 16
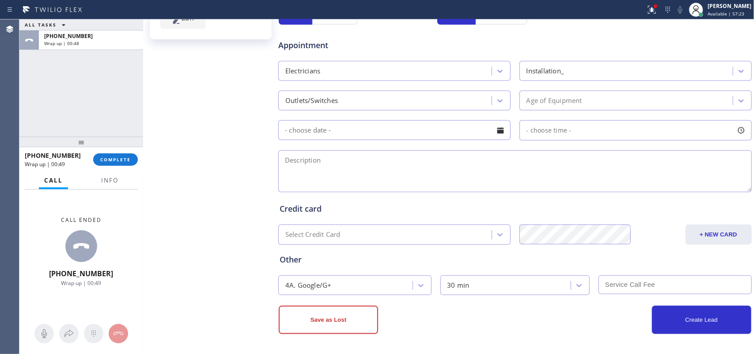
click at [177, 179] on div "[PERSON_NAME] Since: [DATE] link to CRM copy Email [EMAIL_ADDRESS][DOMAIN_NAME]…" at bounding box center [211, 57] width 132 height 590
click at [390, 172] on textarea at bounding box center [514, 171] width 473 height 42
paste textarea "house-ho/ built was built 1937 but had works done recently/ replace wall outlet…"
type textarea "house-ho/ built was built 1937 but had works done recently/ replace wall outlet…"
click at [399, 284] on div "4A. Google/G+" at bounding box center [347, 284] width 132 height 15
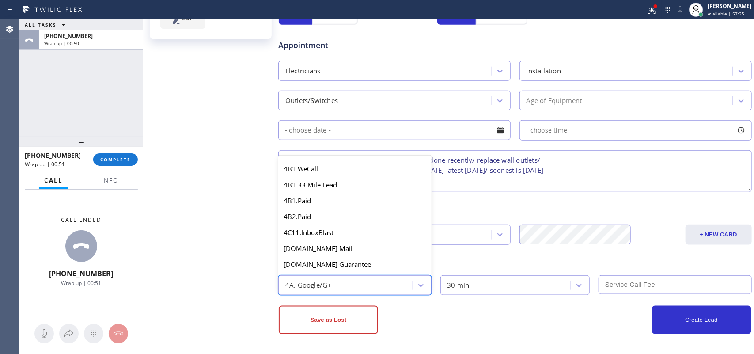
scroll to position [548, 0]
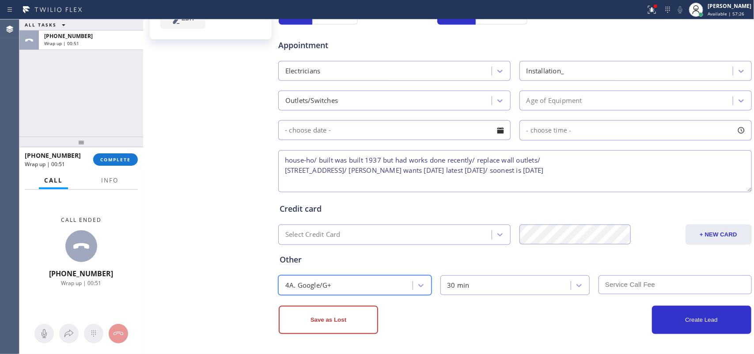
click at [399, 284] on div "4A. Google/G+" at bounding box center [347, 284] width 132 height 15
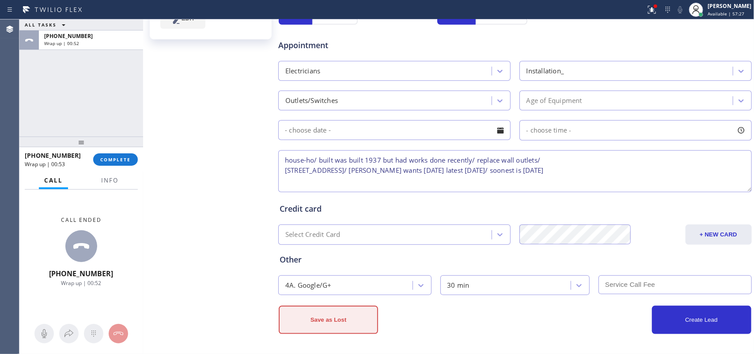
click at [358, 326] on button "Save as Lost" at bounding box center [328, 320] width 99 height 28
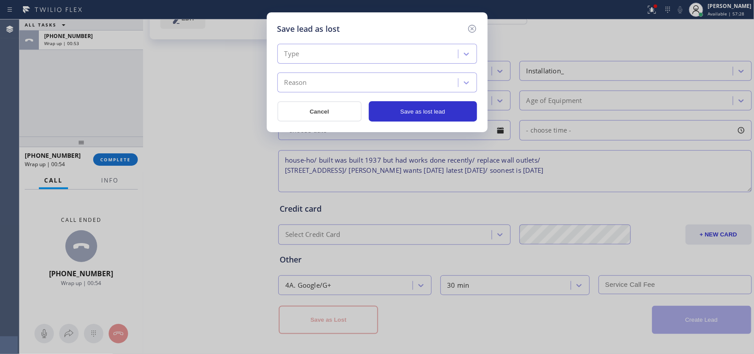
click at [409, 53] on div "Type" at bounding box center [369, 53] width 178 height 15
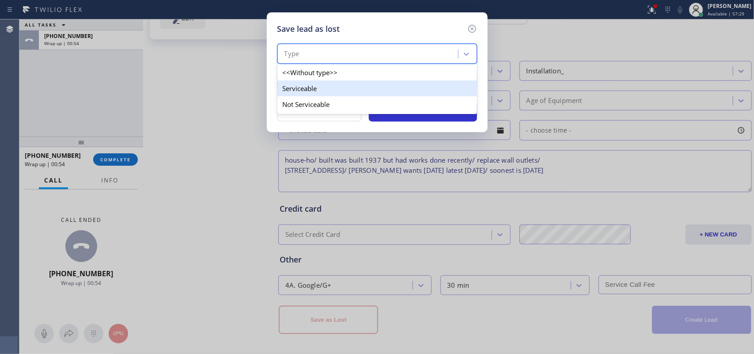
click at [404, 87] on div "Serviceable" at bounding box center [377, 88] width 200 height 16
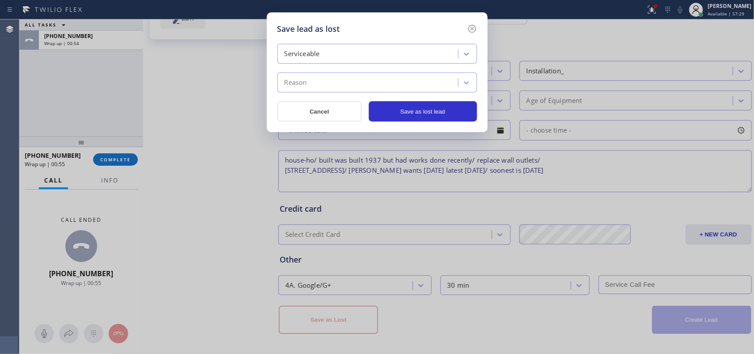
click at [404, 90] on div "Reason" at bounding box center [369, 82] width 178 height 15
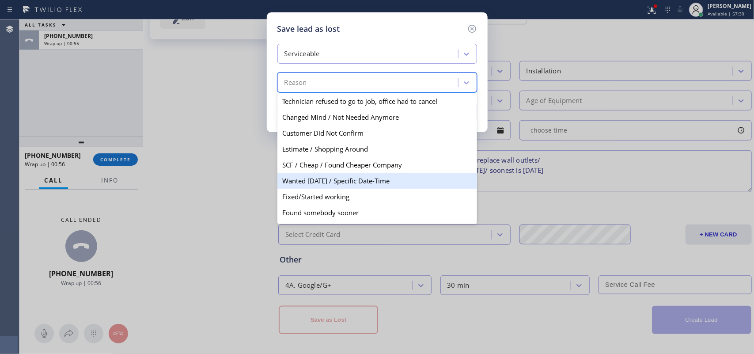
click at [383, 182] on div "Wanted [DATE] / Specific Date-Time" at bounding box center [377, 181] width 200 height 16
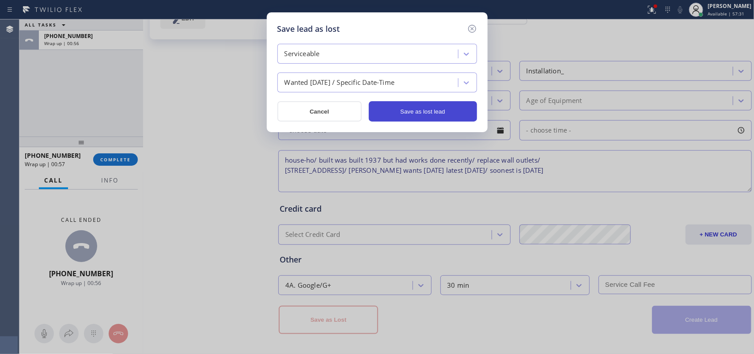
click at [403, 111] on button "Save as lost lead" at bounding box center [423, 111] width 108 height 20
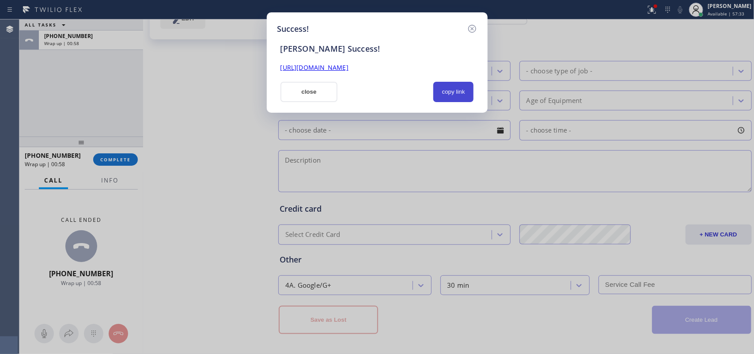
click at [442, 88] on button "copy link" at bounding box center [453, 92] width 41 height 20
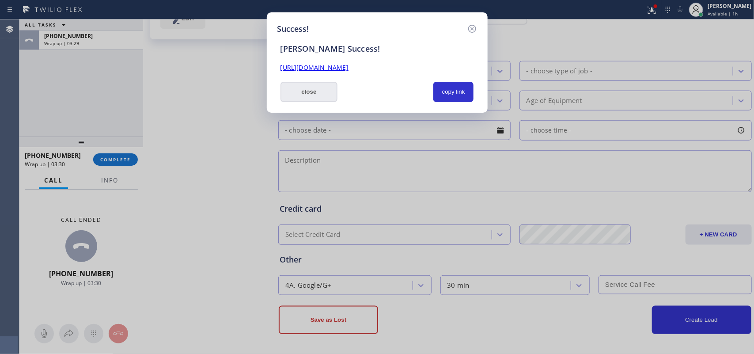
click at [312, 87] on button "close" at bounding box center [308, 92] width 57 height 20
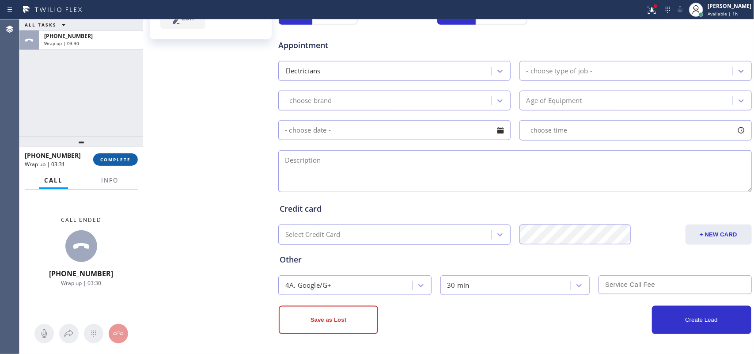
click at [118, 163] on button "COMPLETE" at bounding box center [115, 159] width 45 height 12
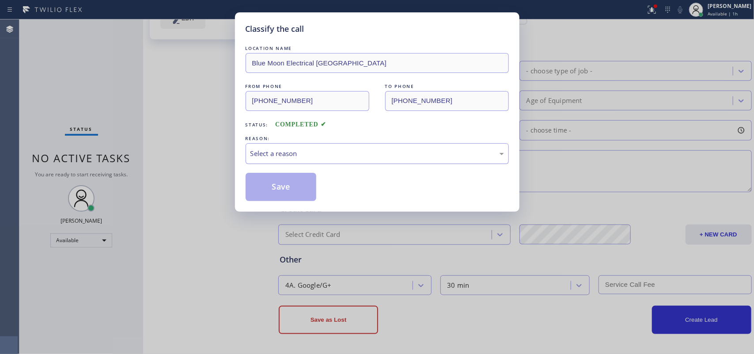
click at [267, 147] on div "Select a reason" at bounding box center [376, 153] width 263 height 21
click at [291, 185] on button "Save" at bounding box center [280, 187] width 71 height 28
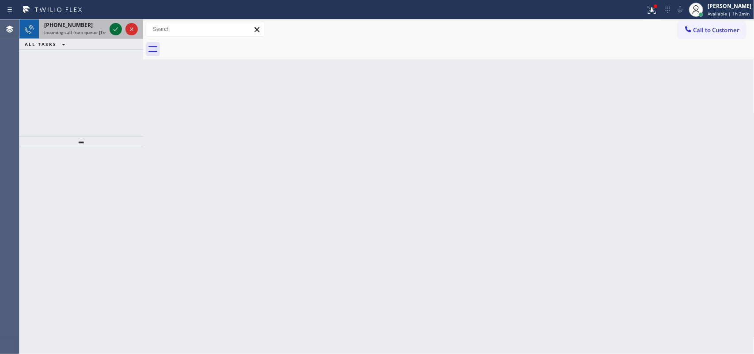
click at [113, 31] on icon at bounding box center [115, 29] width 11 height 11
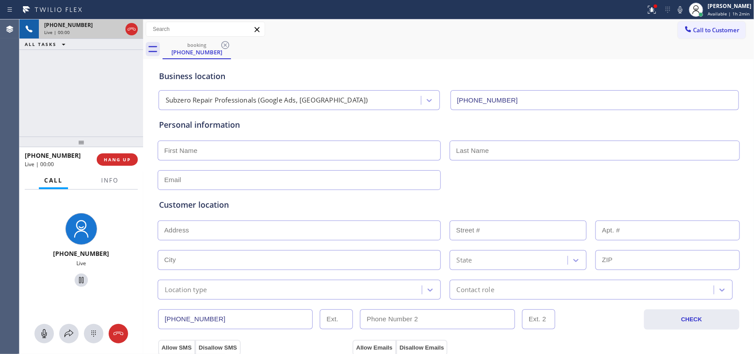
type input "[PHONE_NUMBER]"
click at [111, 177] on span "Info" at bounding box center [109, 180] width 17 height 8
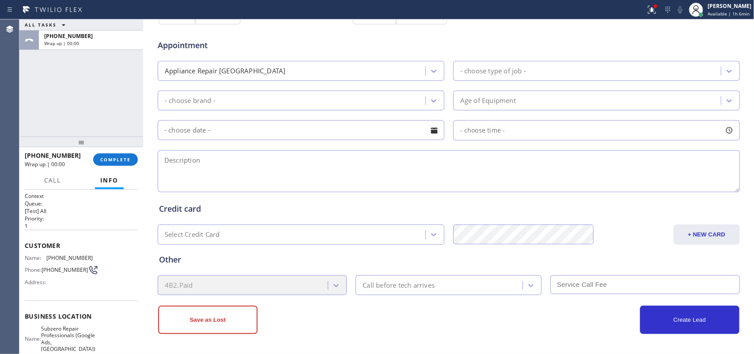
scroll to position [105, 0]
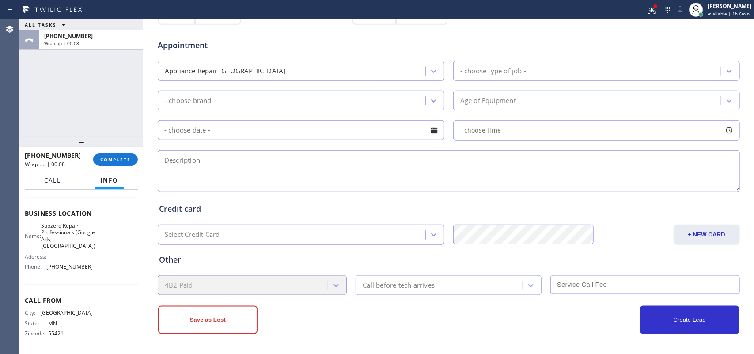
click at [56, 180] on span "Call" at bounding box center [52, 180] width 17 height 8
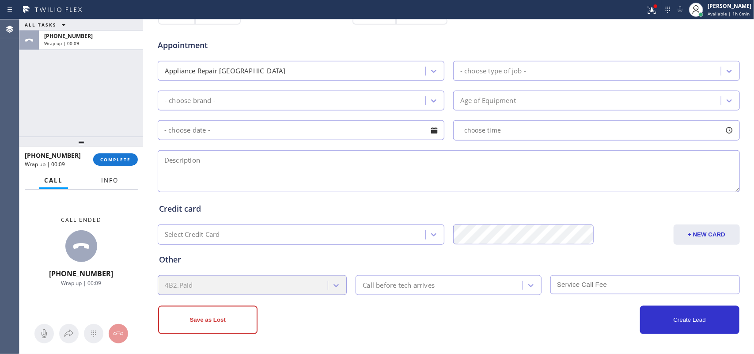
click at [106, 179] on span "Info" at bounding box center [109, 180] width 17 height 8
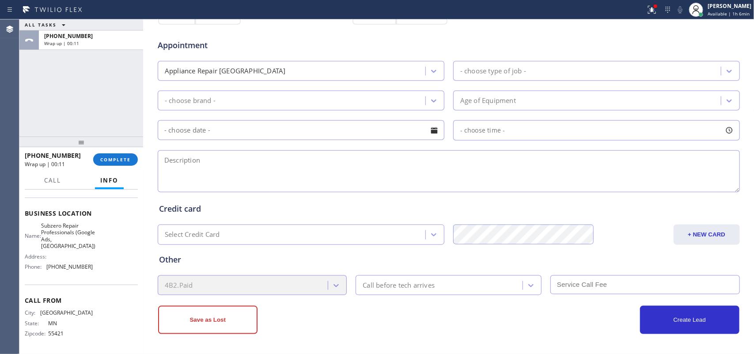
click at [87, 271] on div "Name: Subzero Repair Professionals (Google Ads, [GEOGRAPHIC_DATA]) Address: Pho…" at bounding box center [81, 248] width 113 height 52
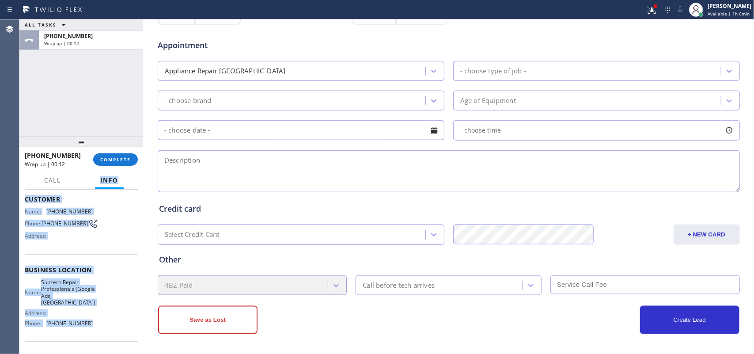
scroll to position [0, 0]
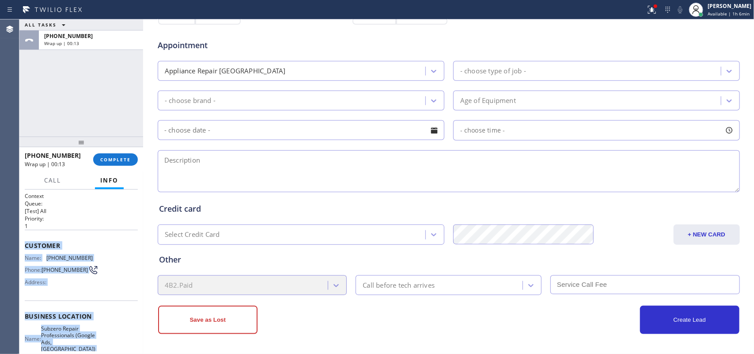
drag, startPoint x: 87, startPoint y: 271, endPoint x: 20, endPoint y: 249, distance: 70.7
click at [20, 249] on div "Context Queue: [Test] All Priority: 1 Customer Name: [PHONE_NUMBER] Phone: [PHO…" at bounding box center [81, 271] width 124 height 165
copy div "Customer Name: [PHONE_NUMBER] Phone: [PHONE_NUMBER] Address: Business location …"
click at [106, 266] on div "Name: [PHONE_NUMBER] Phone: [PHONE_NUMBER] Address:" at bounding box center [81, 271] width 113 height 35
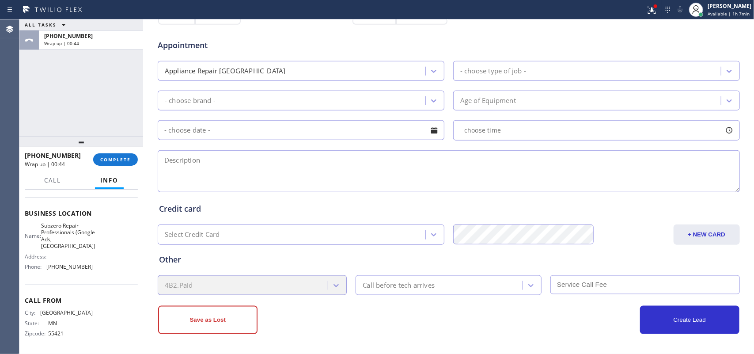
scroll to position [56, 0]
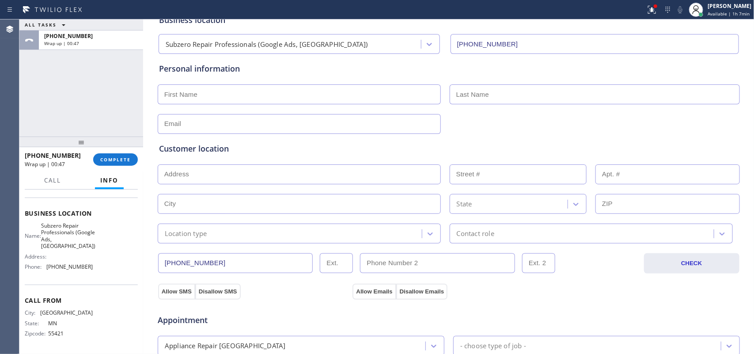
click at [302, 98] on input "text" at bounding box center [299, 94] width 283 height 20
click at [122, 160] on span "COMPLETE" at bounding box center [115, 159] width 30 height 6
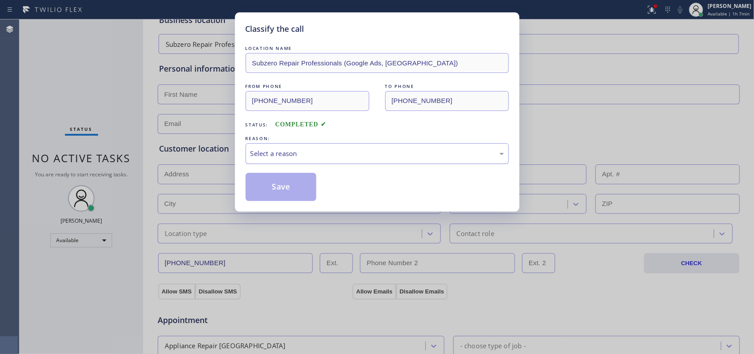
click at [351, 155] on div "Select a reason" at bounding box center [376, 153] width 253 height 10
click at [298, 189] on button "Save" at bounding box center [280, 187] width 71 height 28
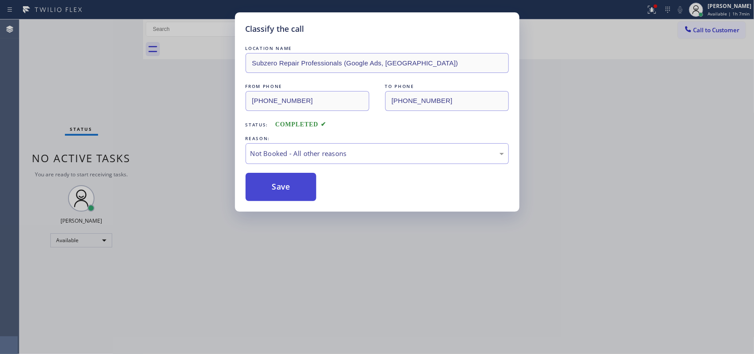
click at [297, 188] on button "Save" at bounding box center [280, 187] width 71 height 28
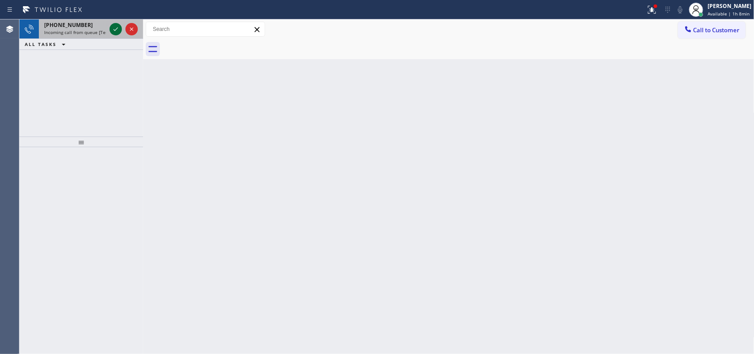
click at [112, 27] on icon at bounding box center [115, 29] width 11 height 11
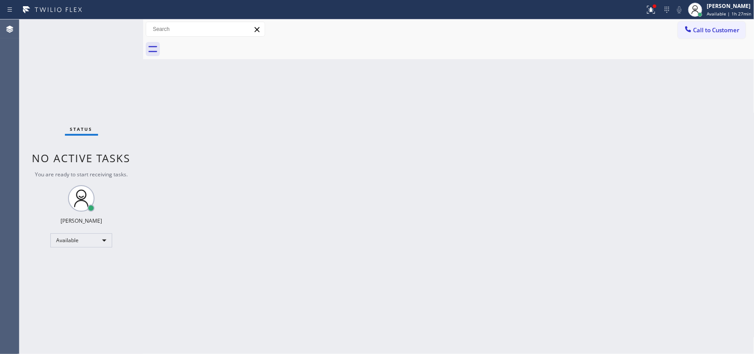
drag, startPoint x: 408, startPoint y: 173, endPoint x: 601, endPoint y: 117, distance: 201.1
click at [408, 172] on div "Back to Dashboard Change Sender ID Customers Technicians Select a contact Outbo…" at bounding box center [448, 186] width 611 height 334
click at [725, 9] on div "[PERSON_NAME]" at bounding box center [728, 6] width 45 height 8
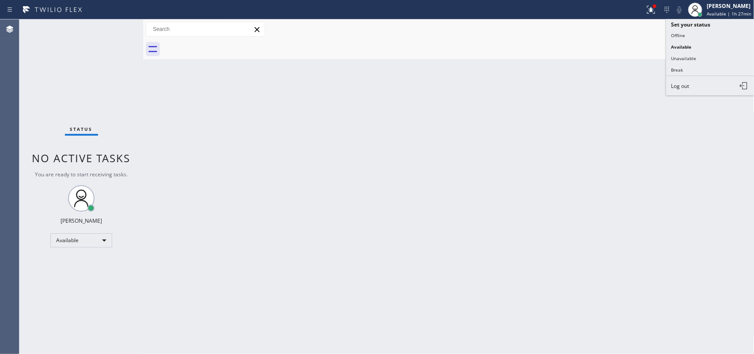
click at [721, 35] on button "Offline" at bounding box center [710, 35] width 88 height 11
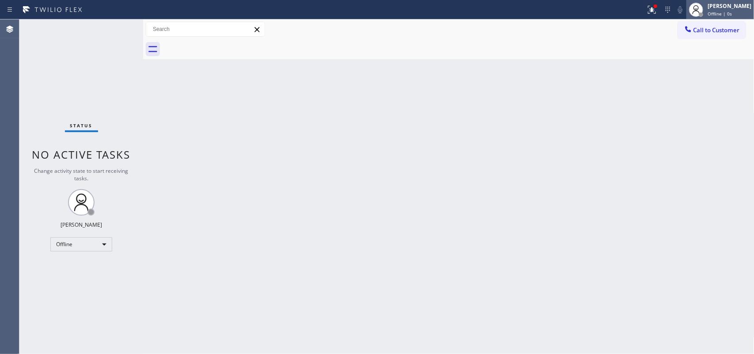
click at [732, 11] on span "Offline | 0s" at bounding box center [719, 14] width 24 height 6
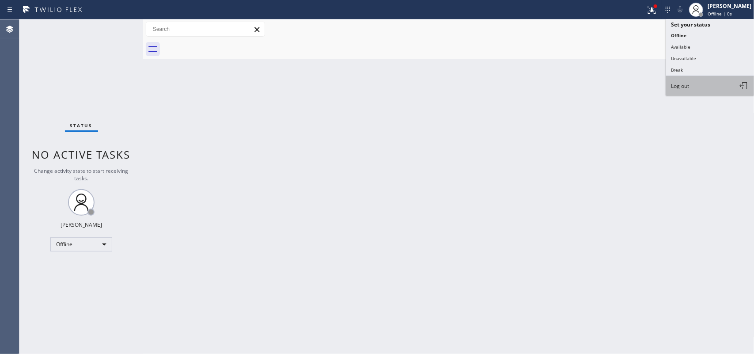
click at [729, 87] on button "Log out" at bounding box center [710, 85] width 88 height 19
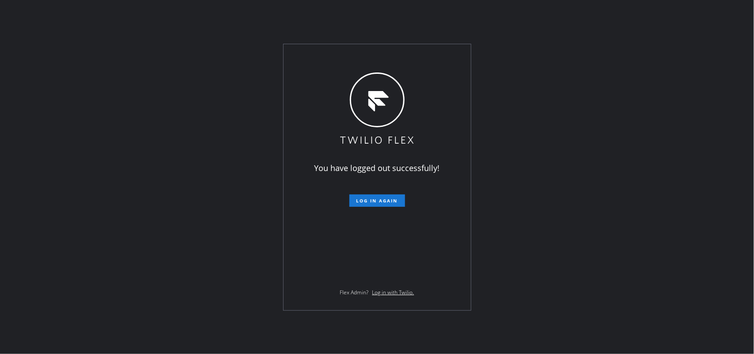
click at [200, 122] on div "You have logged out successfully! Log in again Flex Admin? Log in with Twilio." at bounding box center [377, 177] width 754 height 354
